Goal: Task Accomplishment & Management: Complete application form

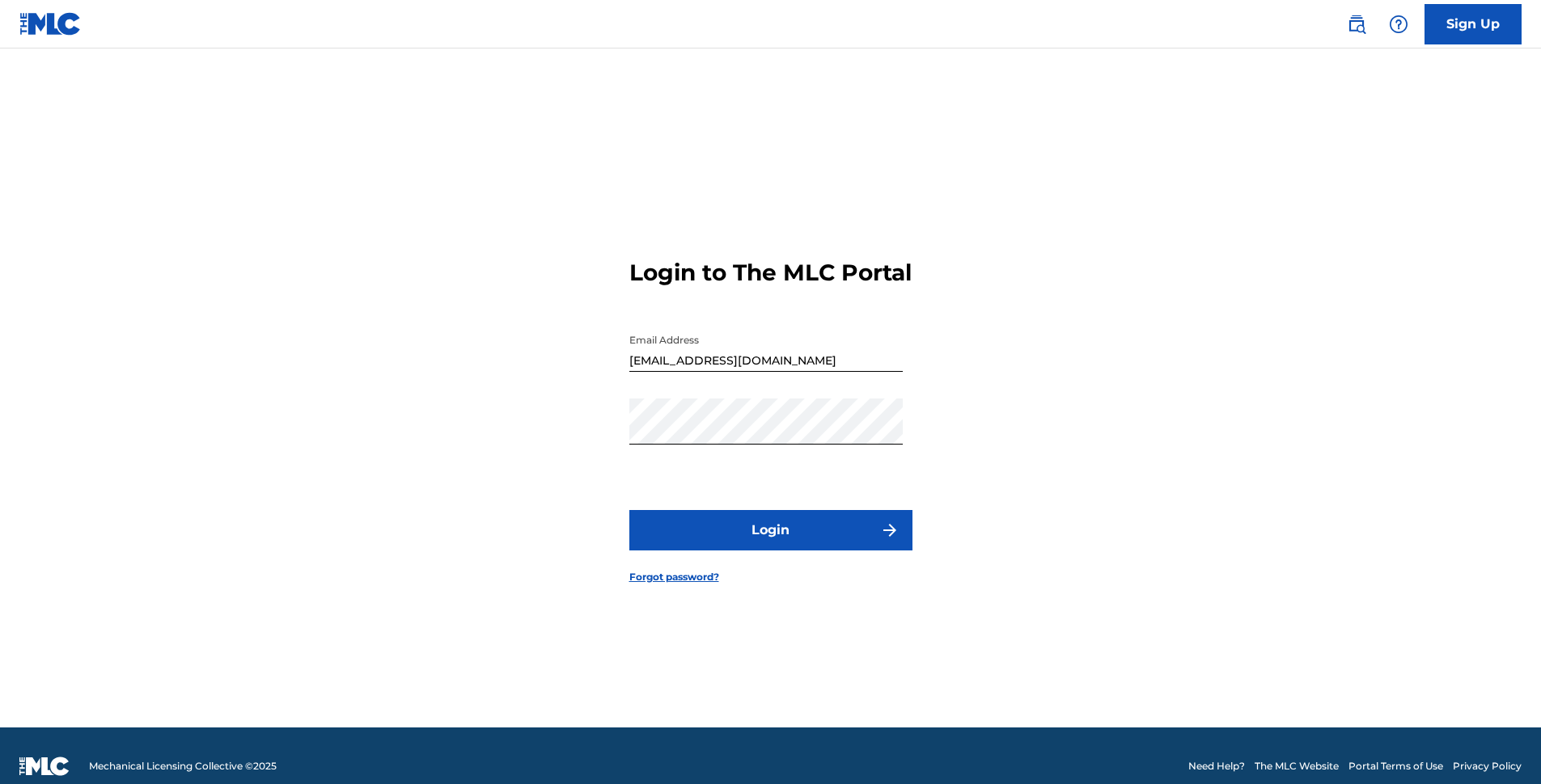
click at [755, 539] on button "Login" at bounding box center [770, 530] width 283 height 40
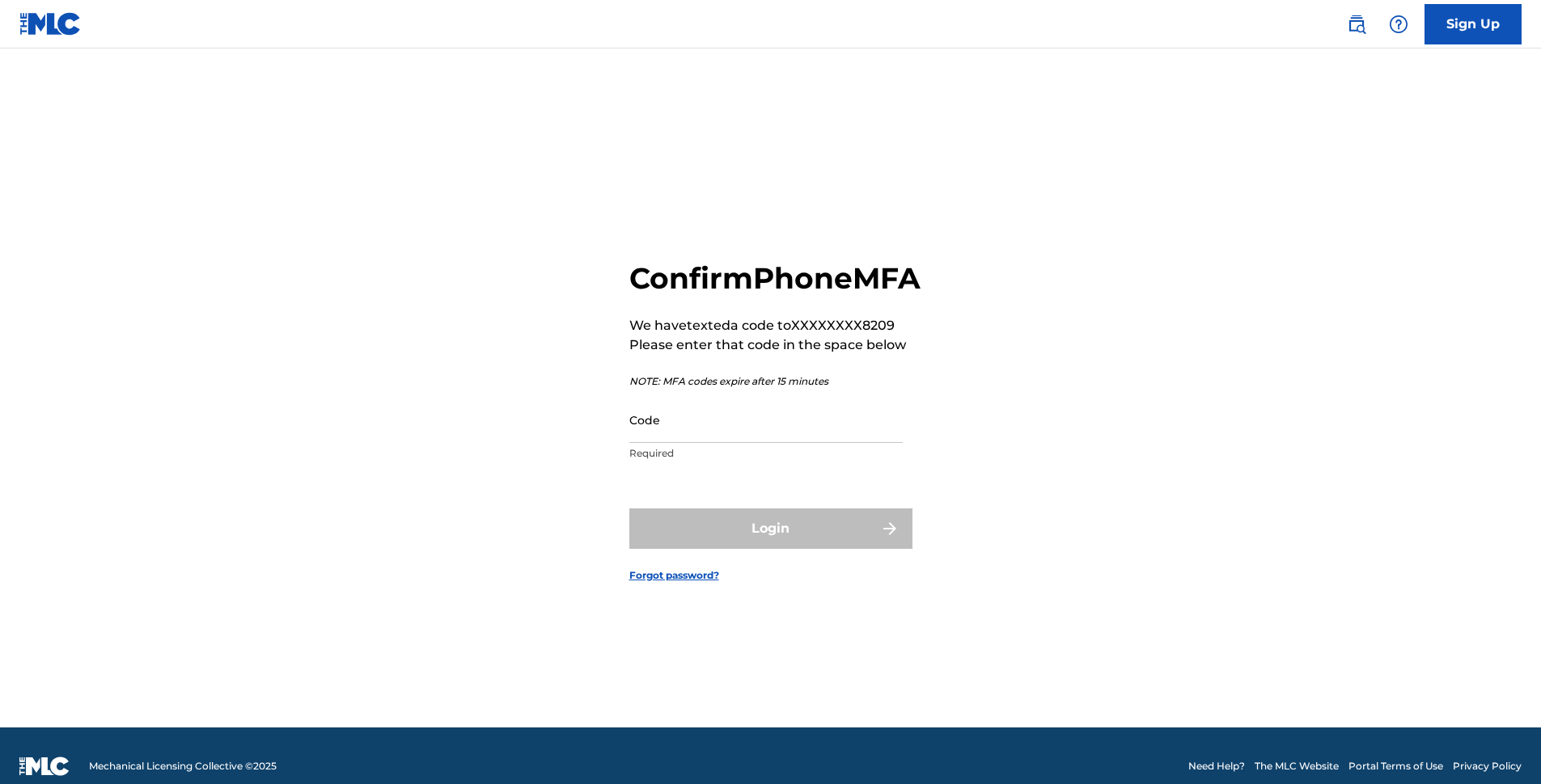
click at [692, 443] on input "Code" at bounding box center [765, 420] width 274 height 46
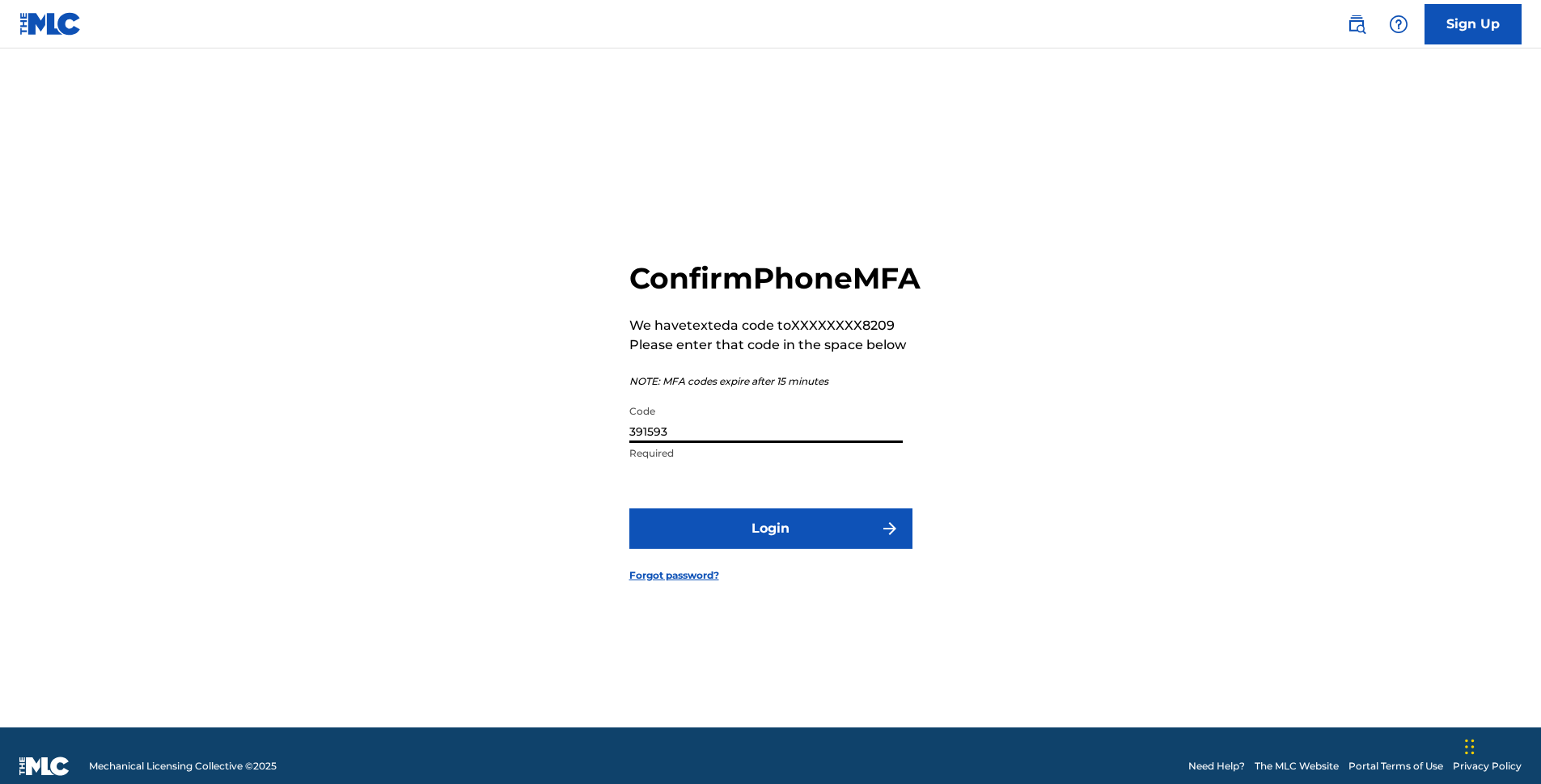
type input "391593"
click at [709, 547] on button "Login" at bounding box center [770, 528] width 283 height 40
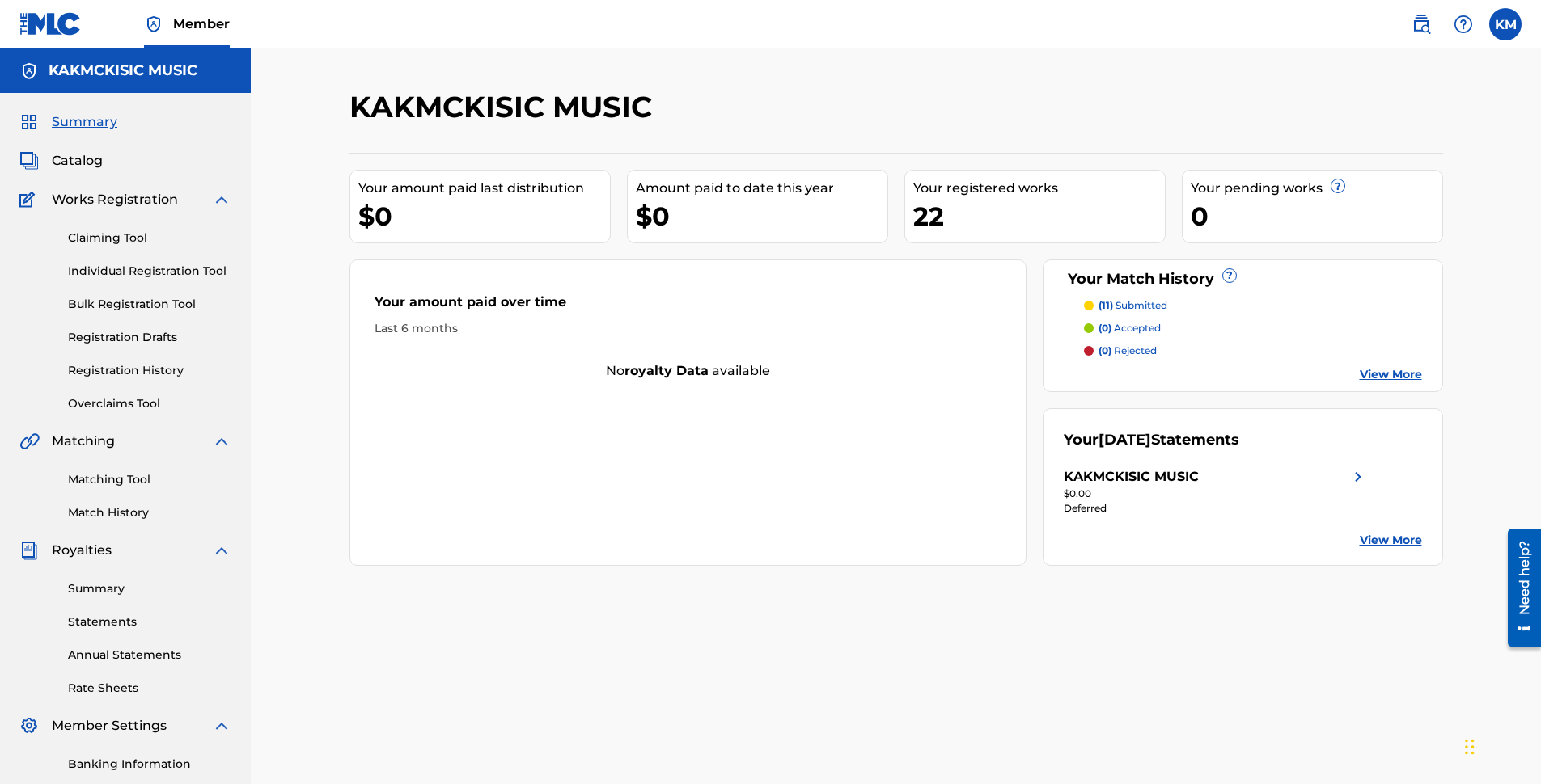
click at [76, 162] on span "Catalog" at bounding box center [76, 160] width 51 height 20
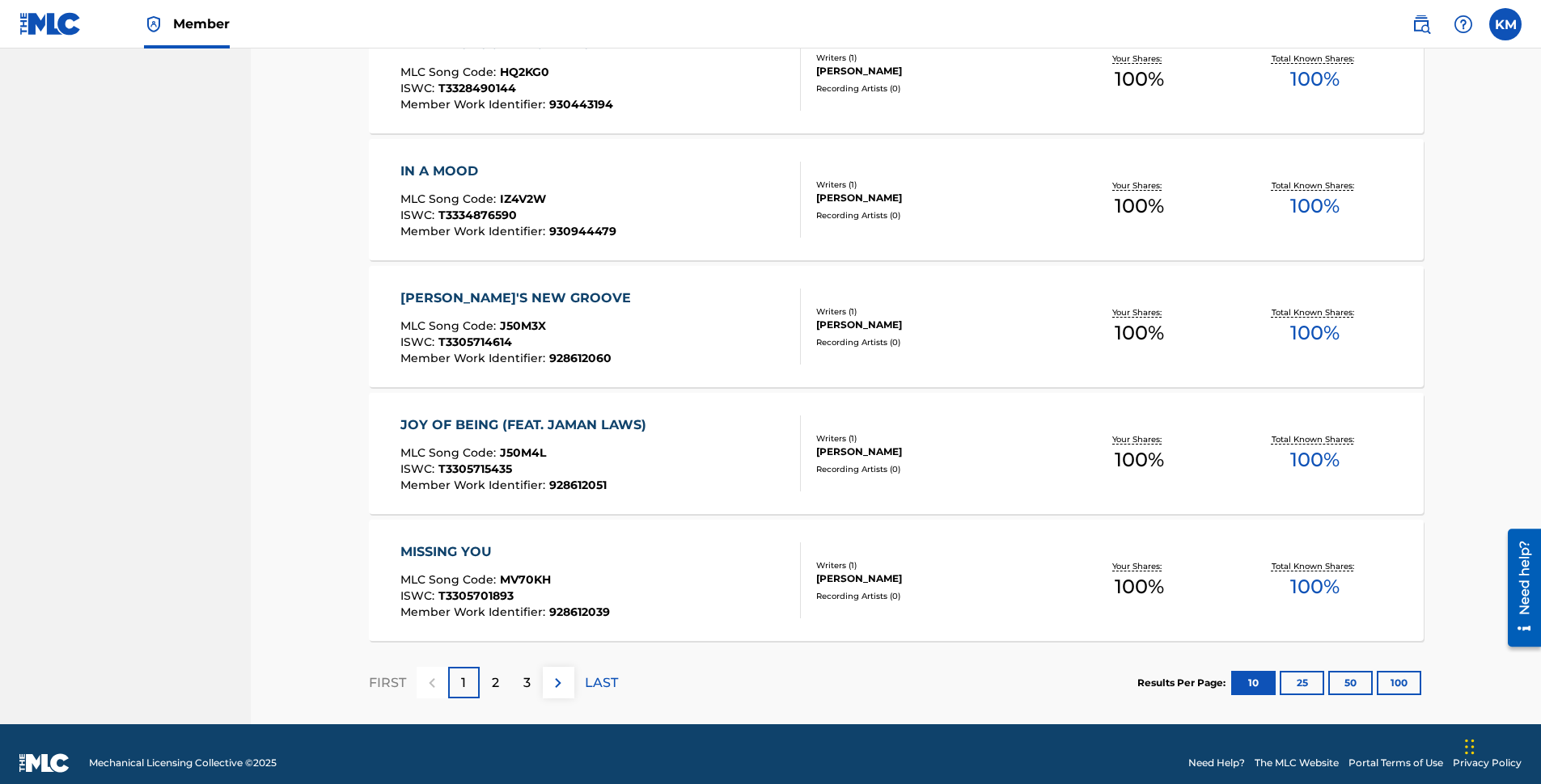
scroll to position [1107, 0]
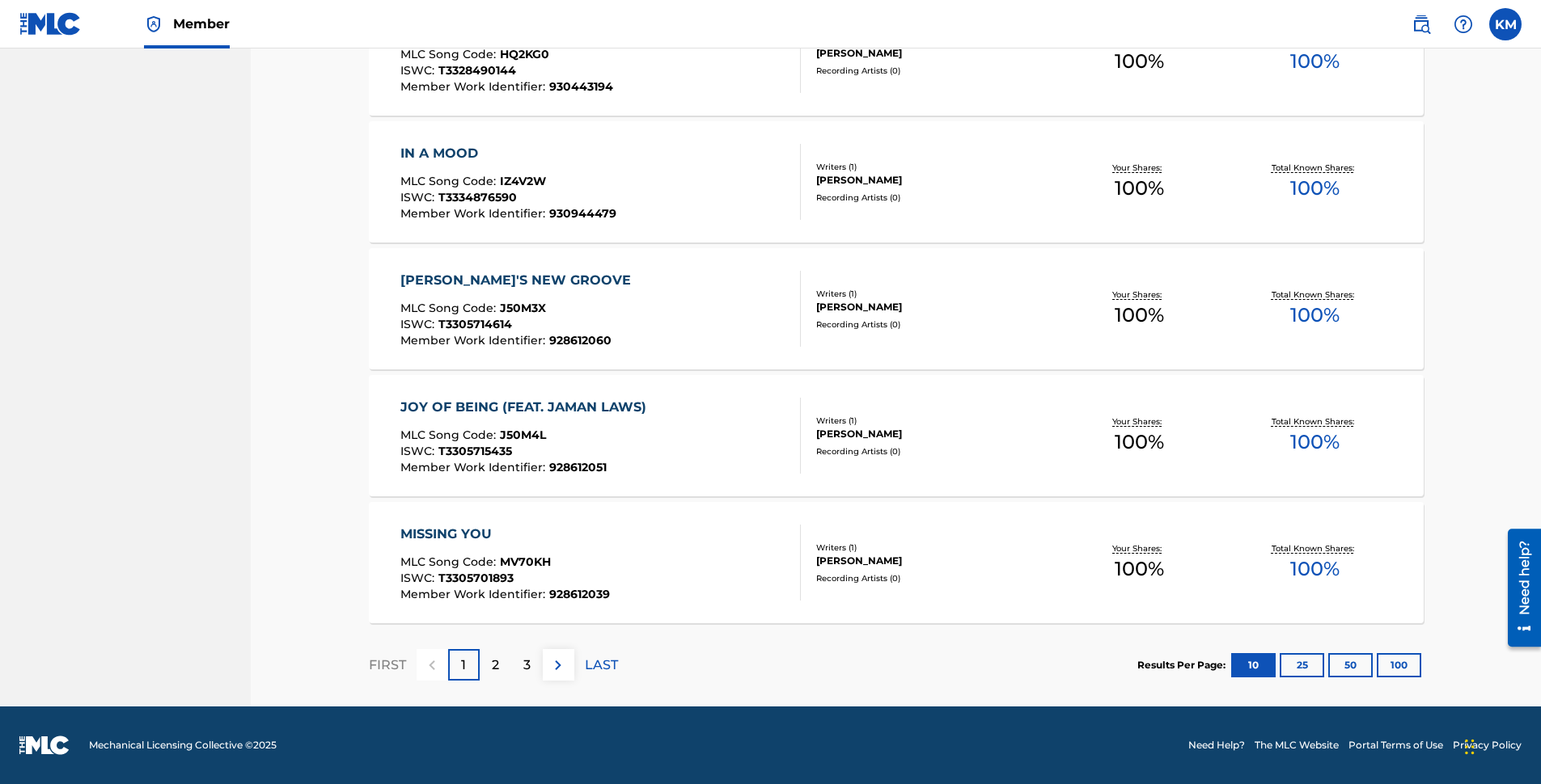
click at [526, 662] on p "3" at bounding box center [527, 665] width 7 height 20
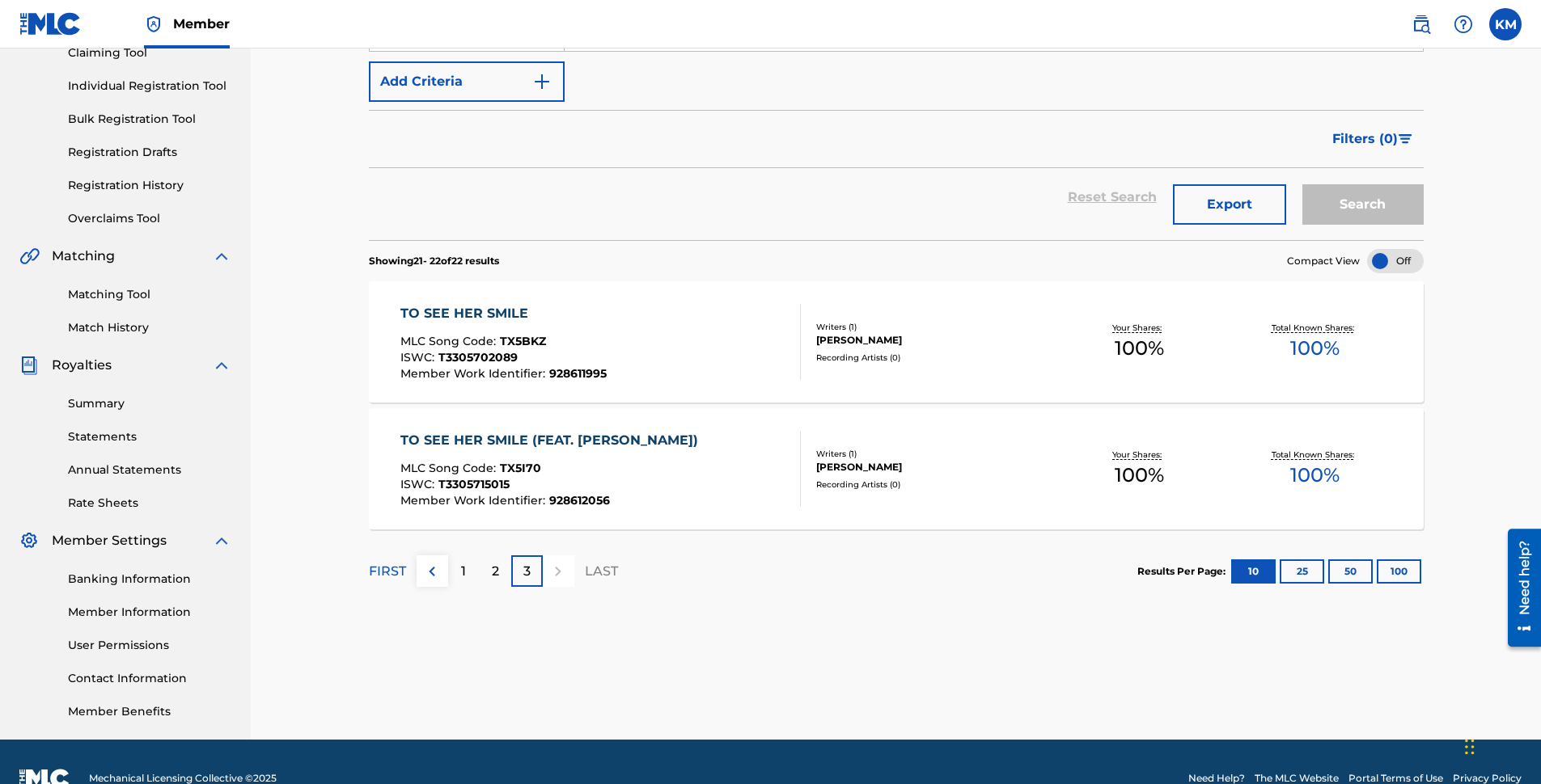
scroll to position [219, 0]
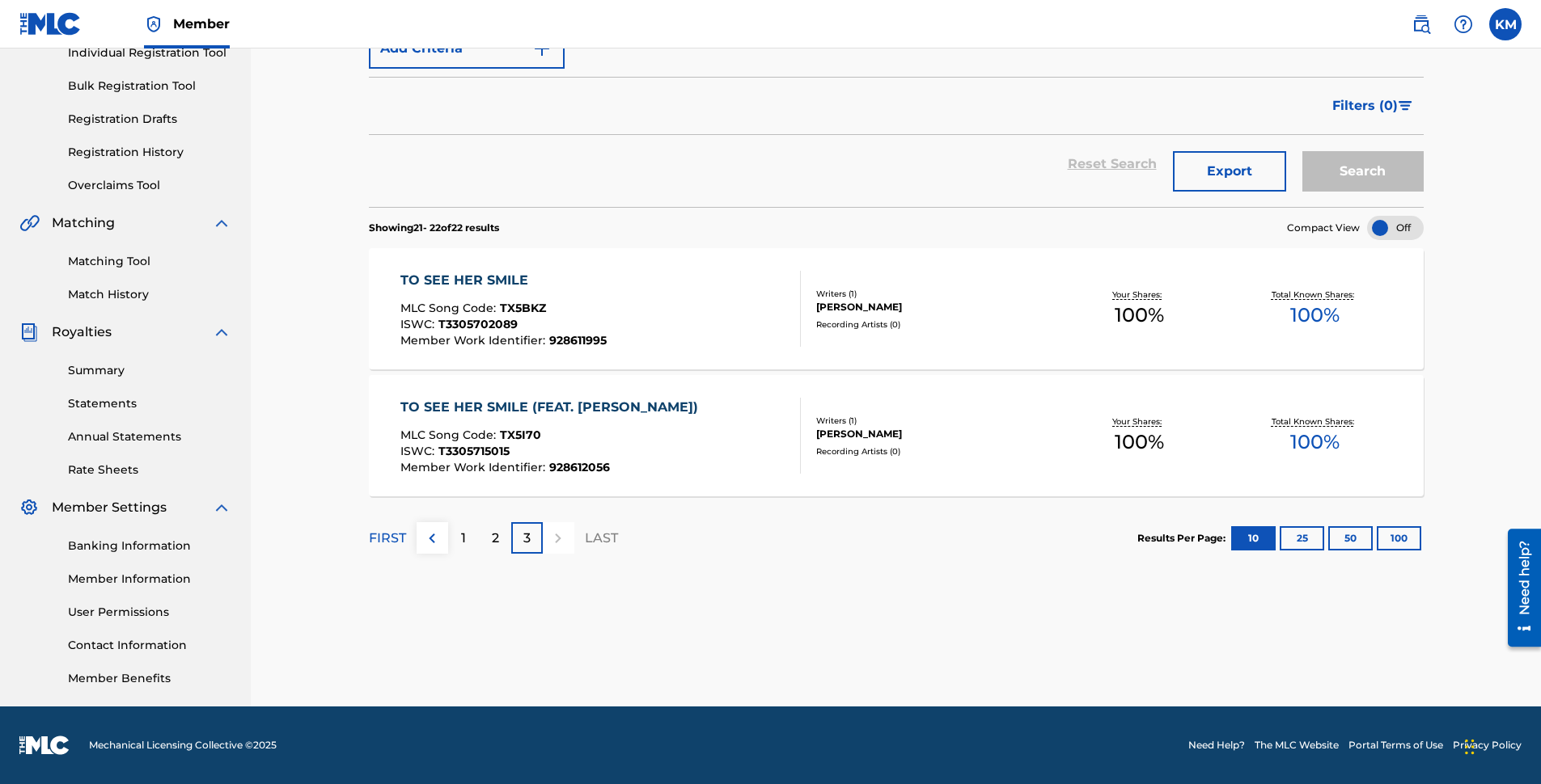
click at [494, 541] on p "2" at bounding box center [495, 538] width 7 height 20
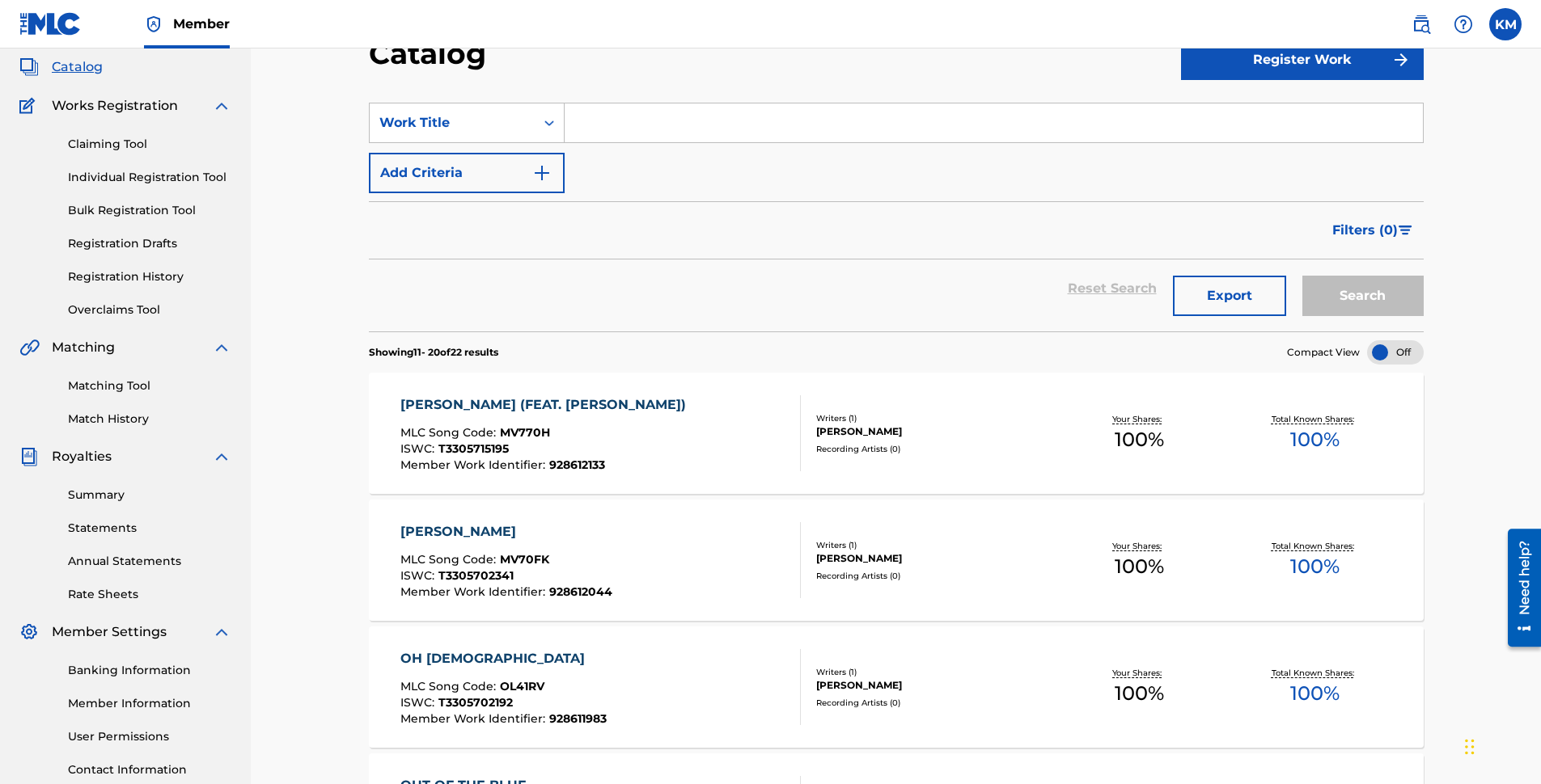
scroll to position [0, 0]
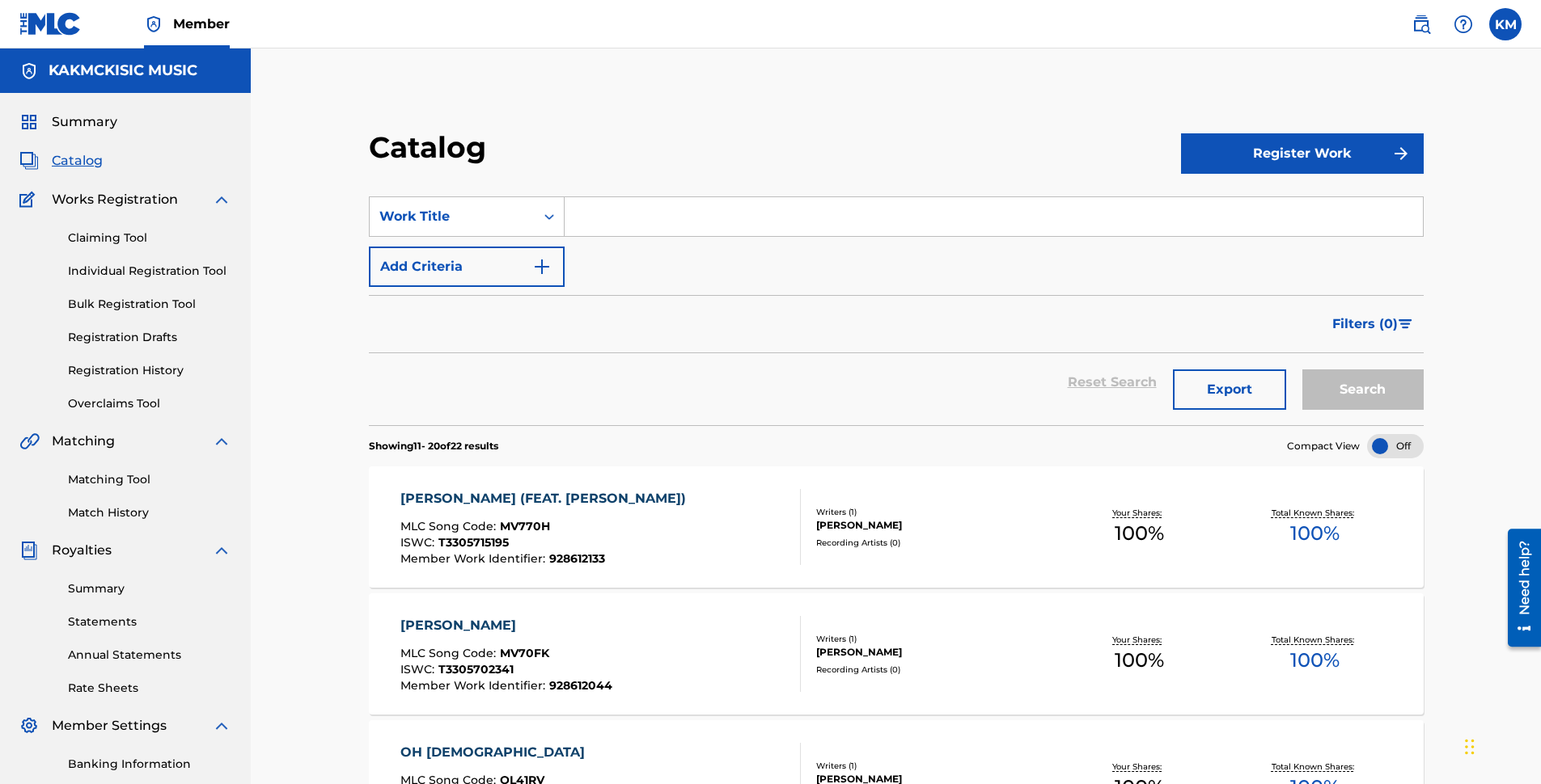
click at [124, 269] on link "Individual Registration Tool" at bounding box center [149, 271] width 163 height 17
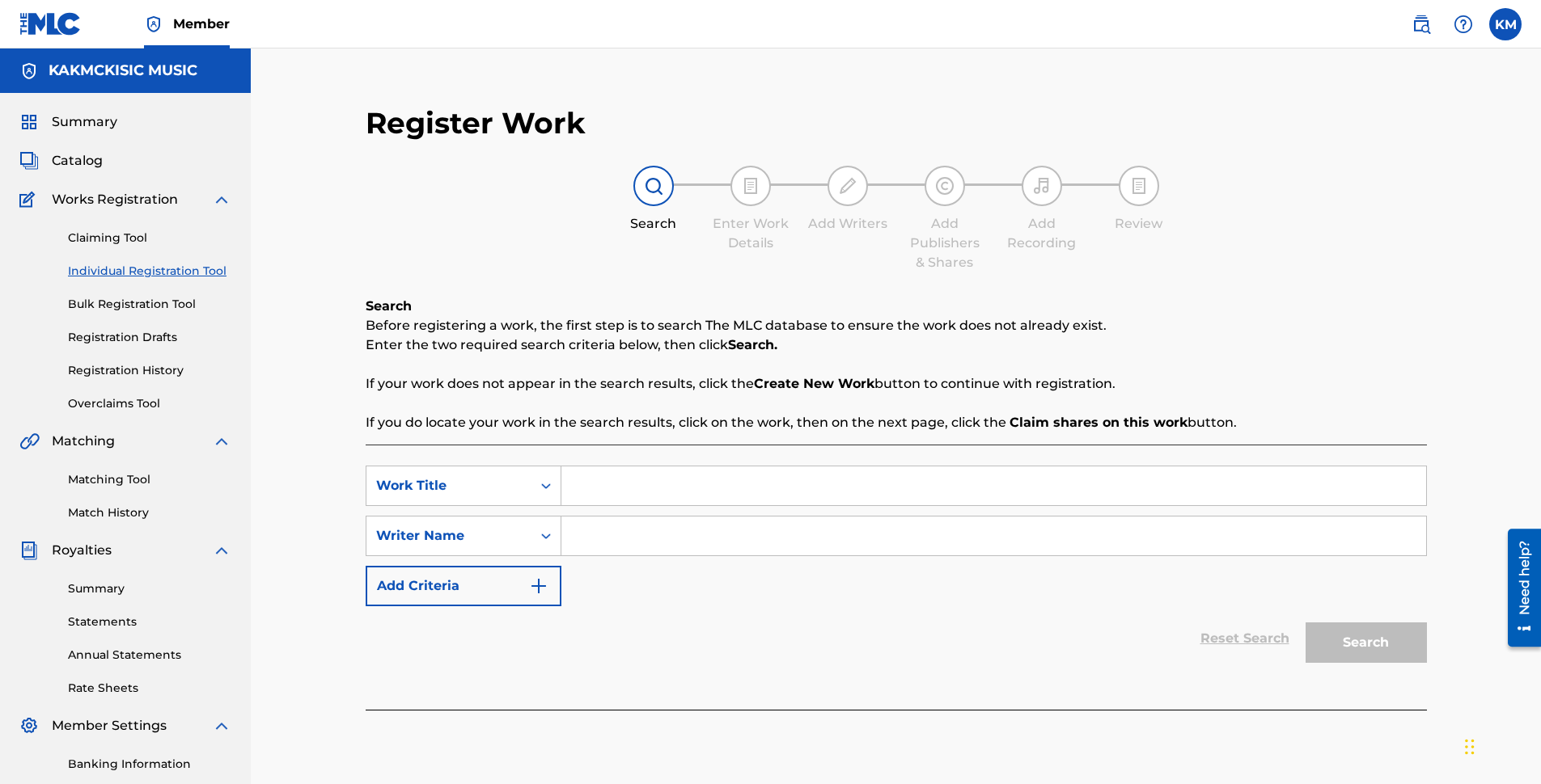
click at [612, 535] on input "Search Form" at bounding box center [994, 535] width 865 height 39
type input "[PERSON_NAME]"
click at [601, 486] on input "Search Form" at bounding box center [994, 485] width 865 height 39
type input "Tickle the Ivories"
click at [1360, 642] on button "Search" at bounding box center [1365, 642] width 121 height 40
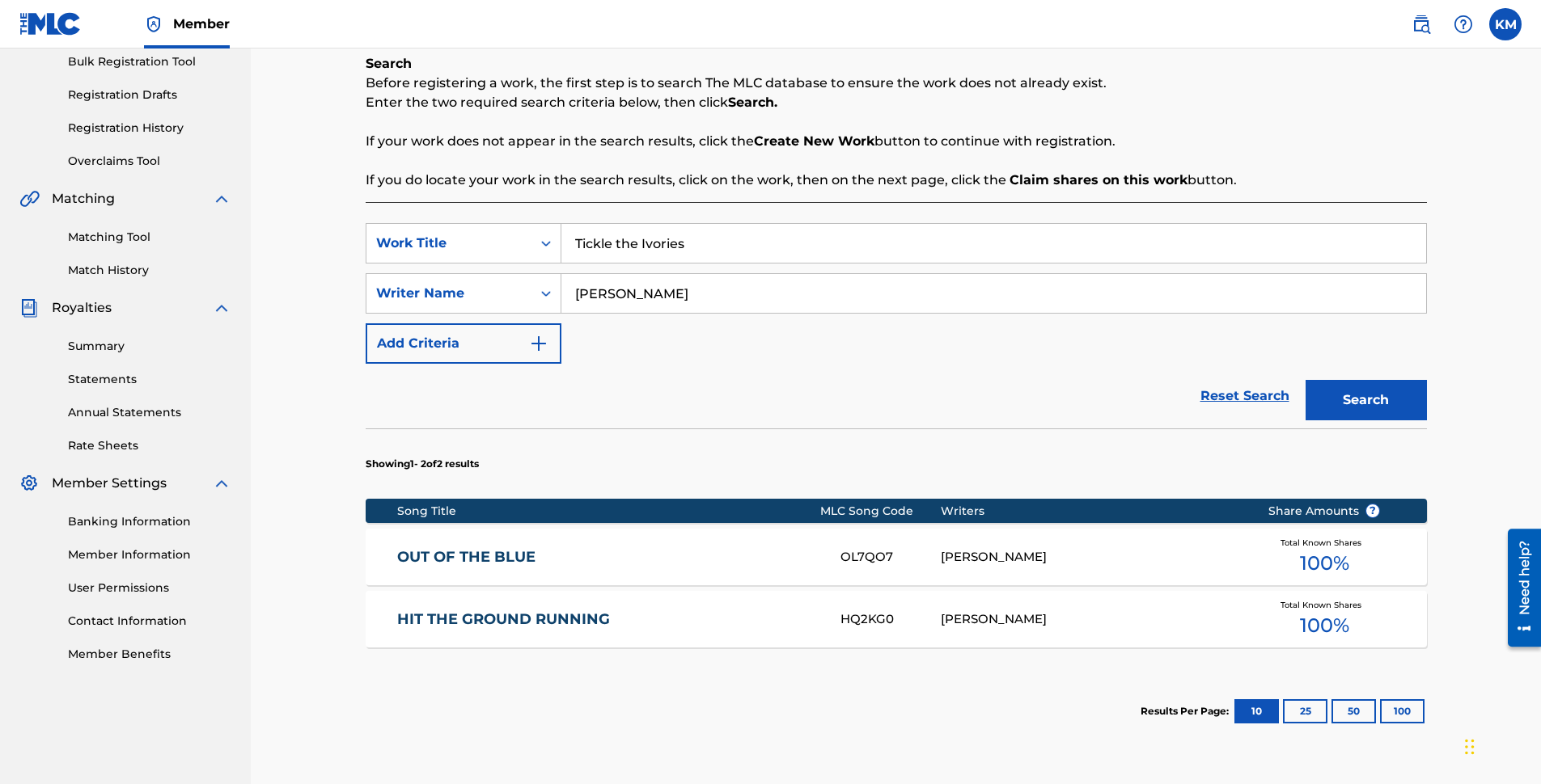
scroll to position [323, 0]
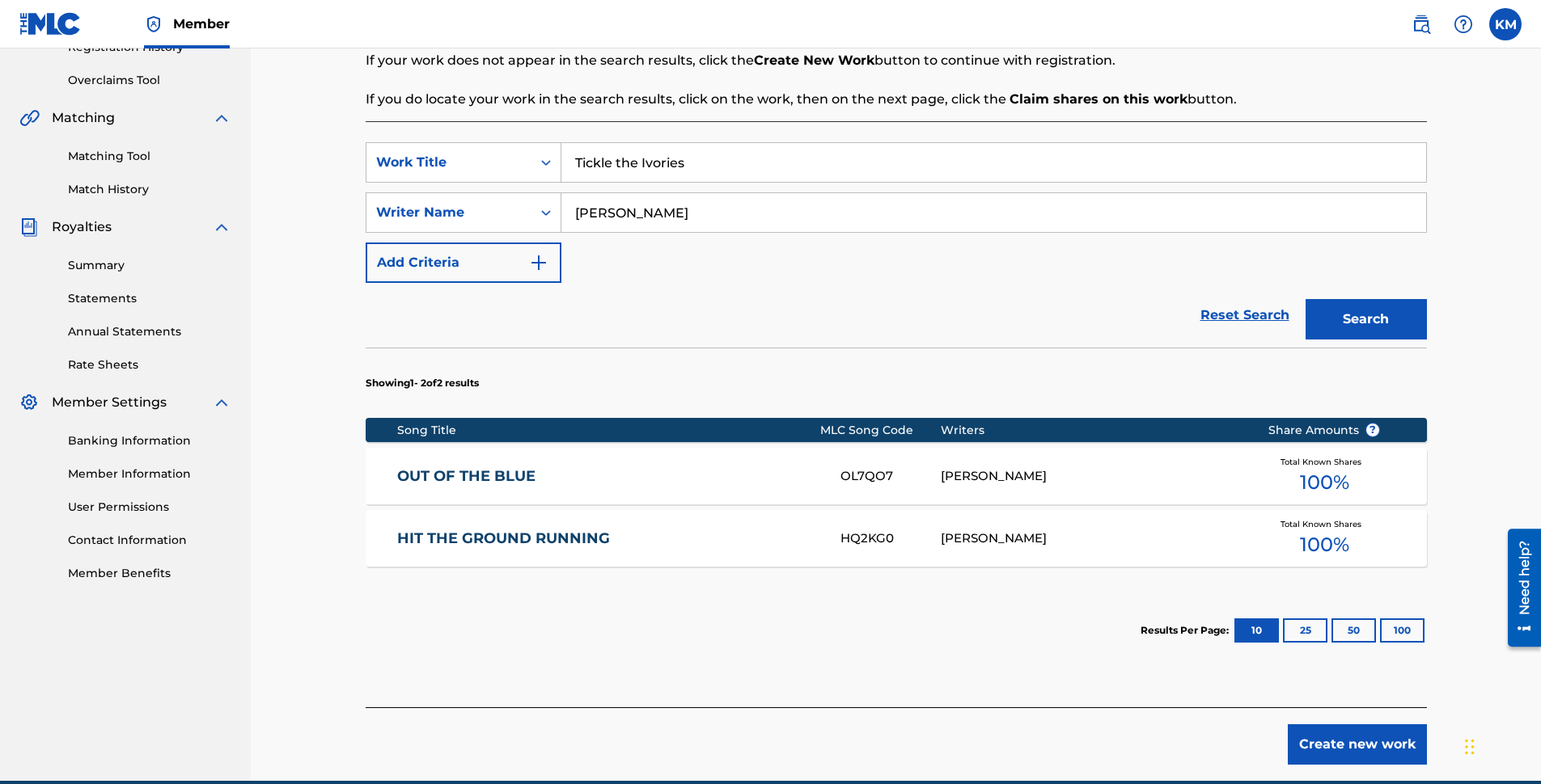
click at [1342, 750] on button "Create new work" at bounding box center [1357, 745] width 139 height 40
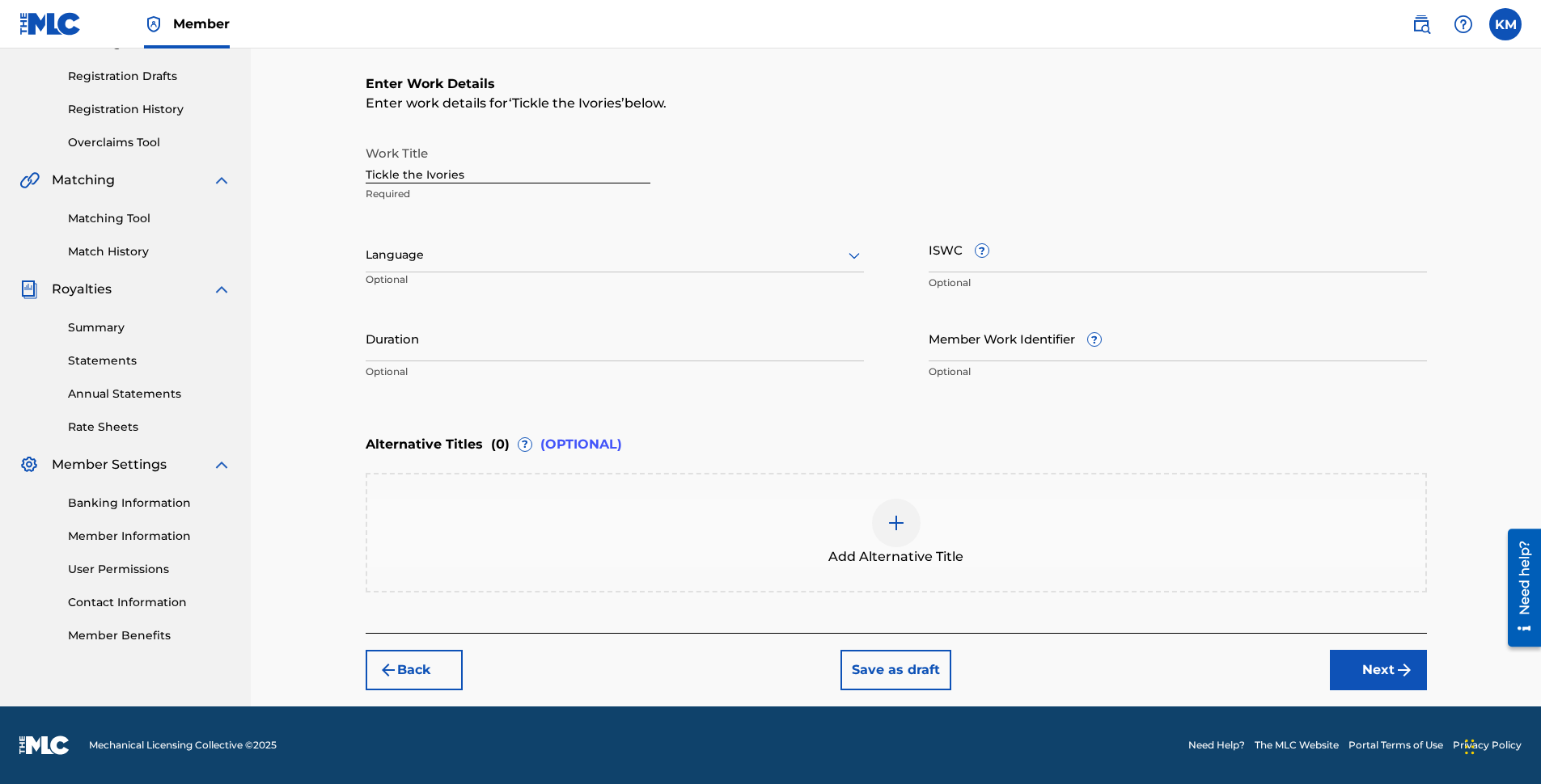
scroll to position [261, 0]
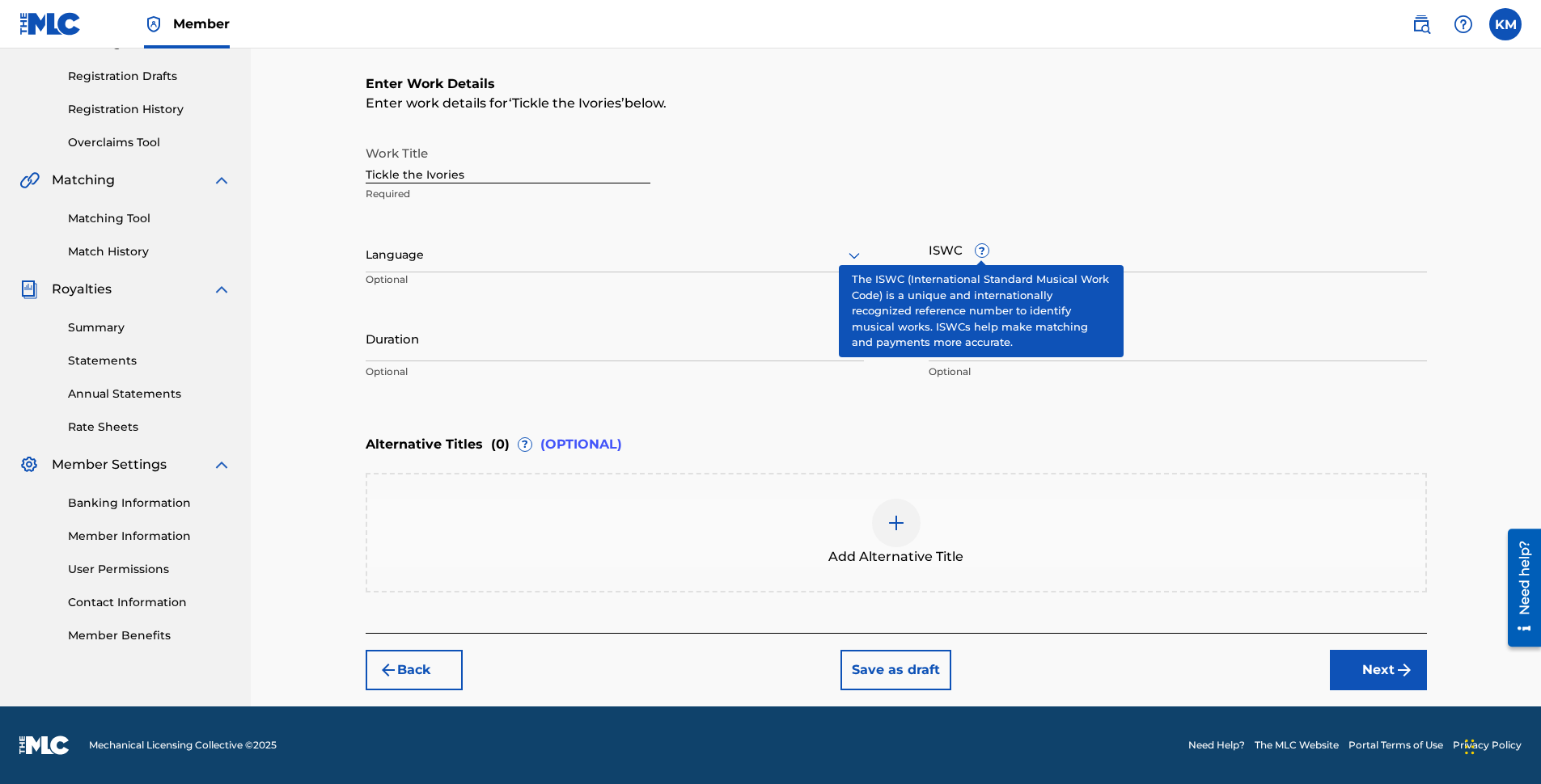
click at [980, 252] on span "?" at bounding box center [982, 250] width 13 height 13
click at [980, 252] on input "ISWC ?" at bounding box center [1177, 250] width 499 height 46
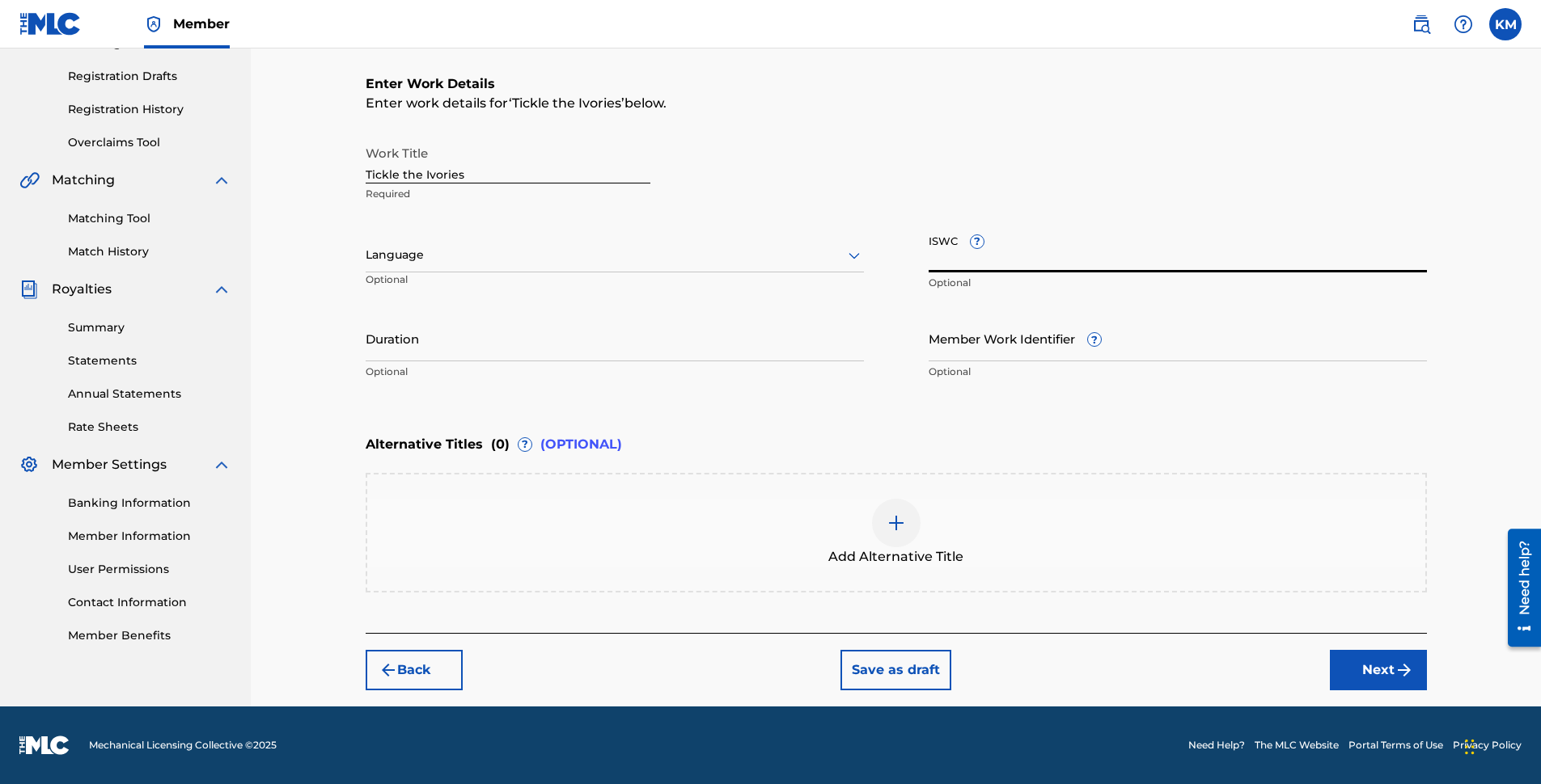
paste input "T3338623379"
type input "T3338623379"
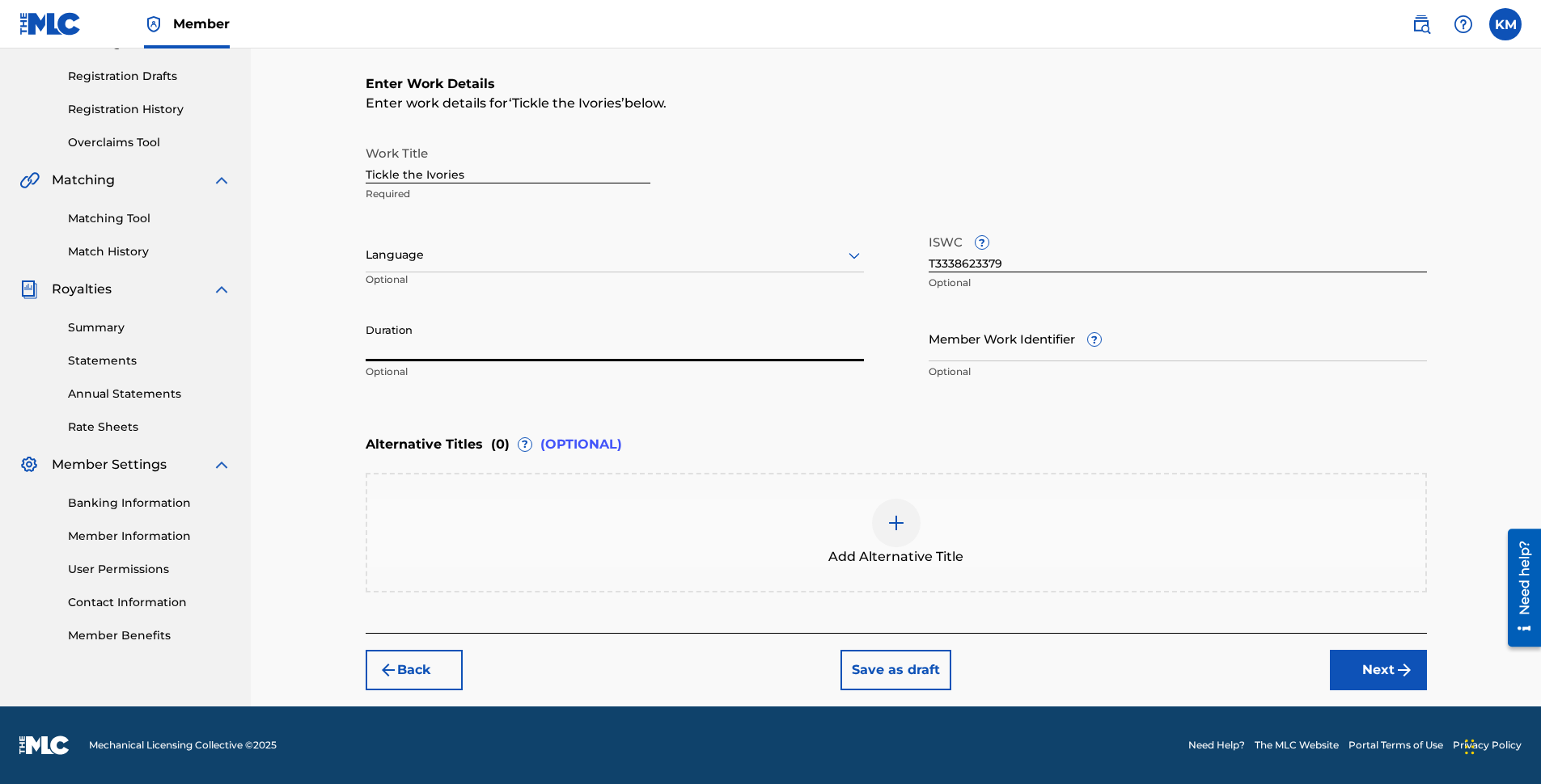
click at [450, 352] on input "Duration" at bounding box center [614, 339] width 499 height 46
type input "02:46"
click at [1002, 348] on input "Member Work Identifier ?" at bounding box center [1177, 339] width 499 height 46
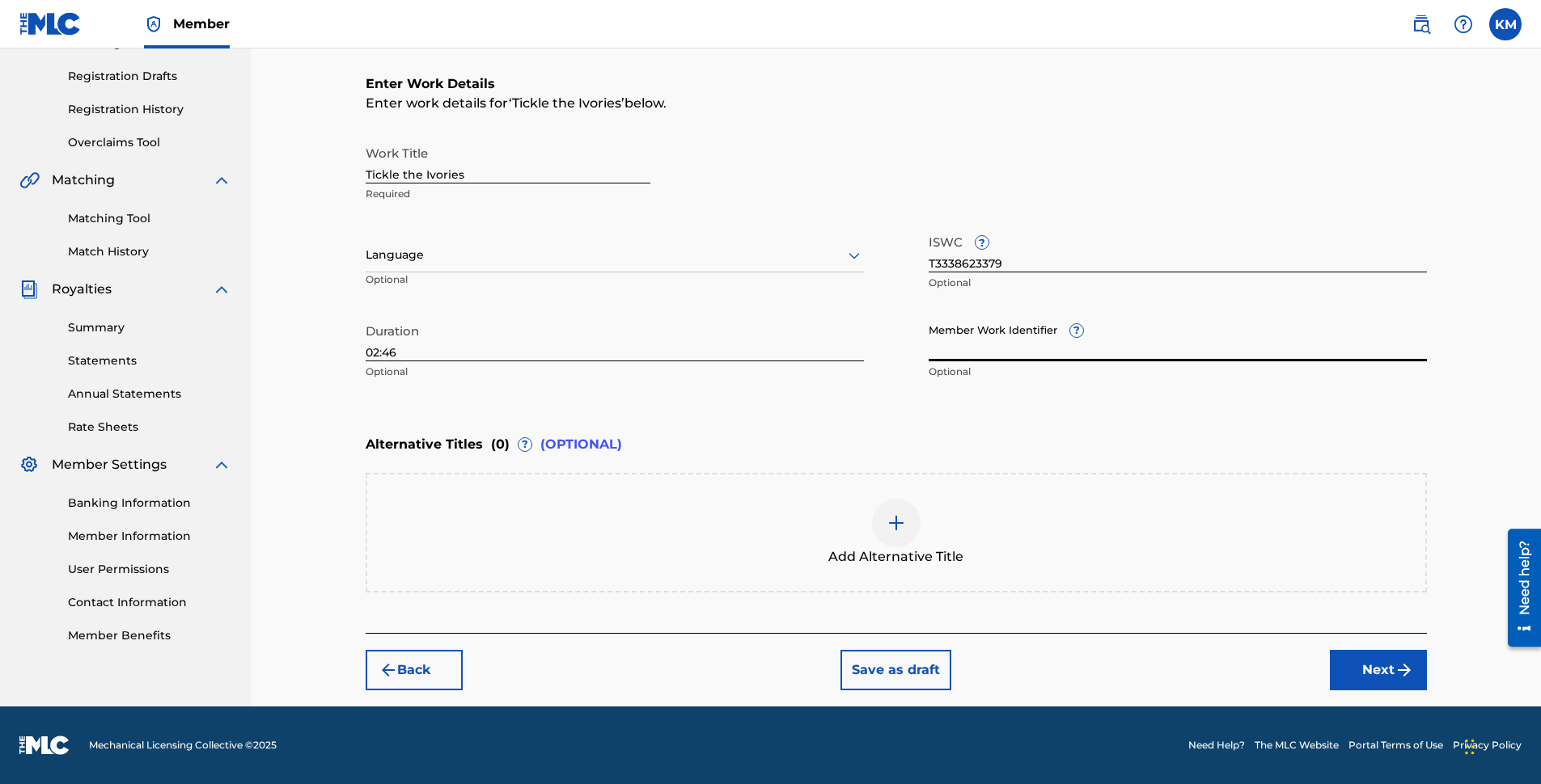
paste input "931144435"
type input "931144435"
click at [1379, 675] on button "Next" at bounding box center [1378, 670] width 97 height 40
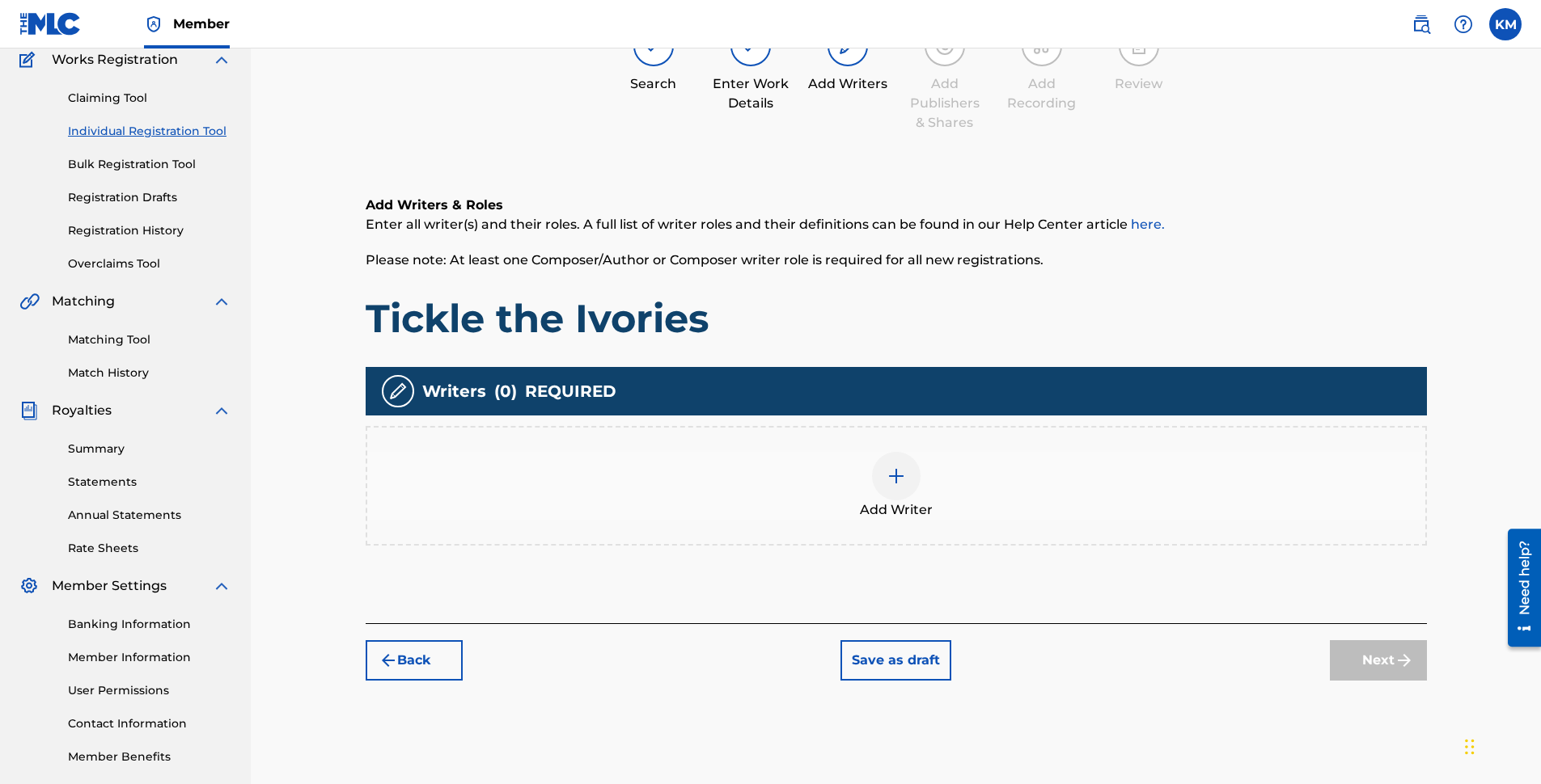
scroll to position [73, 0]
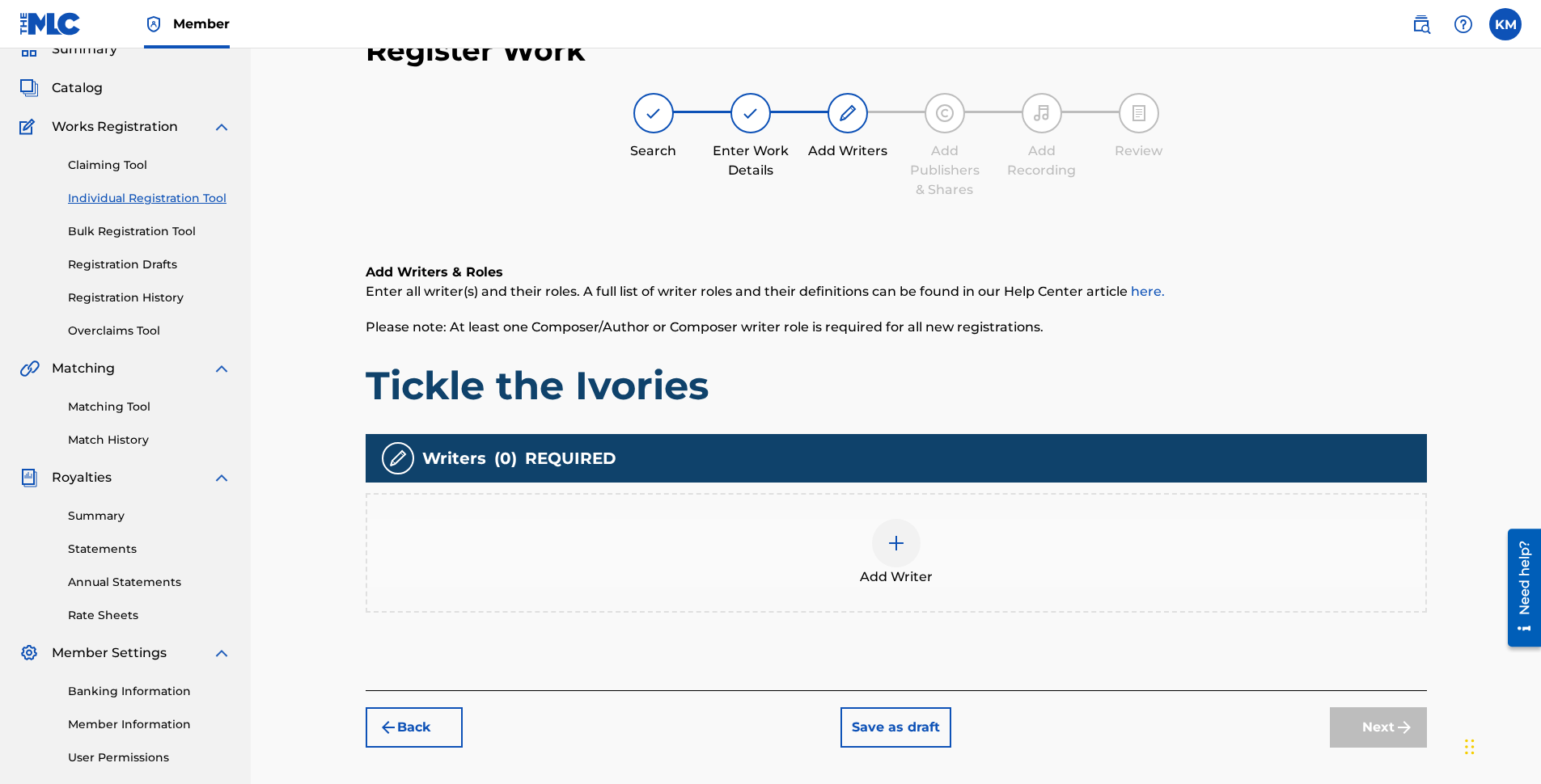
click at [894, 539] on img at bounding box center [896, 543] width 20 height 20
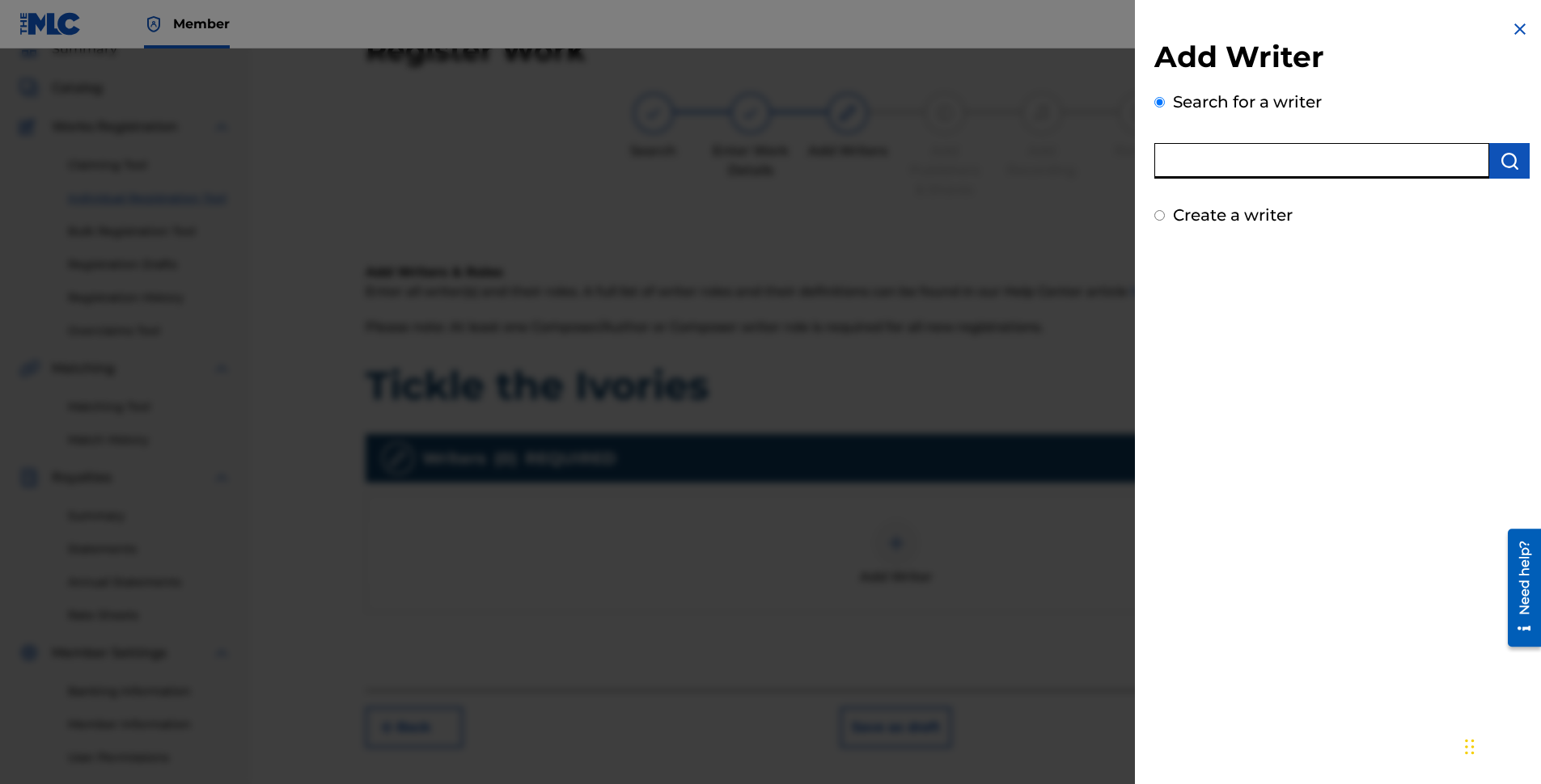
click at [1205, 162] on input "text" at bounding box center [1321, 160] width 335 height 35
type input "[PERSON_NAME]"
click at [1504, 163] on img "submit" at bounding box center [1509, 160] width 20 height 20
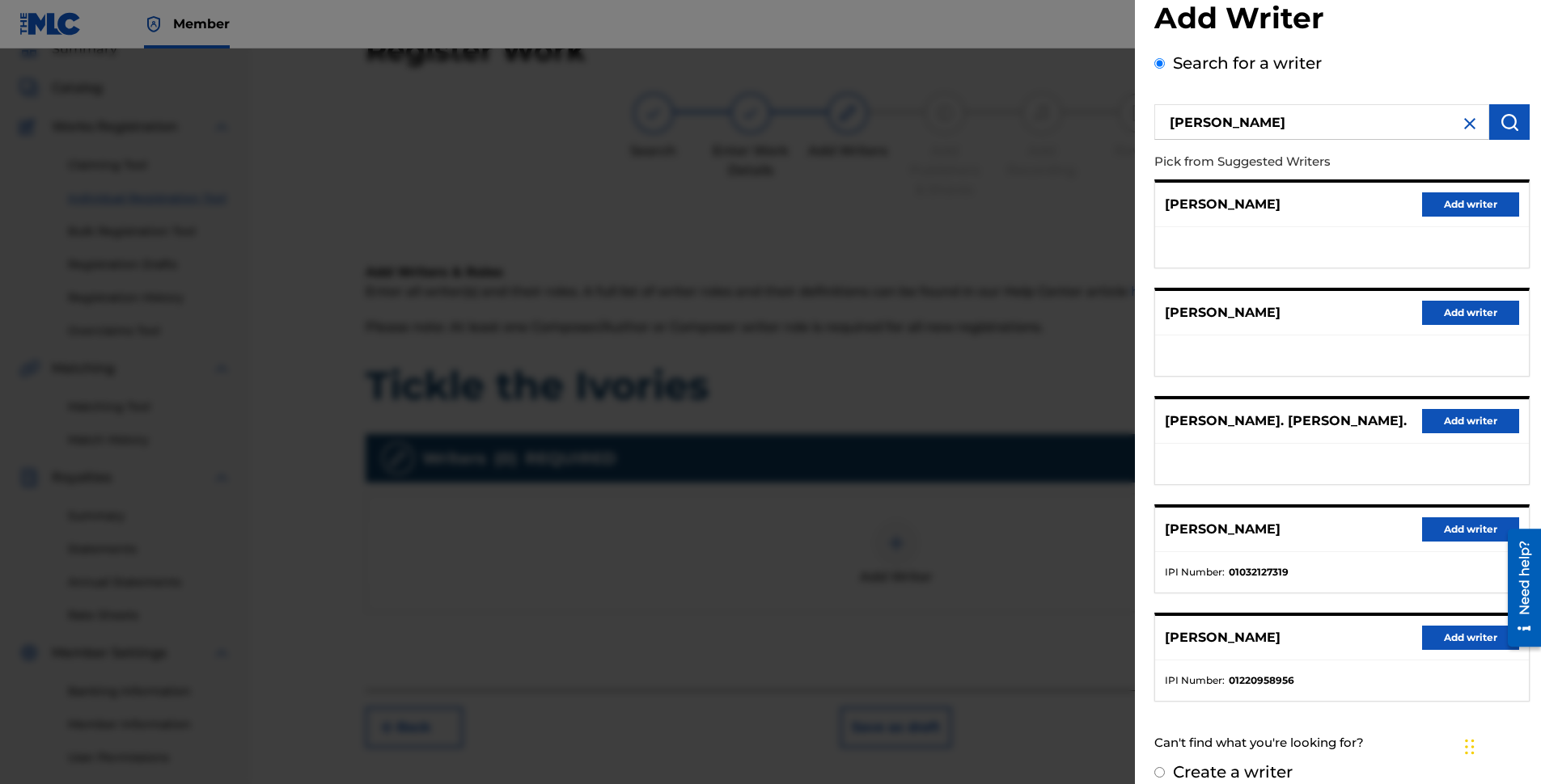
scroll to position [58, 0]
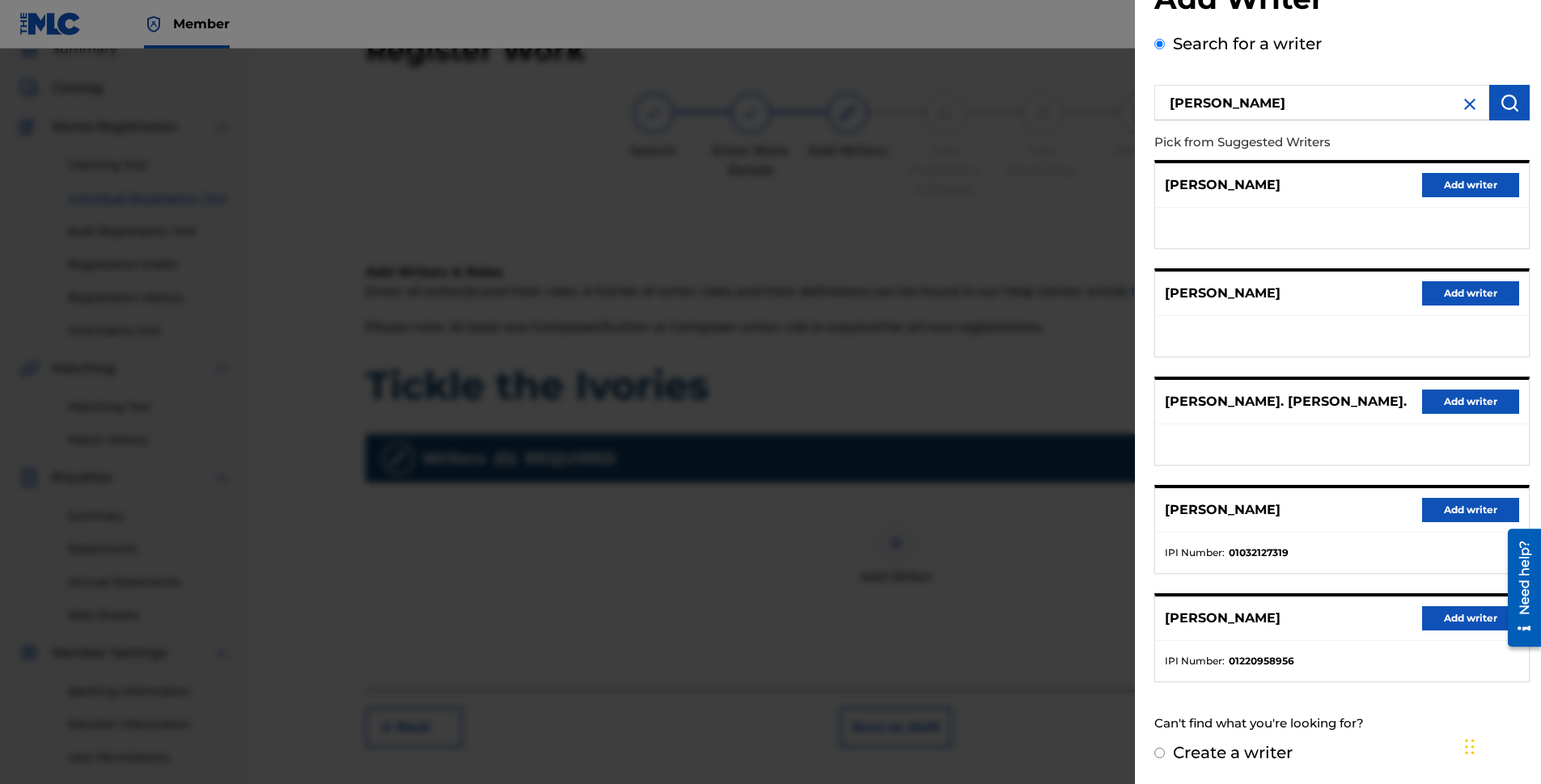
click at [1463, 622] on button "Add writer" at bounding box center [1470, 618] width 97 height 24
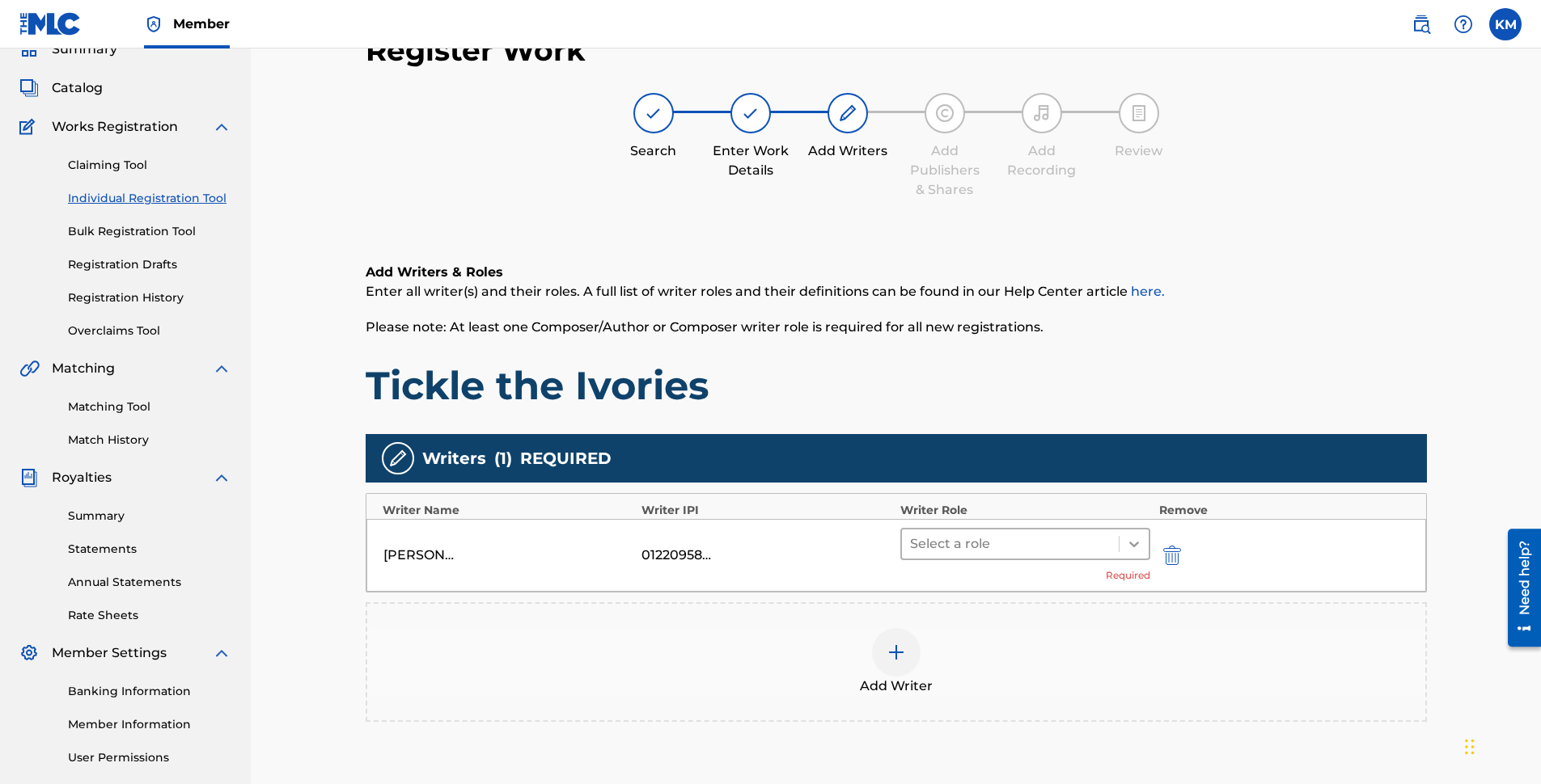
click at [1137, 548] on icon at bounding box center [1133, 544] width 16 height 16
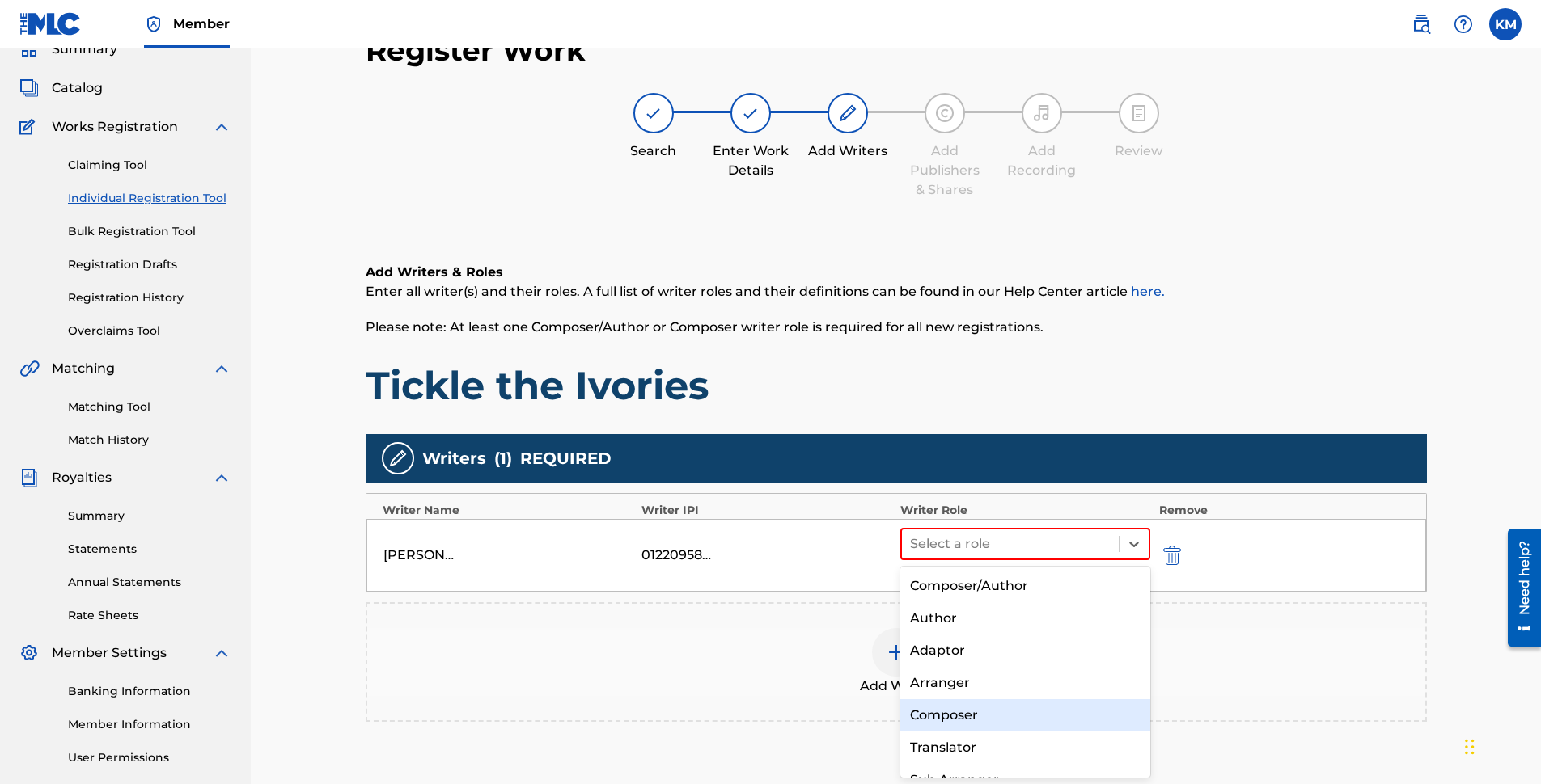
click at [960, 709] on div "Composer" at bounding box center [1025, 715] width 251 height 33
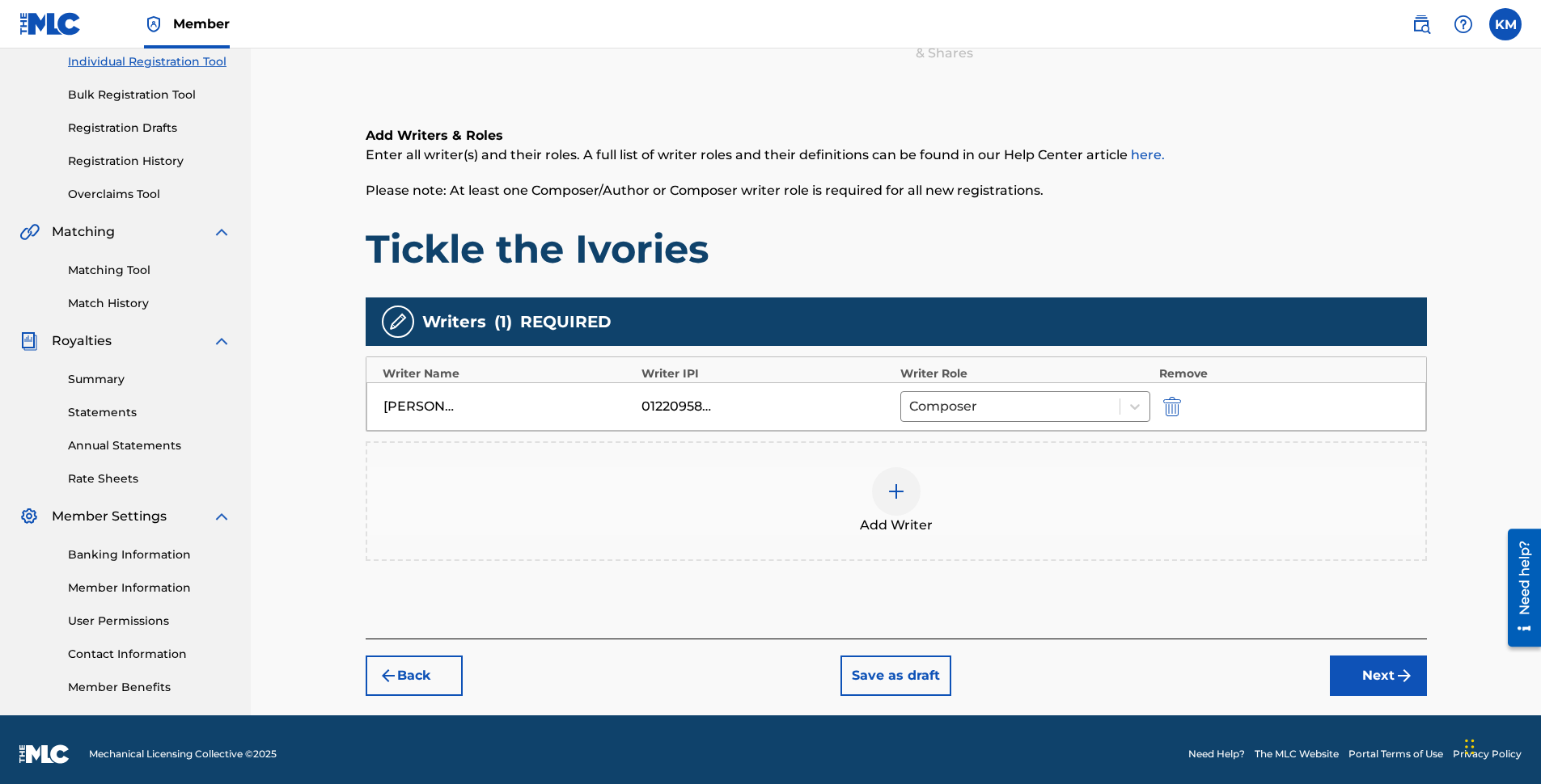
scroll to position [219, 0]
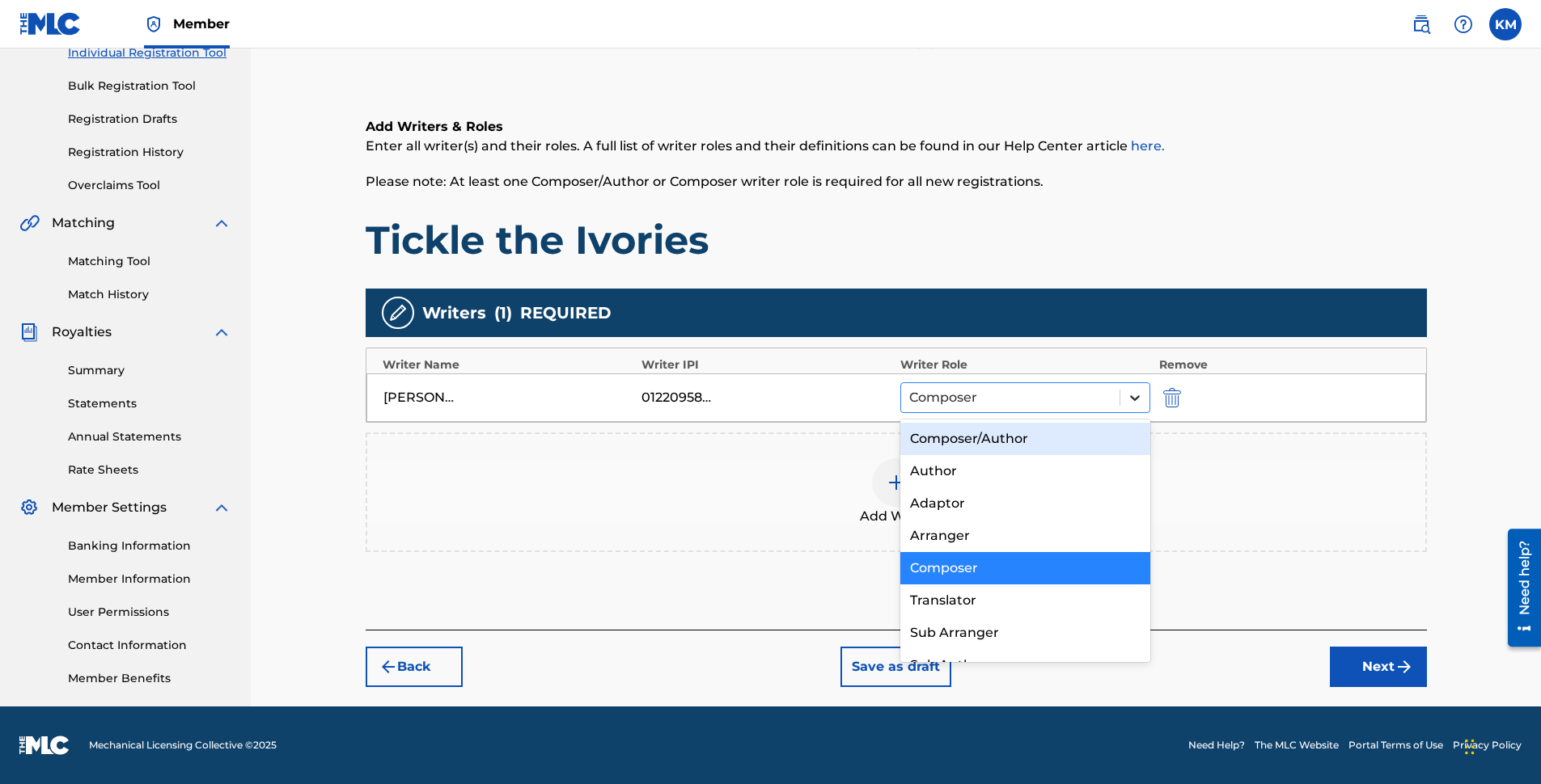
click at [1134, 397] on icon at bounding box center [1134, 397] width 16 height 16
click at [1181, 471] on div "Add Writer" at bounding box center [896, 492] width 1058 height 68
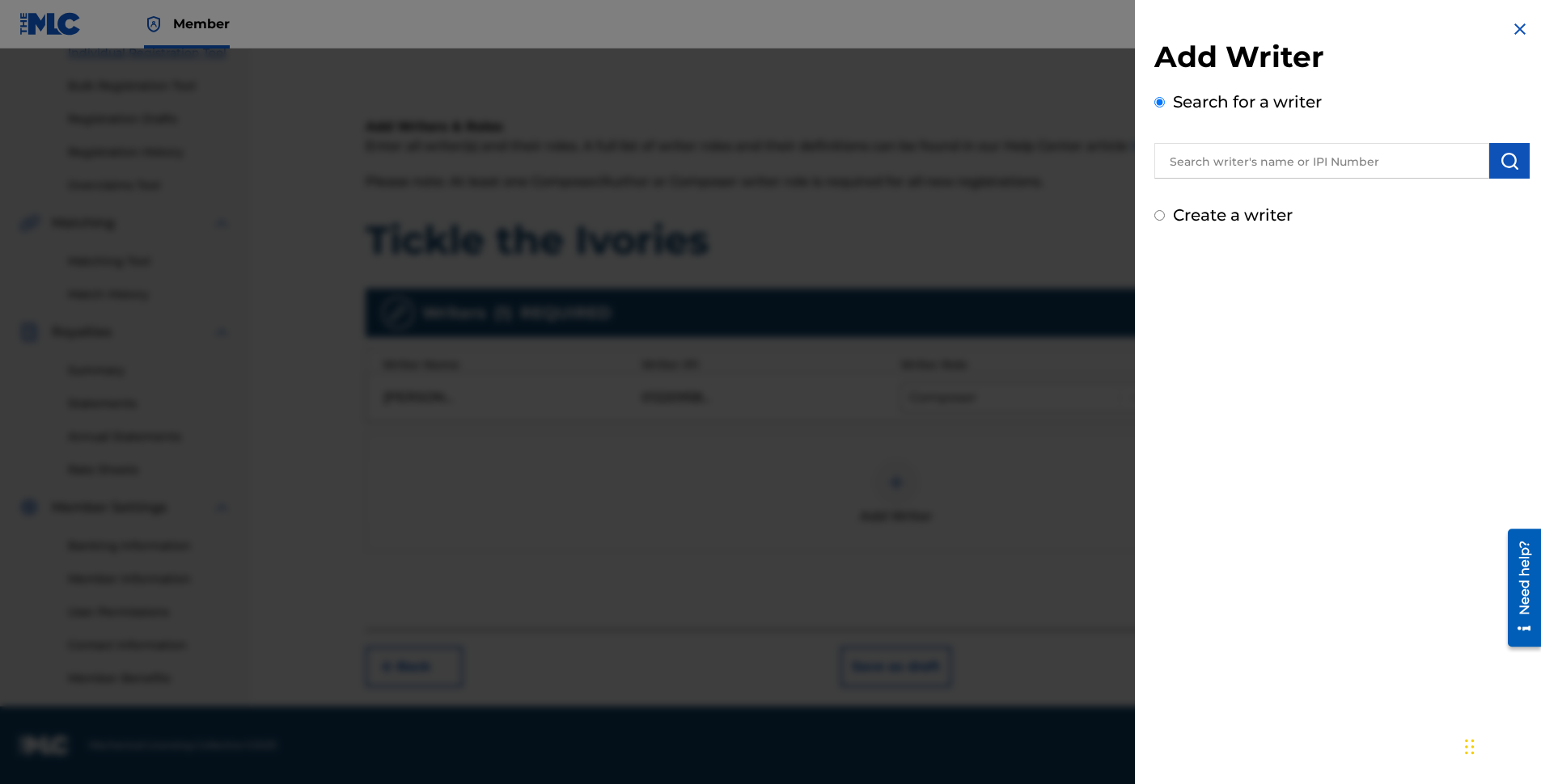
click at [1512, 30] on img at bounding box center [1520, 29] width 20 height 20
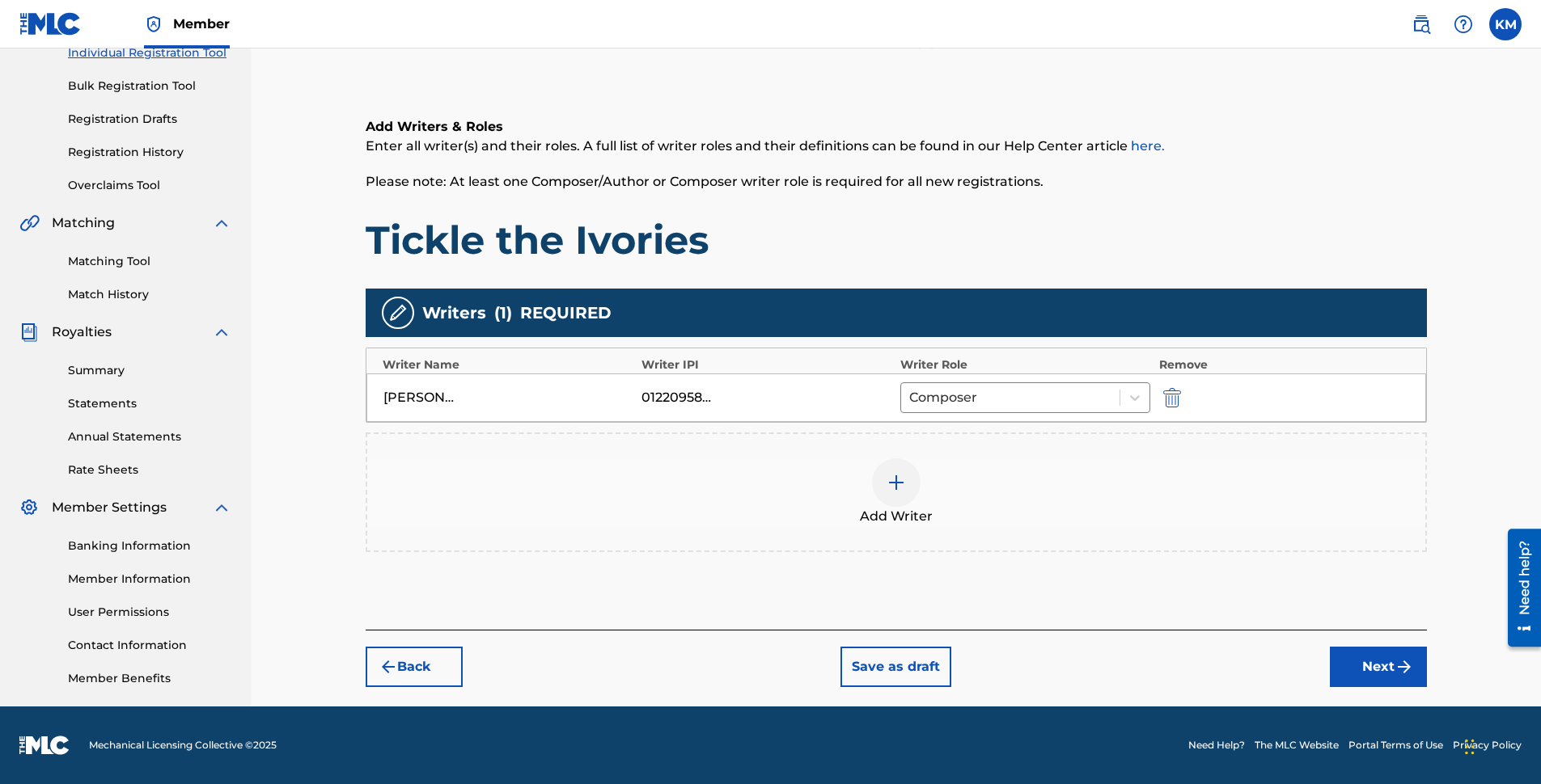
click at [1375, 662] on button "Next" at bounding box center [1378, 666] width 97 height 40
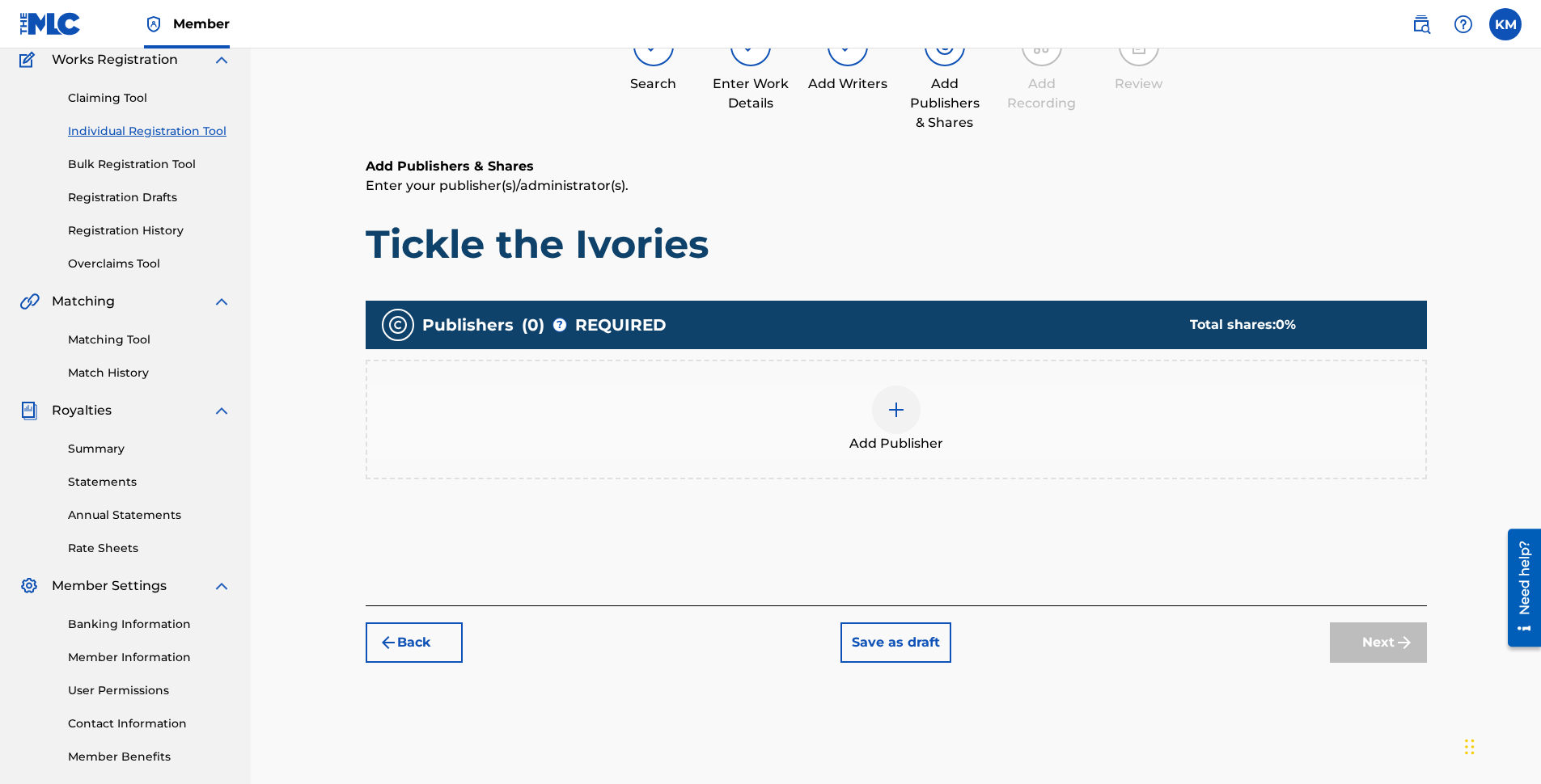
scroll to position [73, 0]
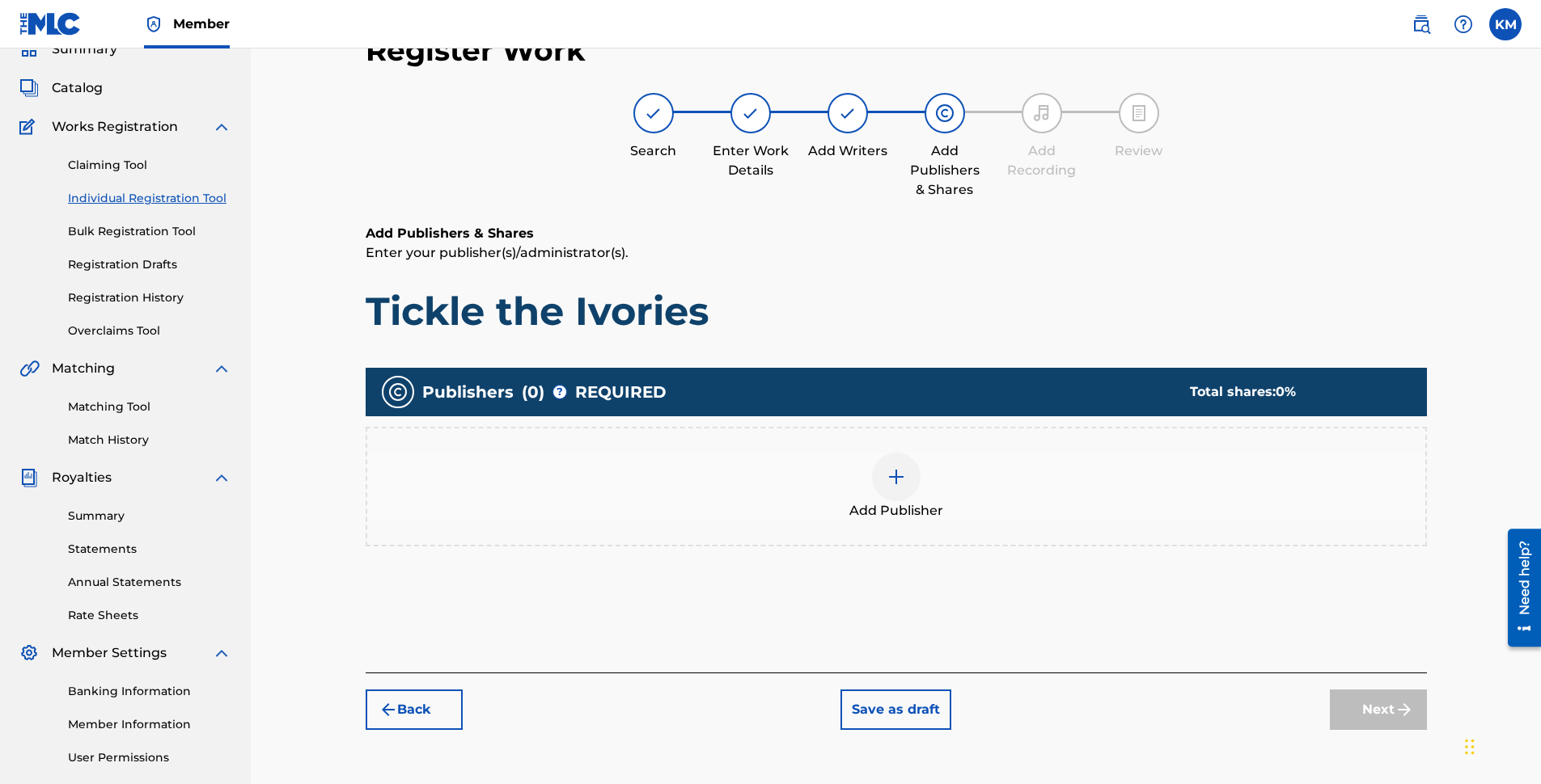
click at [901, 479] on img at bounding box center [896, 477] width 20 height 20
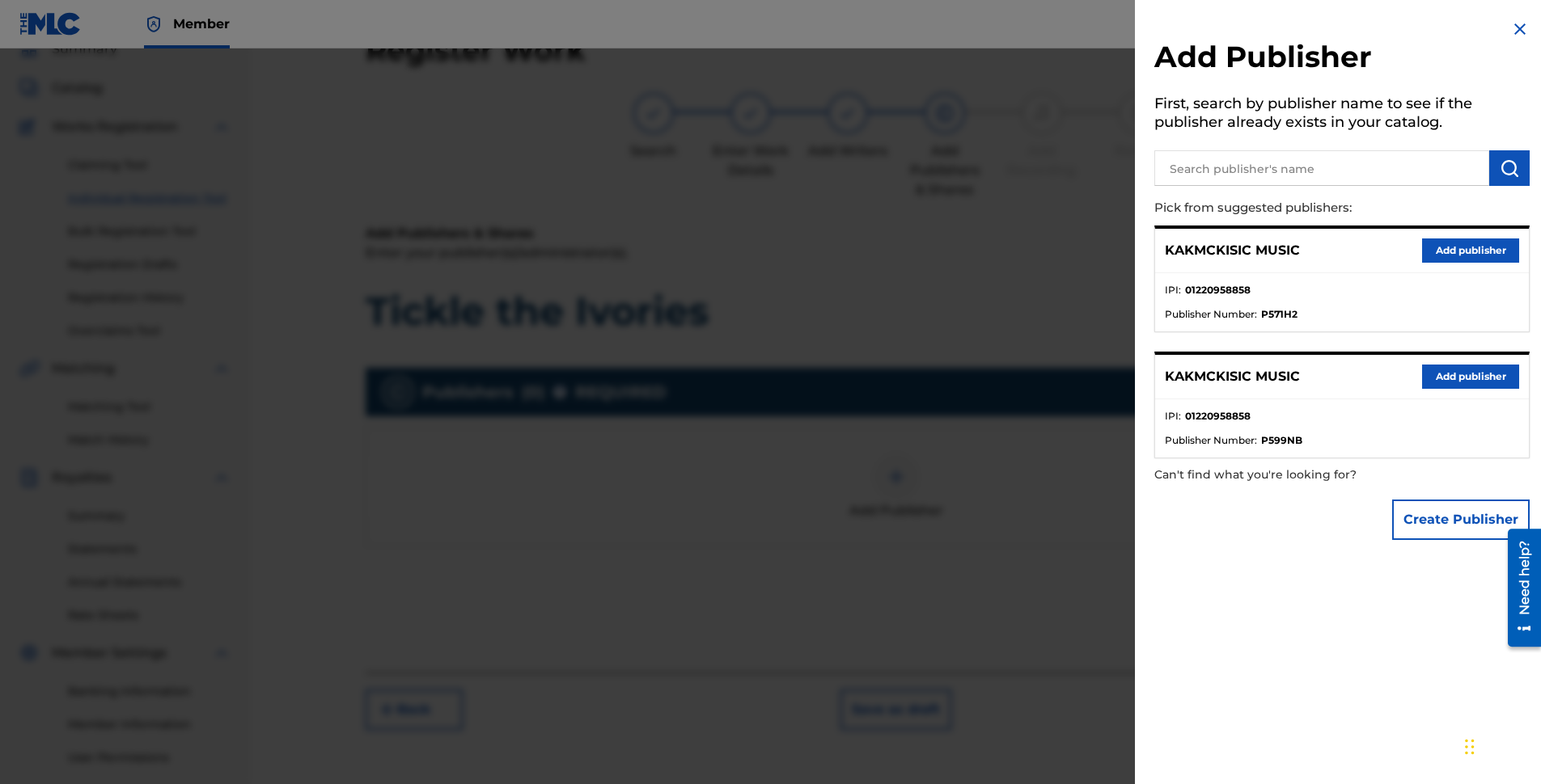
click at [1453, 373] on button "Add publisher" at bounding box center [1470, 377] width 97 height 24
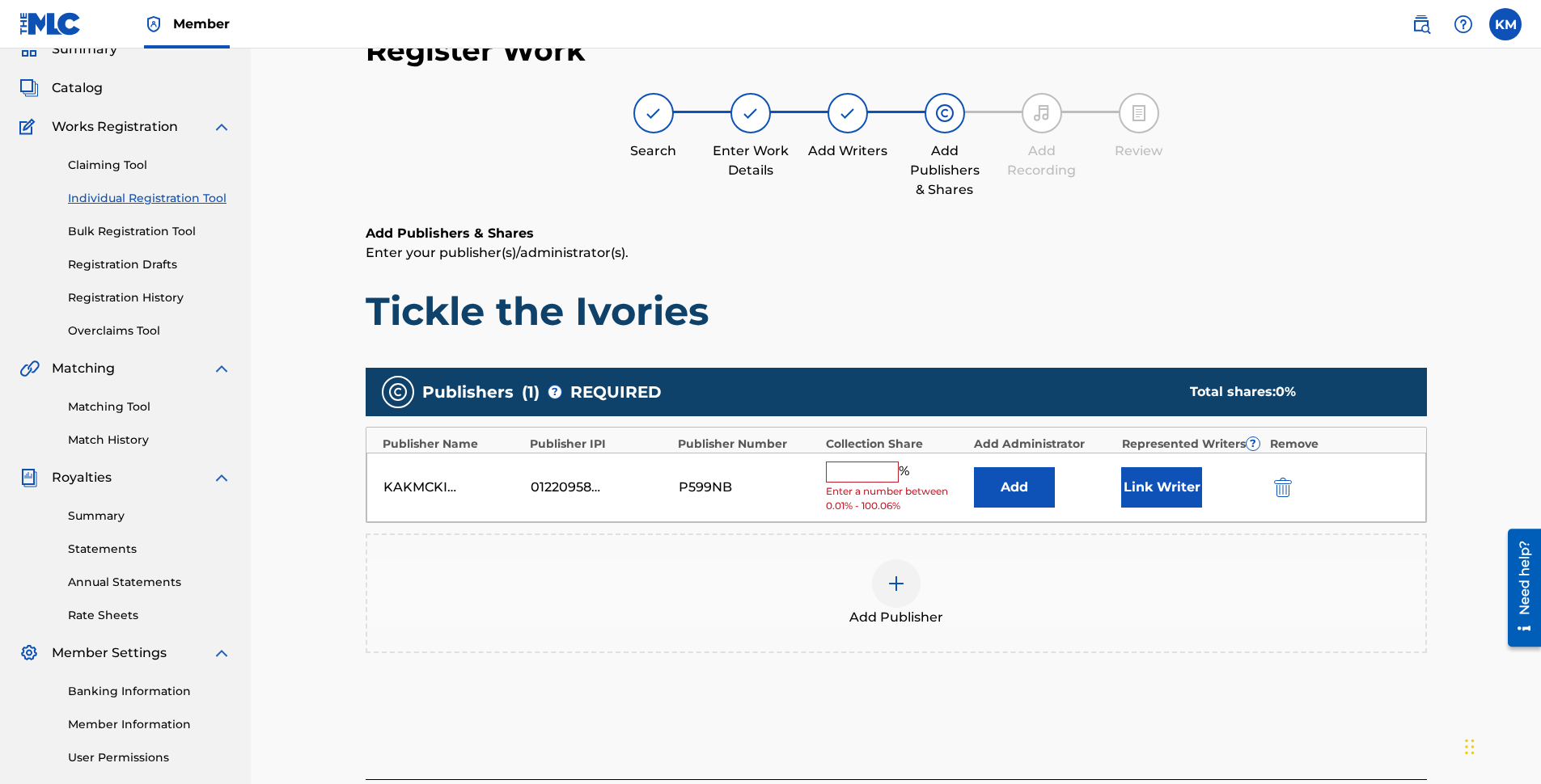
click at [868, 470] on input "text" at bounding box center [861, 472] width 73 height 21
type input "100"
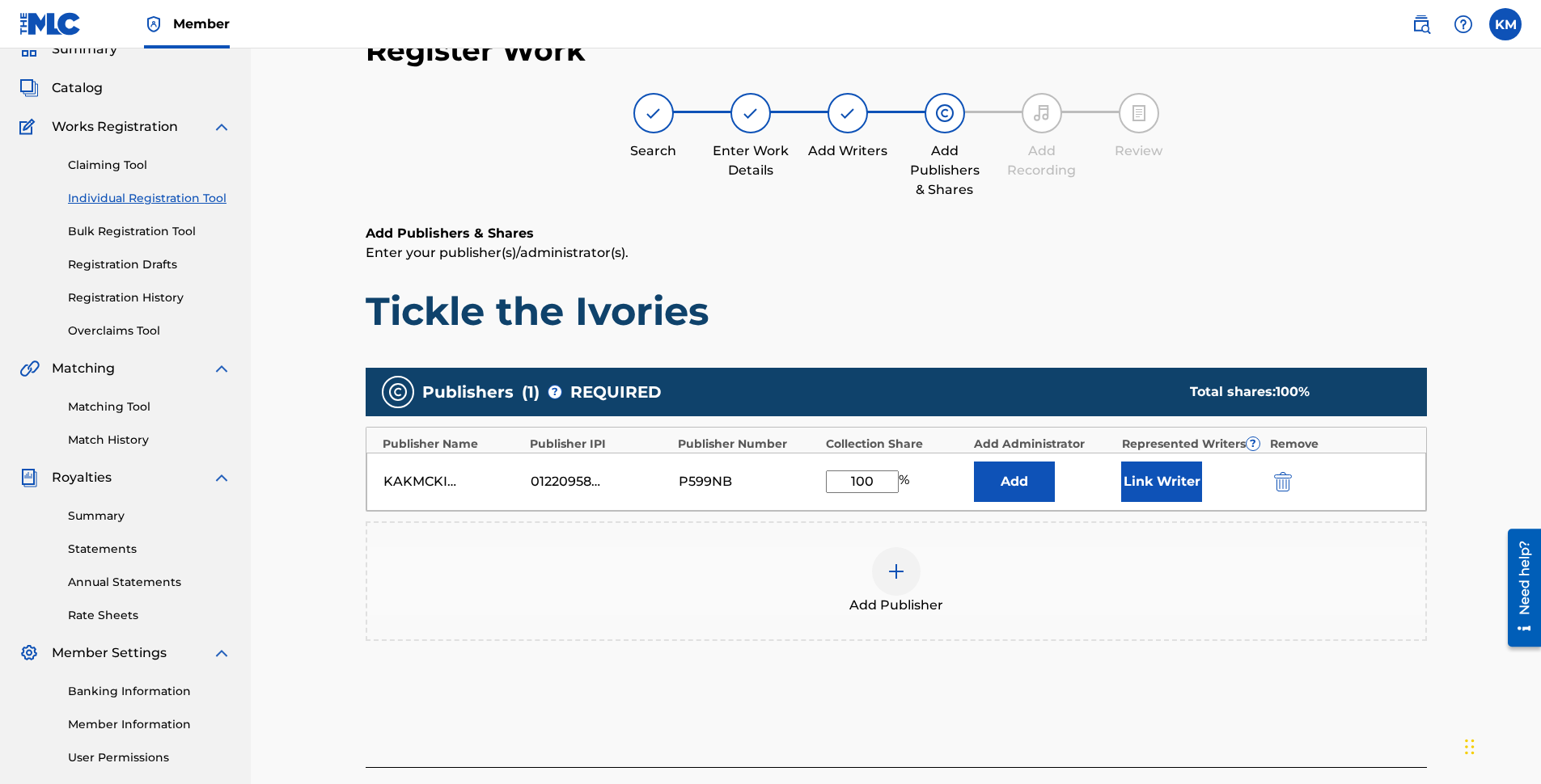
click at [1149, 488] on button "Link Writer" at bounding box center [1162, 481] width 81 height 40
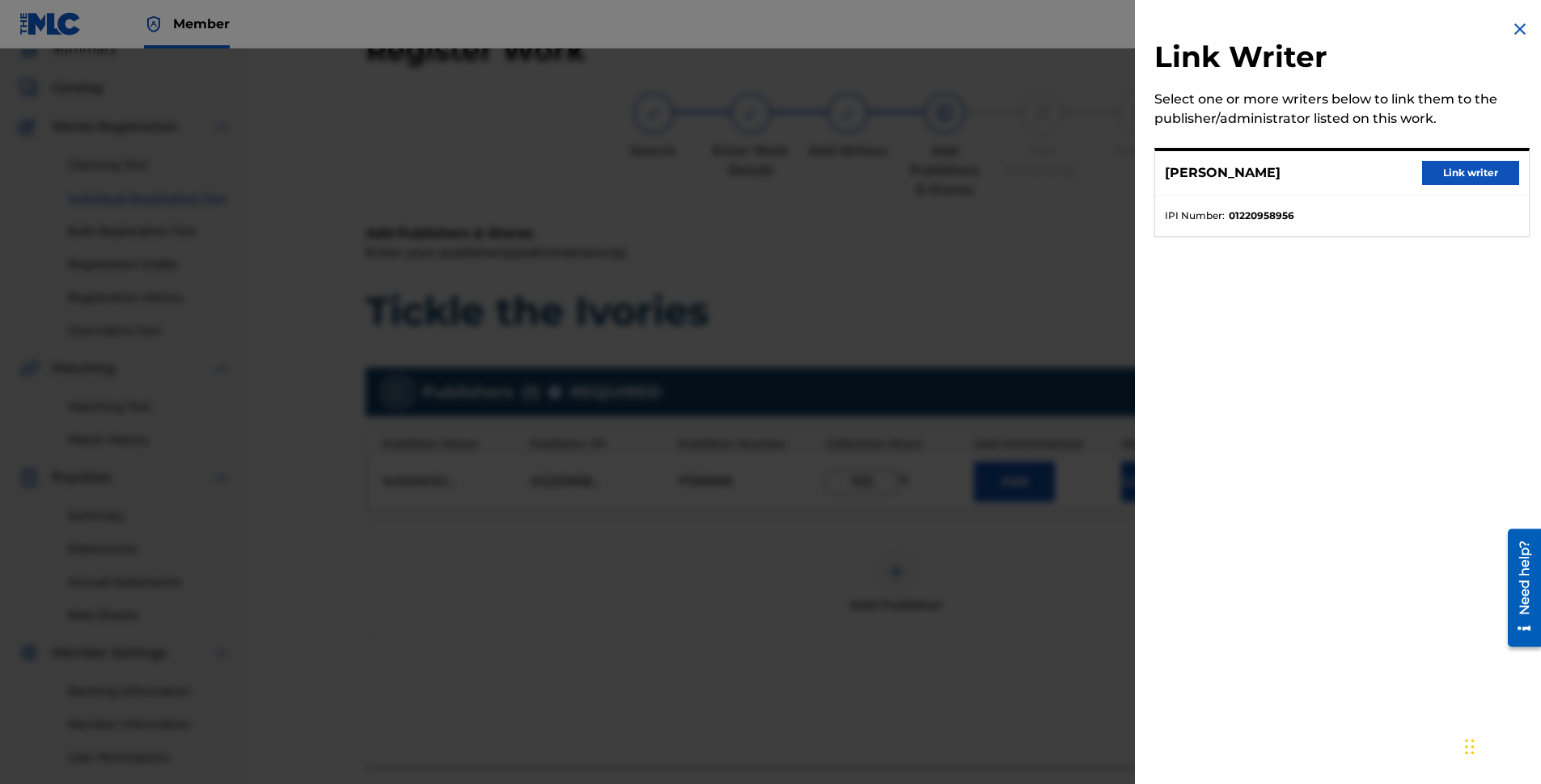
click at [1442, 172] on button "Link writer" at bounding box center [1470, 173] width 97 height 24
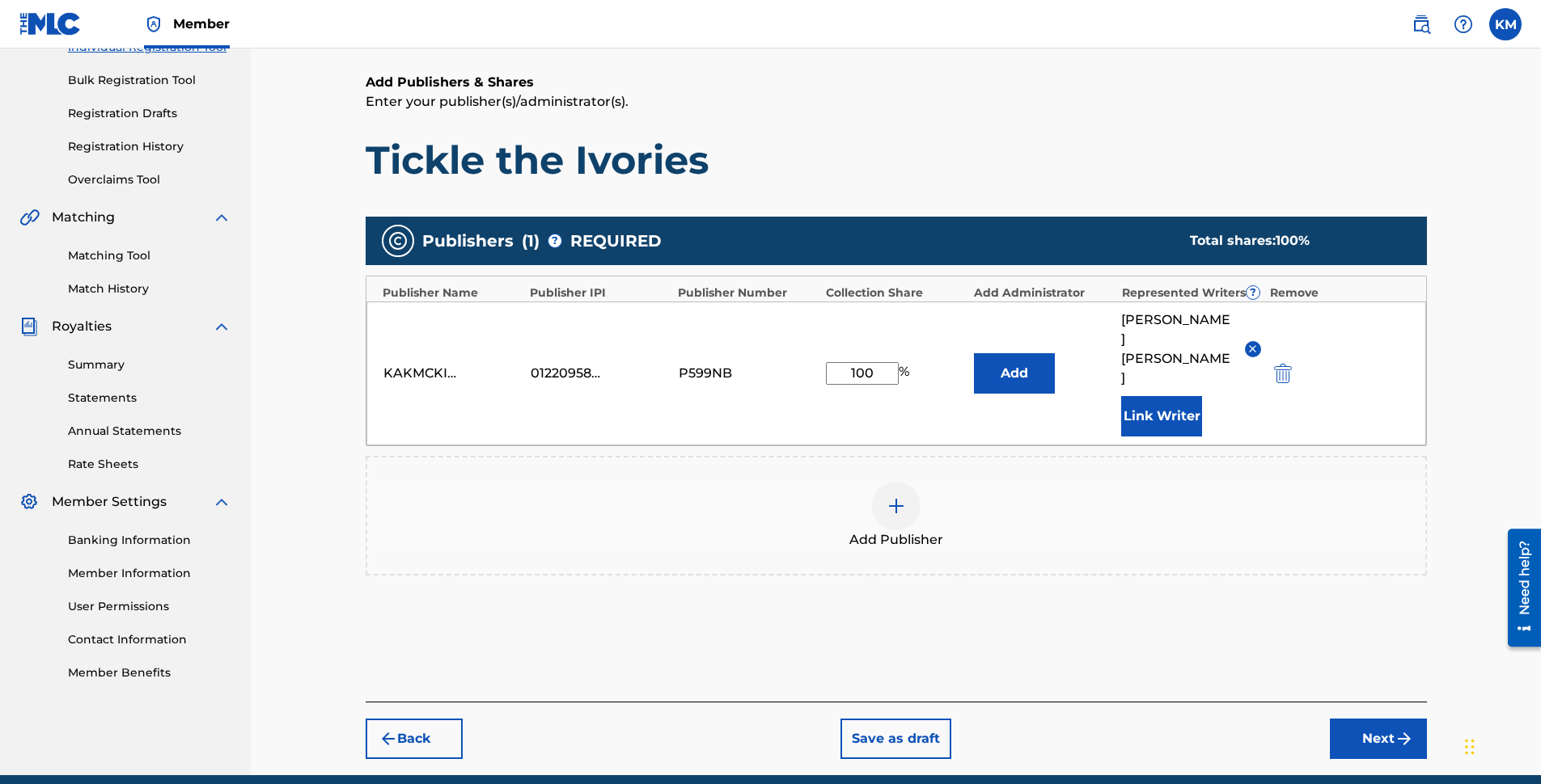
scroll to position [234, 0]
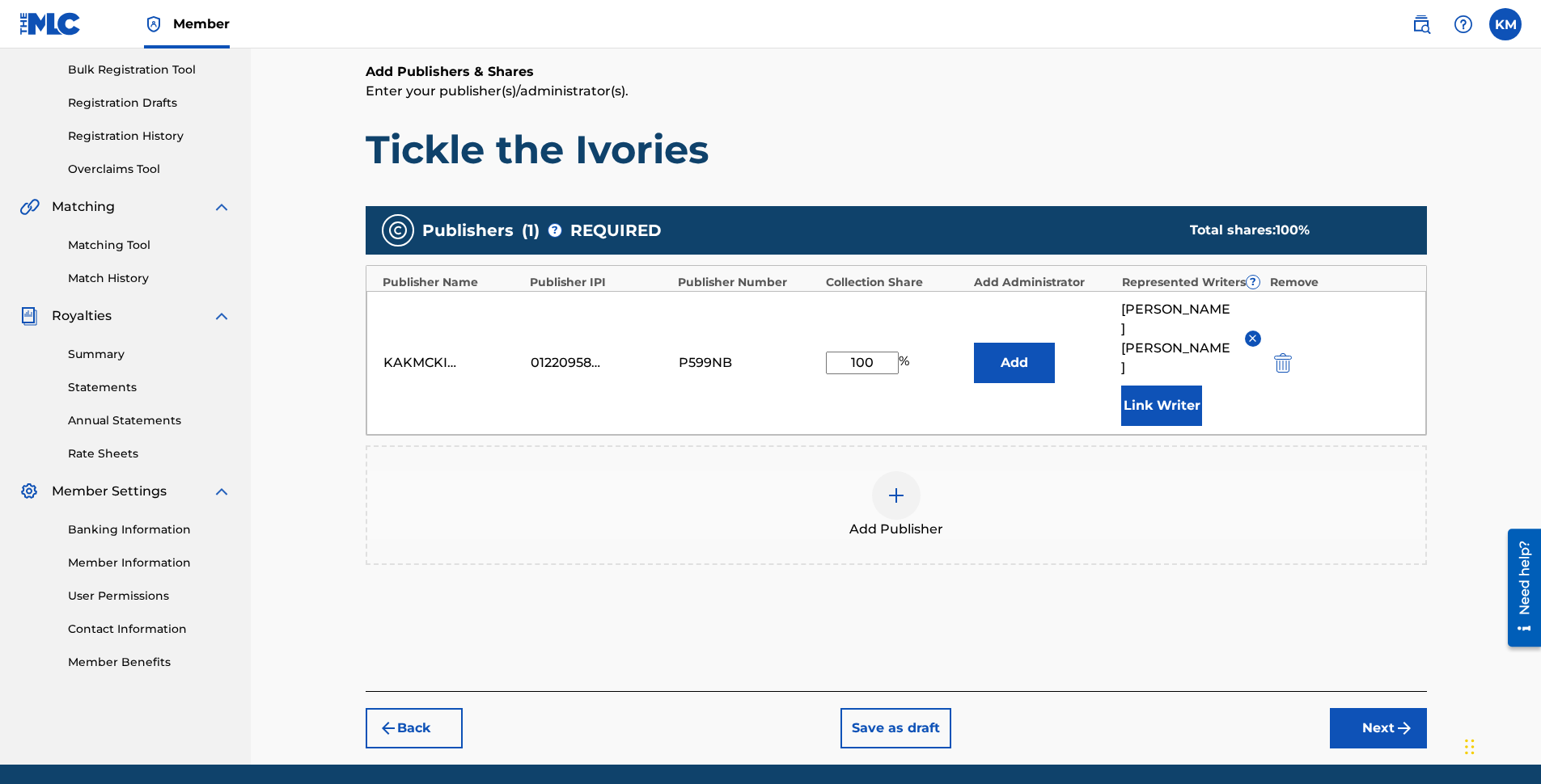
click at [1365, 709] on button "Next" at bounding box center [1378, 728] width 97 height 40
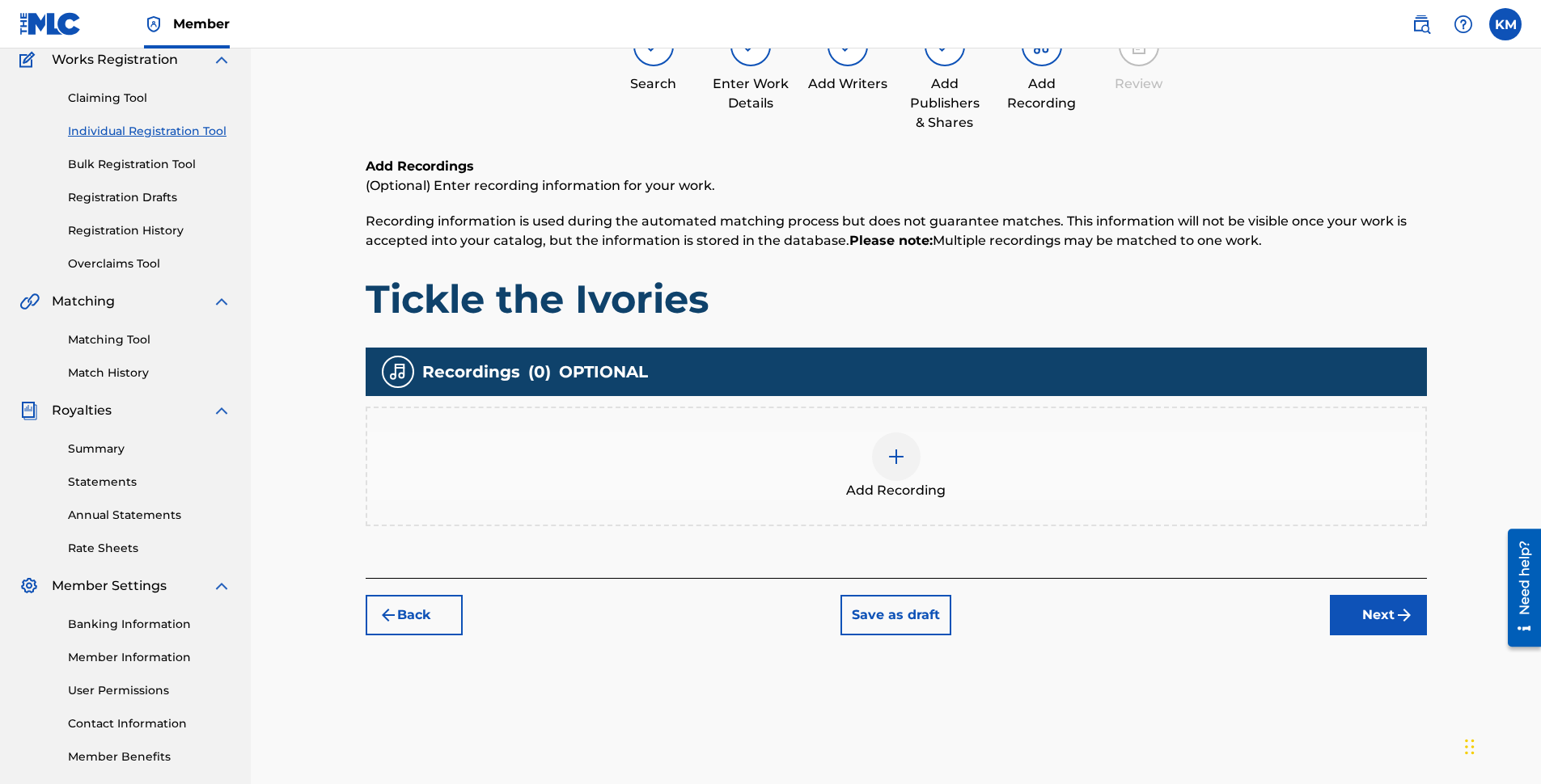
scroll to position [73, 0]
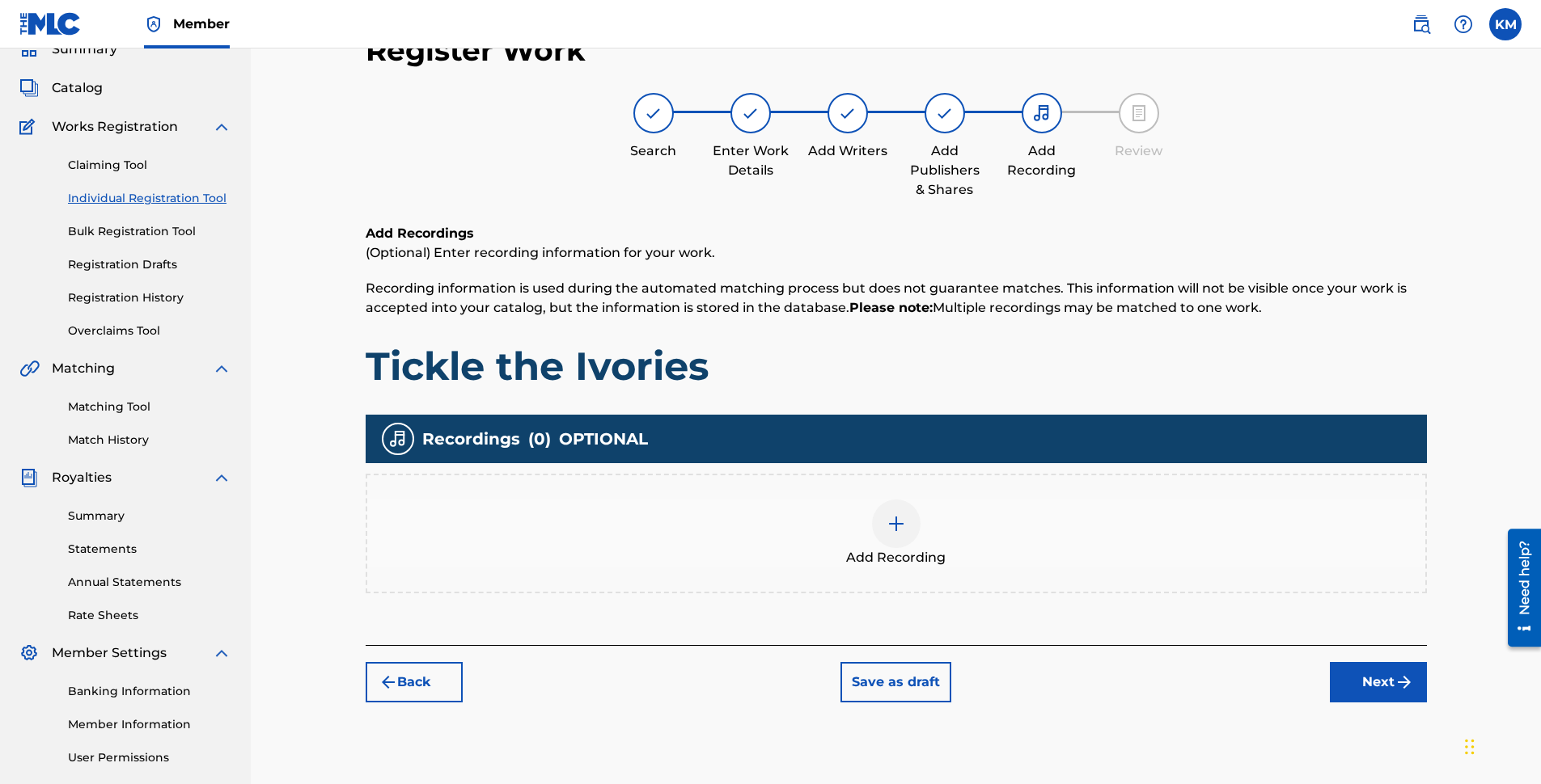
click at [889, 522] on img at bounding box center [896, 524] width 20 height 20
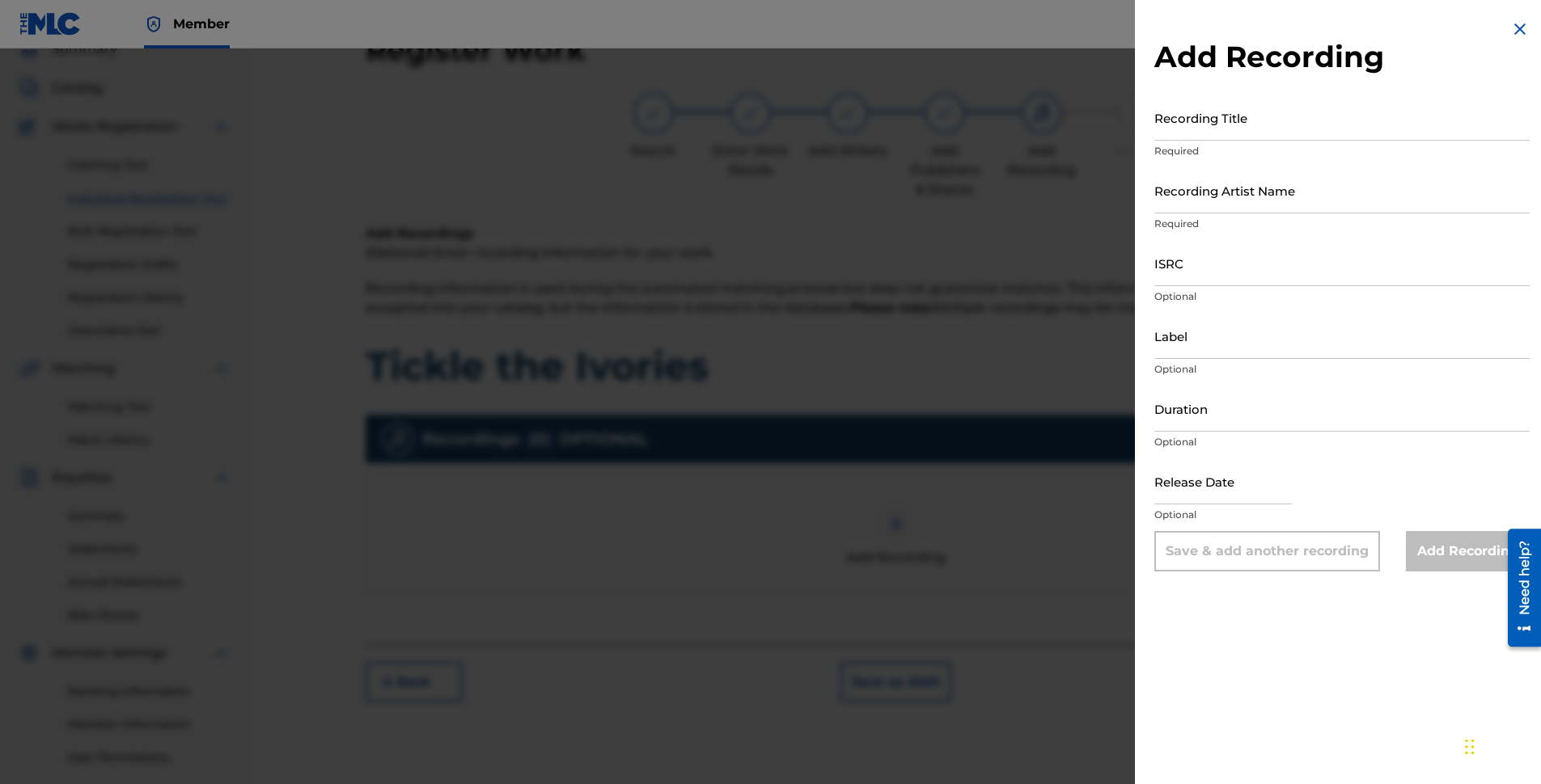
click at [1254, 125] on input "Recording Title" at bounding box center [1341, 118] width 375 height 46
paste input "TICKLE THE IVORIES"
type input "TICKLE THE IVORIES"
click at [1251, 200] on input "Recording Artist Name" at bounding box center [1341, 190] width 375 height 46
type input "[PERSON_NAME]"
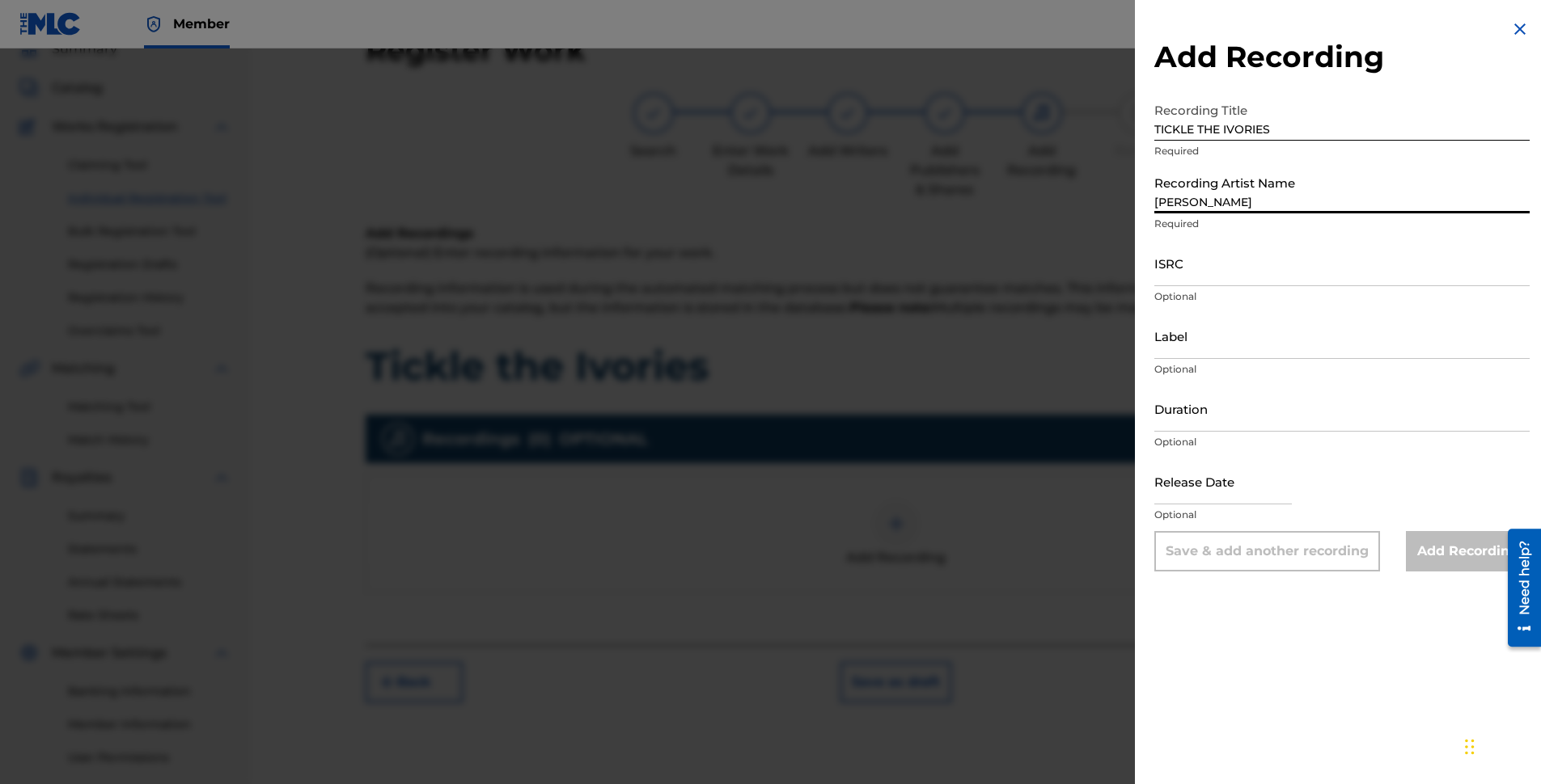
type input "[PERSON_NAME] Music"
type input "02:12"
type input "[DATE]"
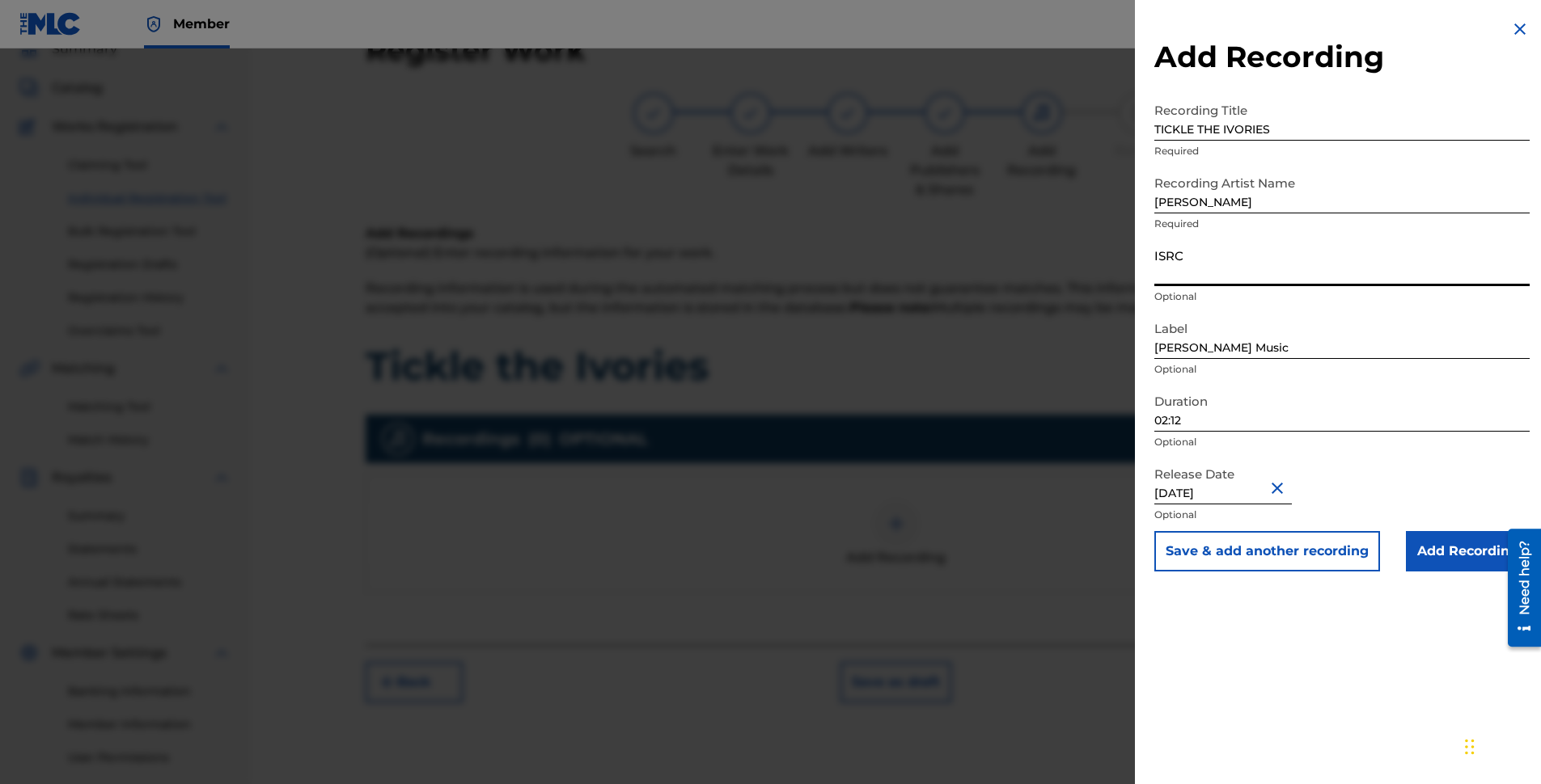
click at [1217, 273] on input "ISRC" at bounding box center [1341, 263] width 375 height 46
paste input "QZWFL2510700"
type input "QZWFL2510700"
click at [1234, 371] on p "Optional" at bounding box center [1341, 369] width 375 height 15
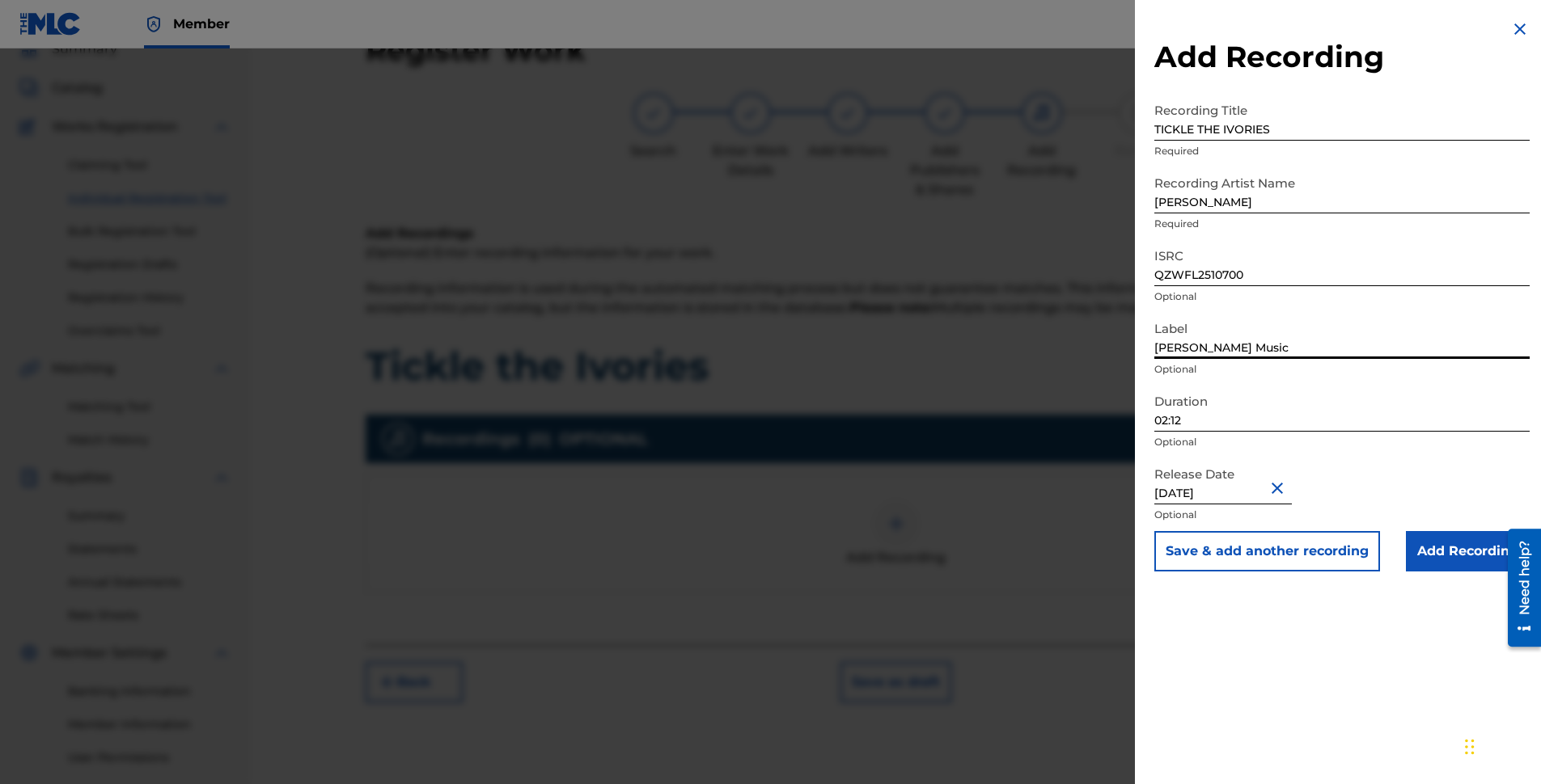
drag, startPoint x: 1248, startPoint y: 347, endPoint x: 1133, endPoint y: 350, distance: 115.0
click at [1133, 350] on div "Add Recording Recording Title TICKLE THE IVORIES Required Recording Artist Name…" at bounding box center [770, 417] width 1541 height 736
type input "[PERSON_NAME] Music"
click at [1200, 420] on input "02:12" at bounding box center [1341, 409] width 375 height 46
type input "02:46"
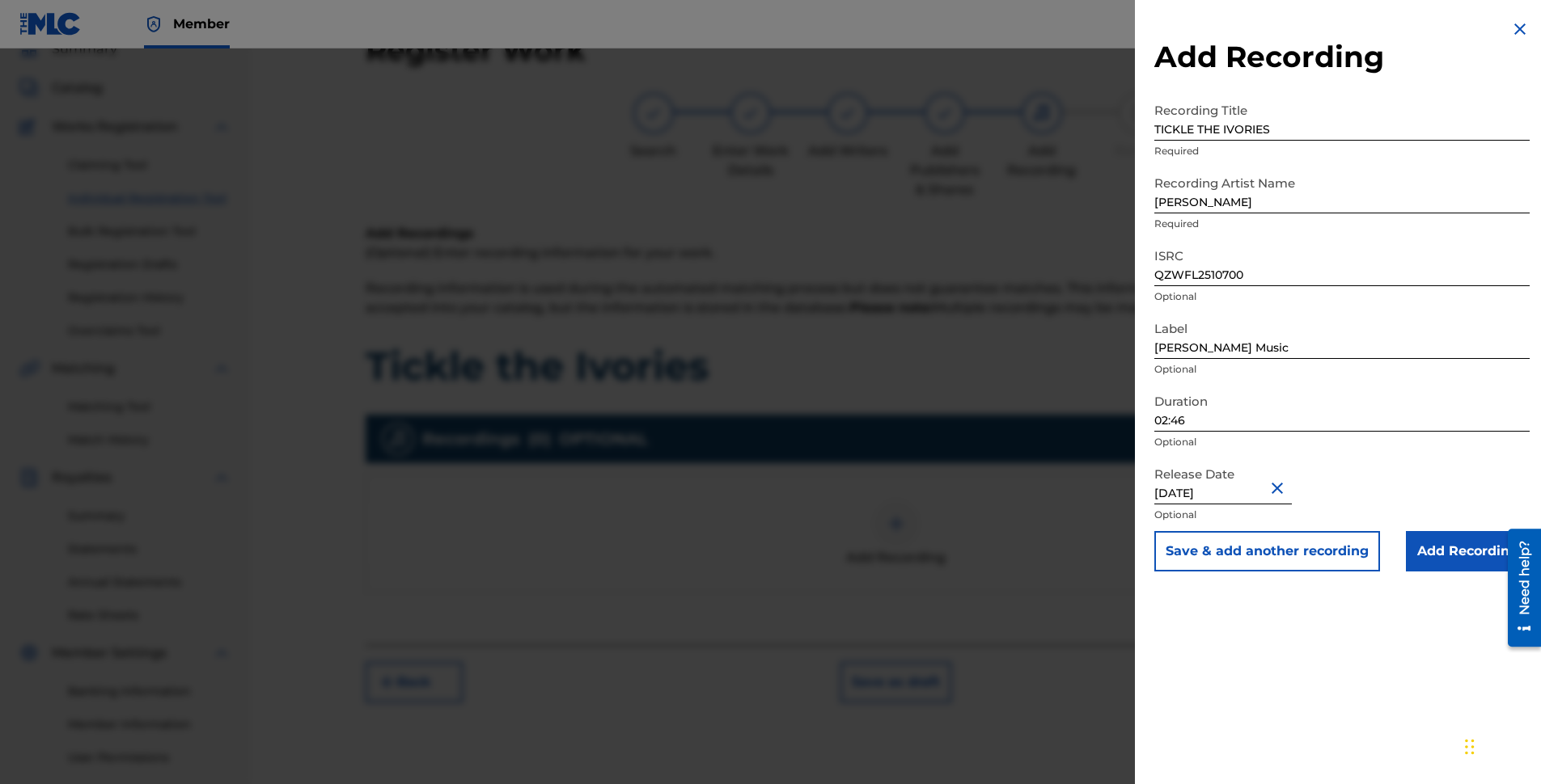
click at [1388, 461] on div "Release Date [DATE] Optional" at bounding box center [1341, 494] width 375 height 73
click at [1168, 492] on input "[DATE]" at bounding box center [1223, 481] width 137 height 46
select select "6"
select select "2025"
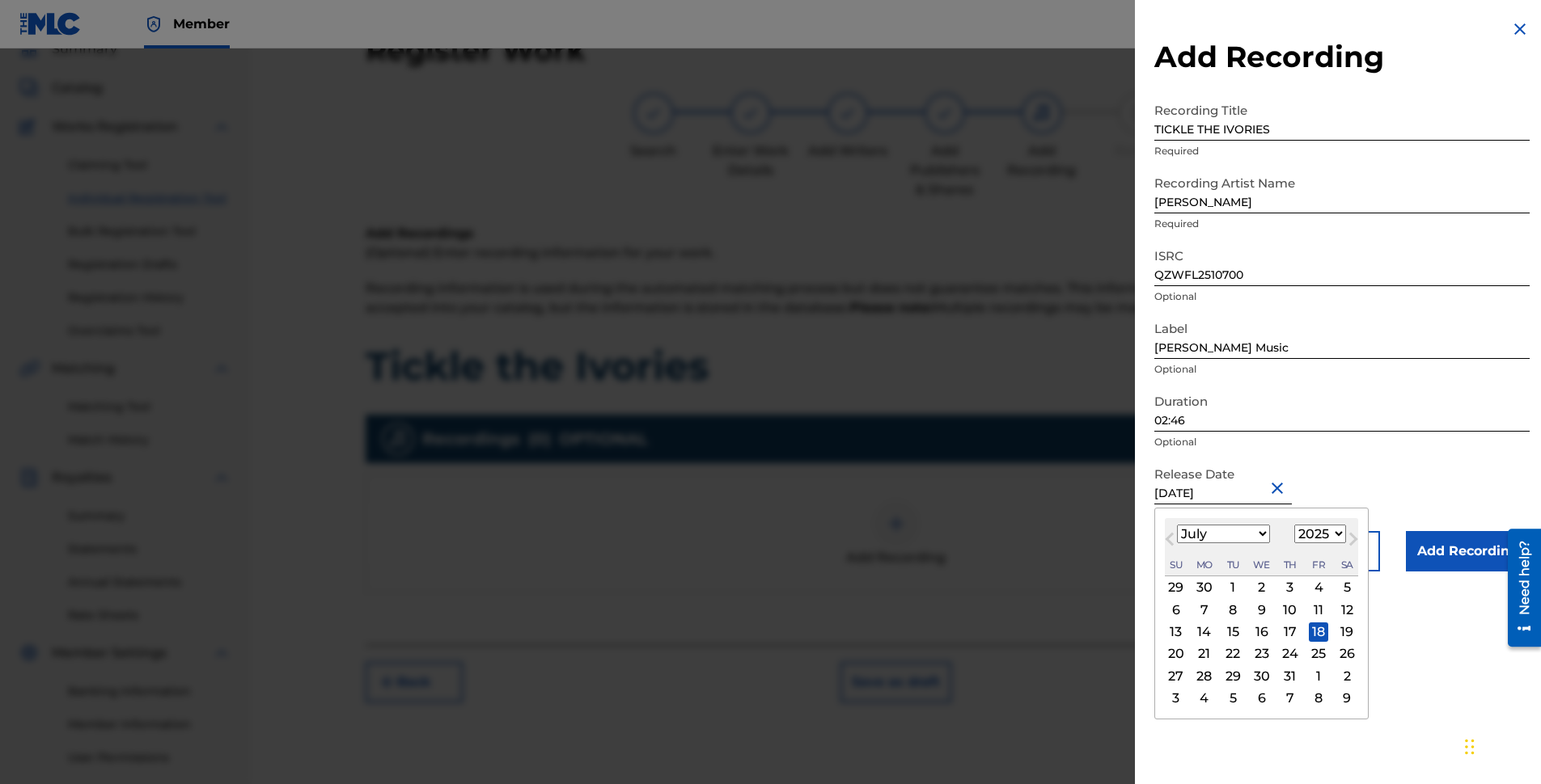
click at [1262, 533] on select "January February March April May June July August September October November De…" at bounding box center [1224, 534] width 93 height 19
select select "7"
click at [1177, 525] on select "January February March April May June July August September October November De…" at bounding box center [1224, 534] width 93 height 19
click at [1315, 611] on div "8" at bounding box center [1318, 609] width 20 height 20
type input "[DATE]"
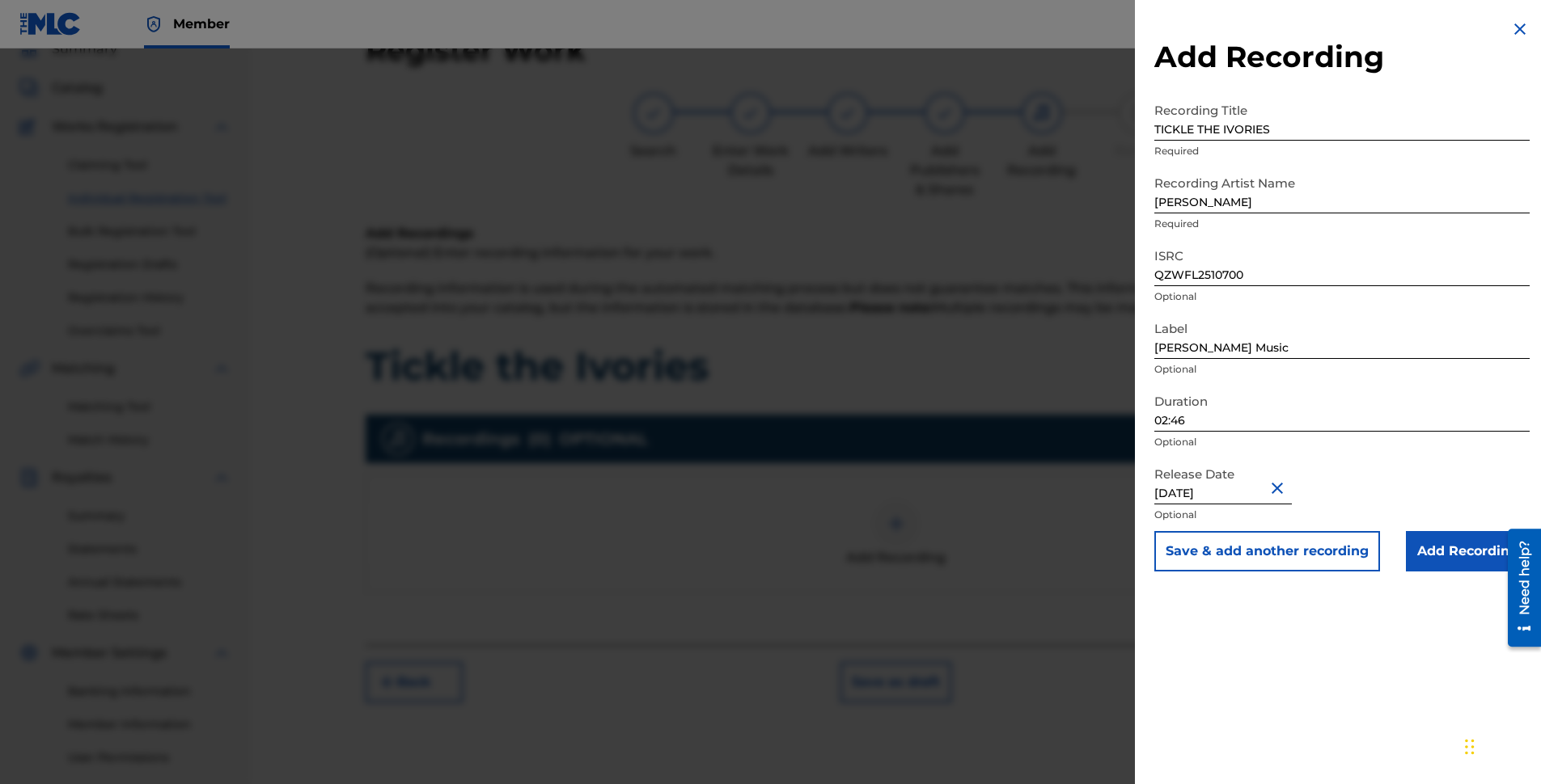
click at [1484, 551] on input "Add Recording" at bounding box center [1467, 551] width 124 height 40
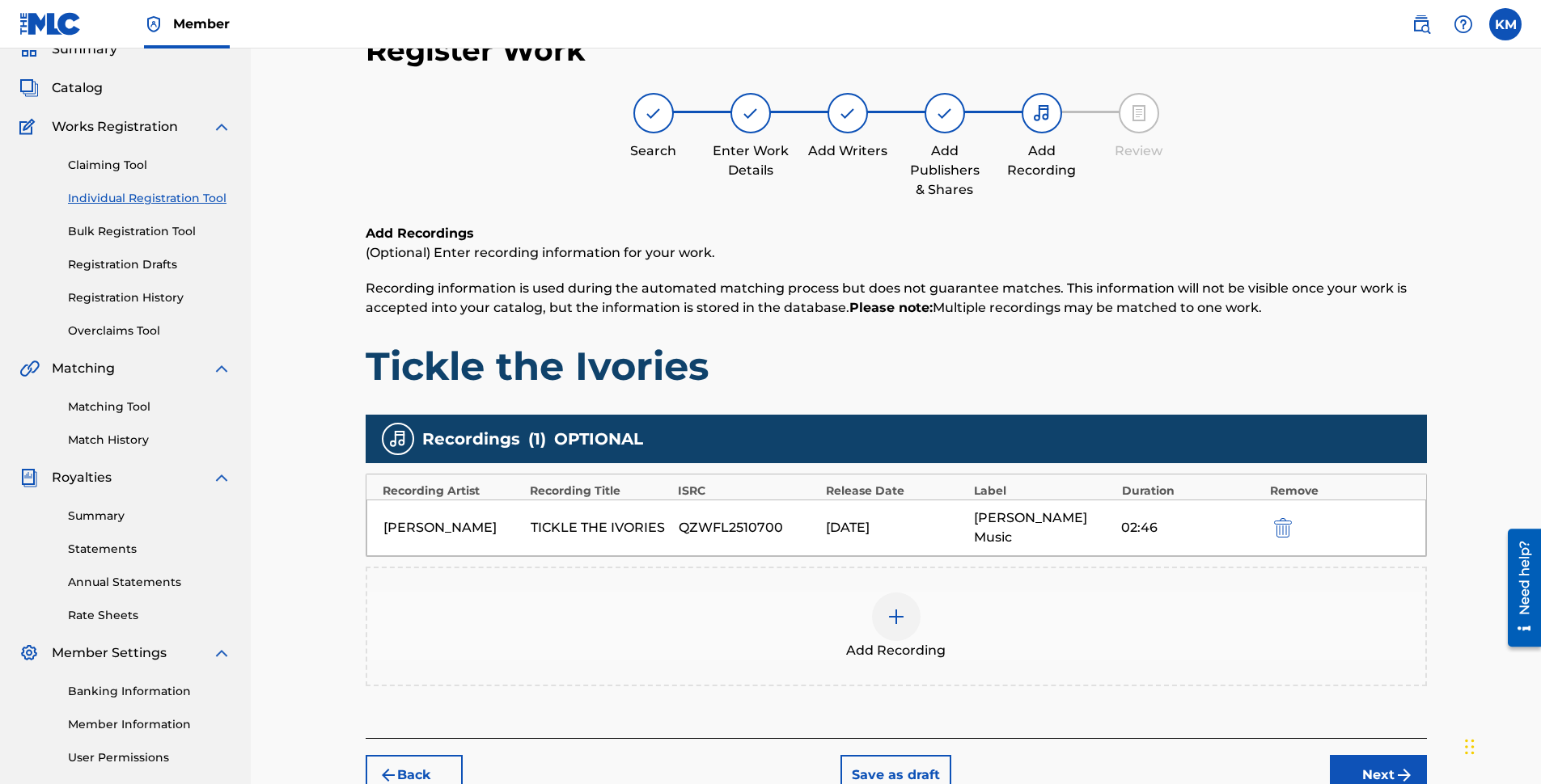
click at [1386, 755] on button "Next" at bounding box center [1378, 775] width 97 height 40
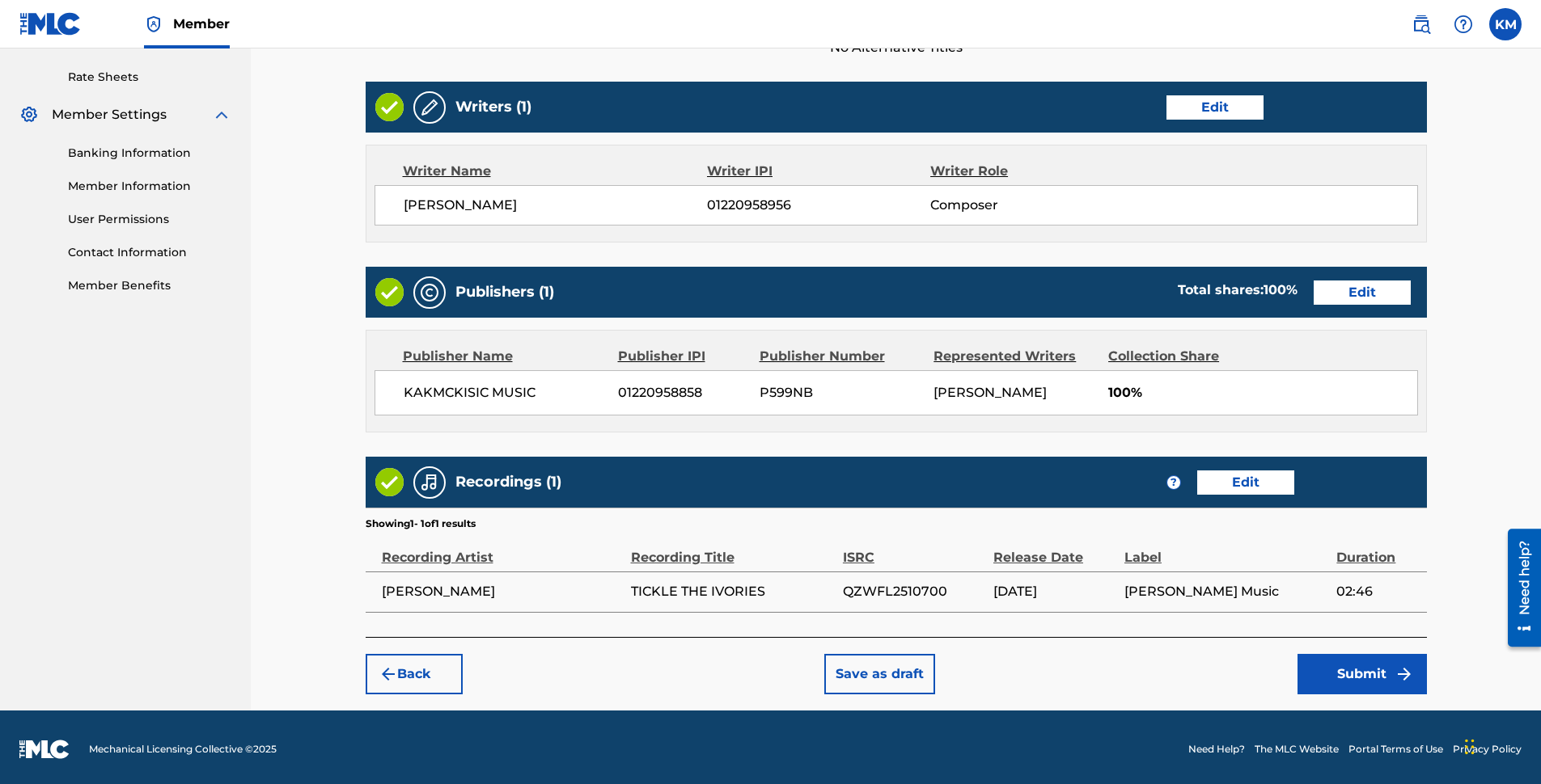
scroll to position [615, 0]
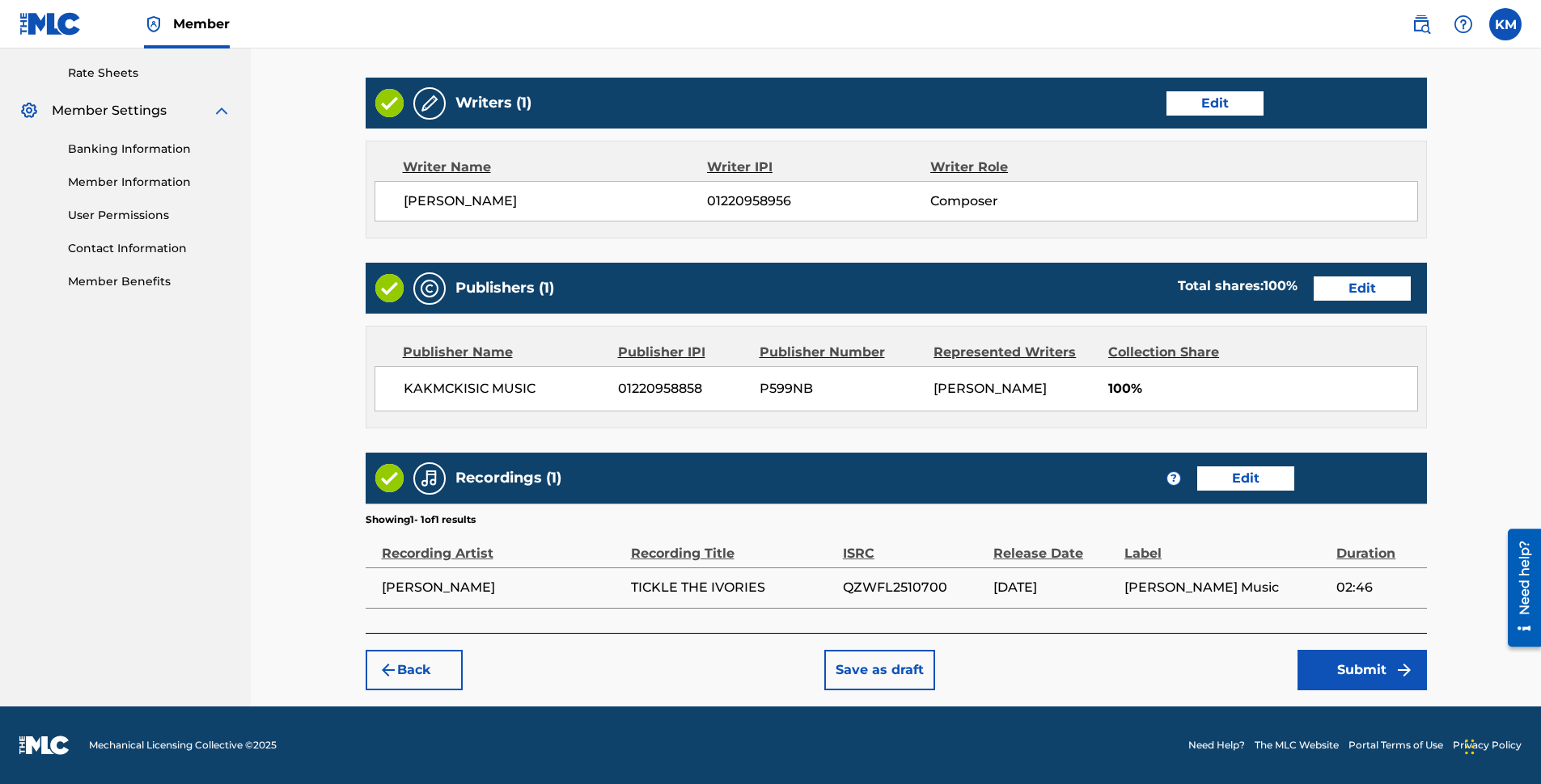
click at [1357, 666] on button "Submit" at bounding box center [1362, 670] width 130 height 40
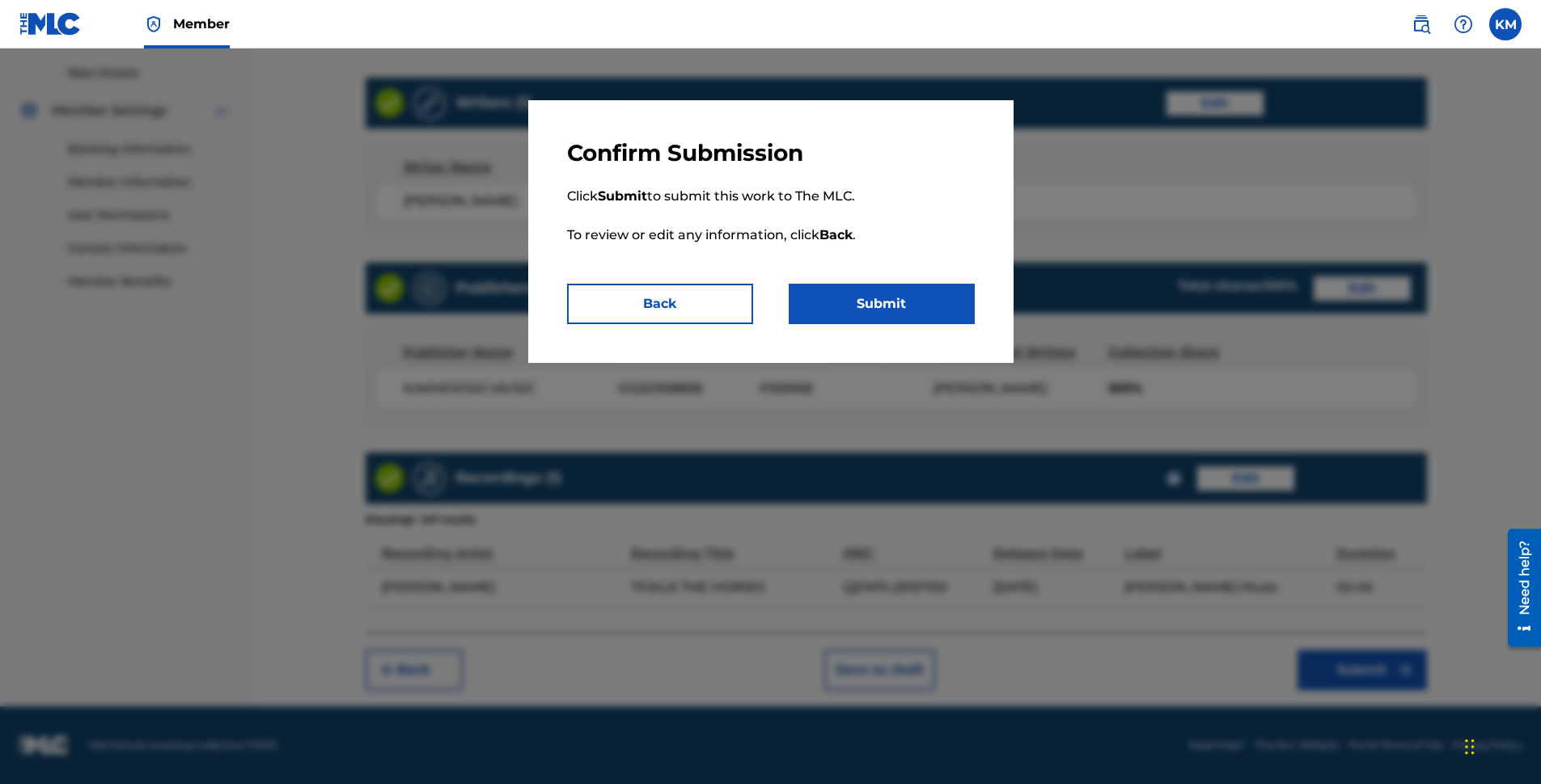
click at [853, 303] on button "Submit" at bounding box center [881, 304] width 186 height 40
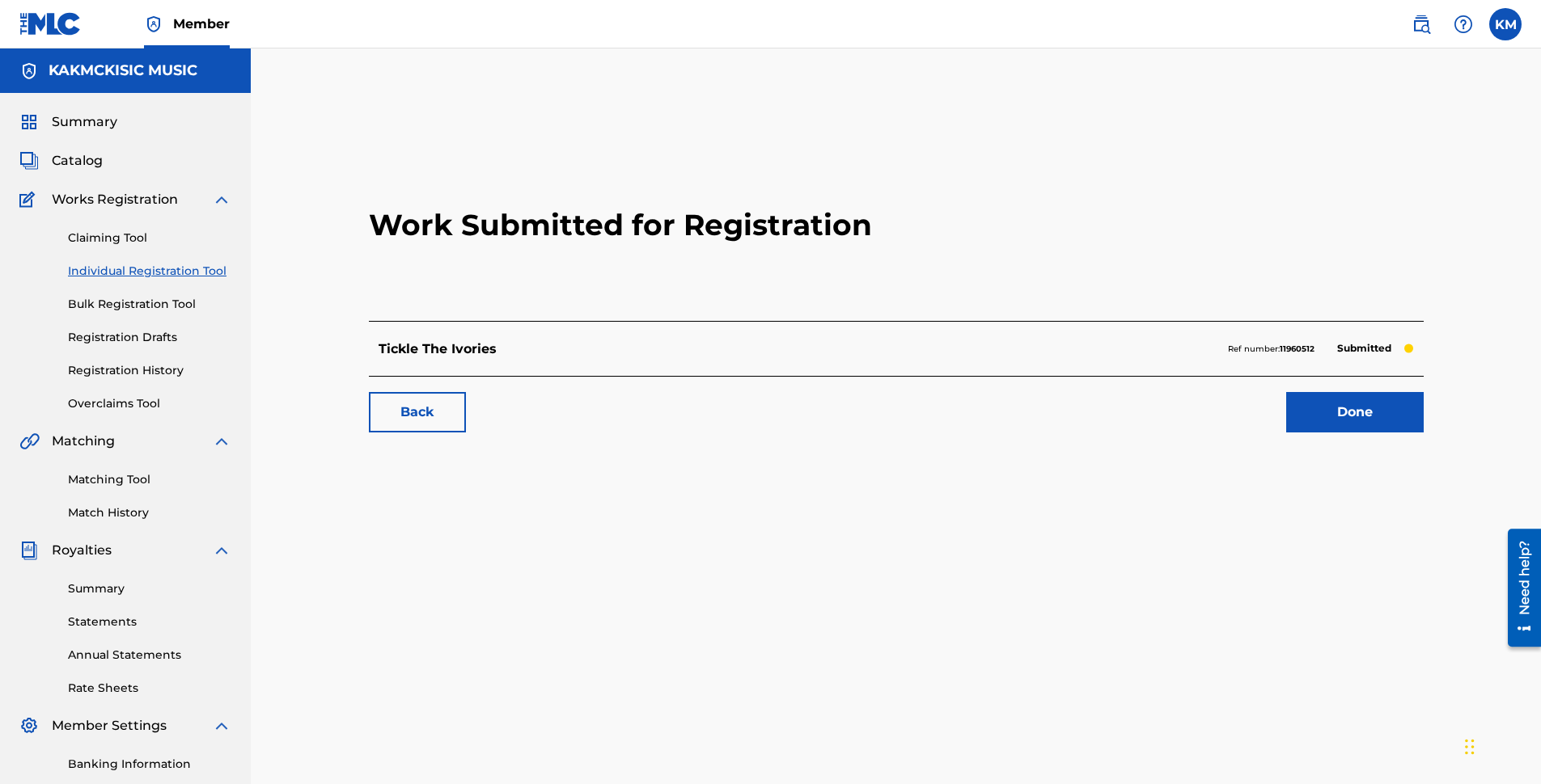
click at [91, 480] on link "Matching Tool" at bounding box center [149, 480] width 163 height 17
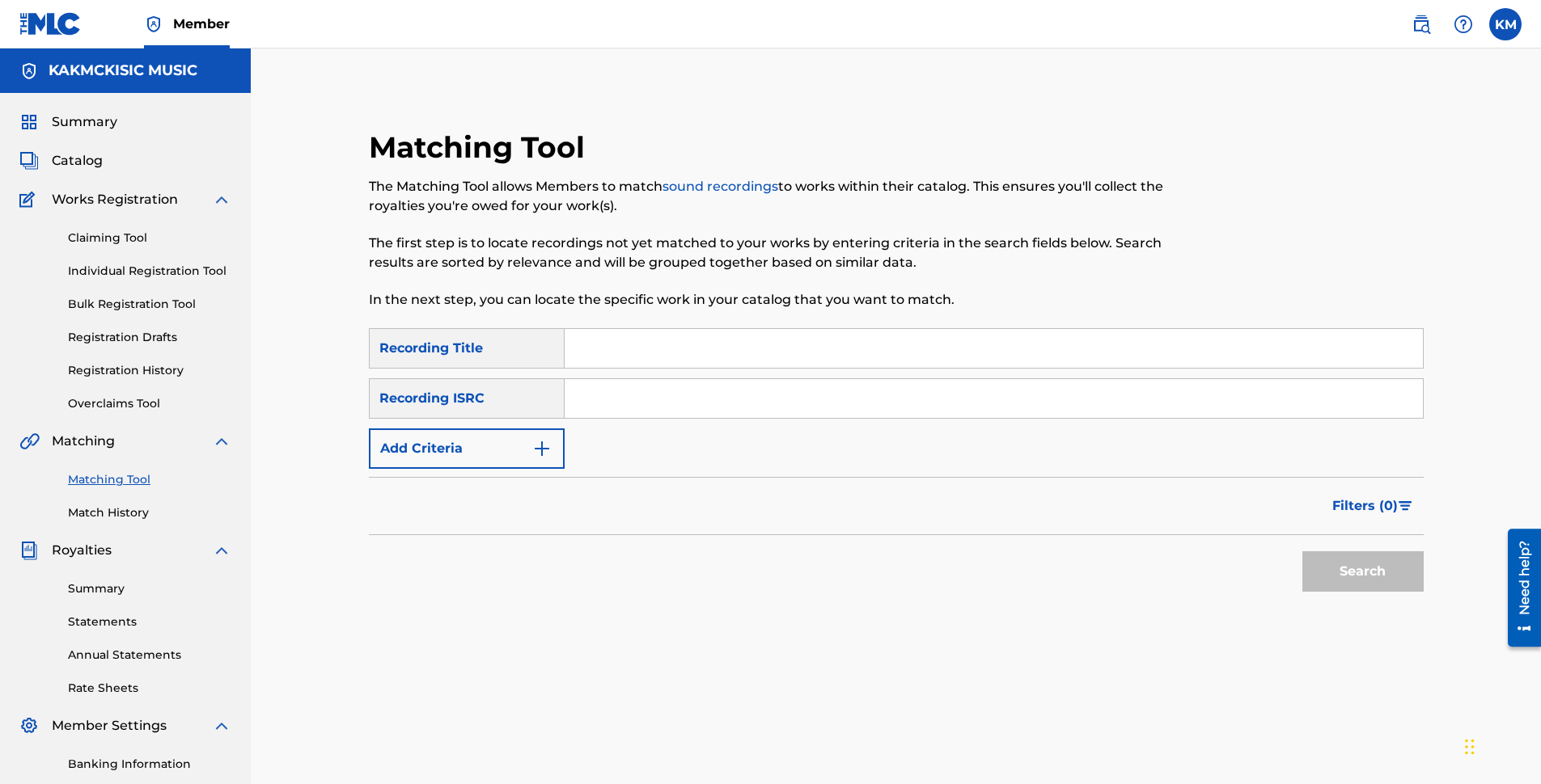
click at [447, 446] on button "Add Criteria" at bounding box center [467, 449] width 196 height 40
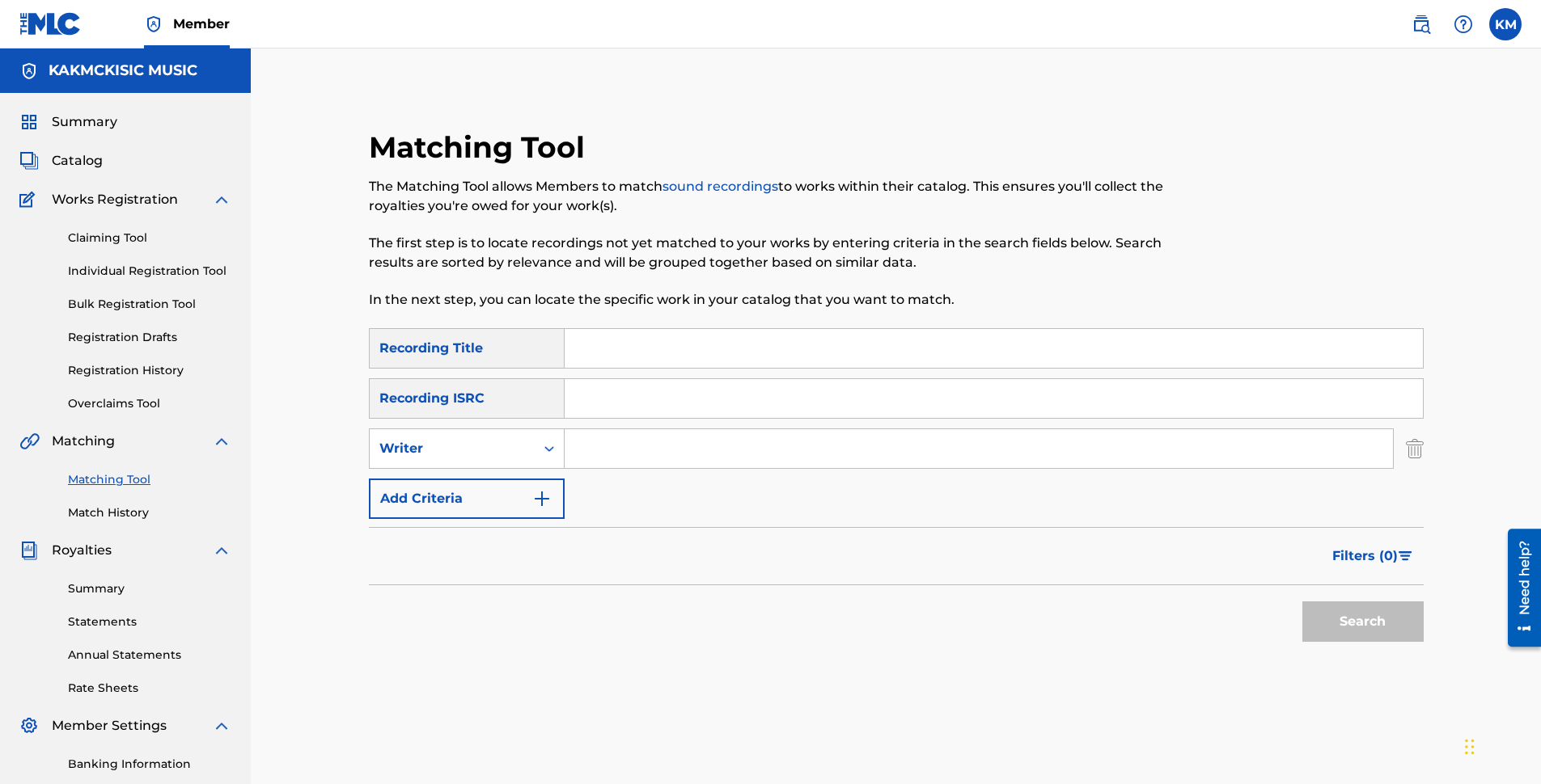
click at [590, 442] on input "Search Form" at bounding box center [978, 449] width 828 height 39
type input "[PERSON_NAME]"
click at [1396, 628] on button "Search" at bounding box center [1363, 621] width 121 height 40
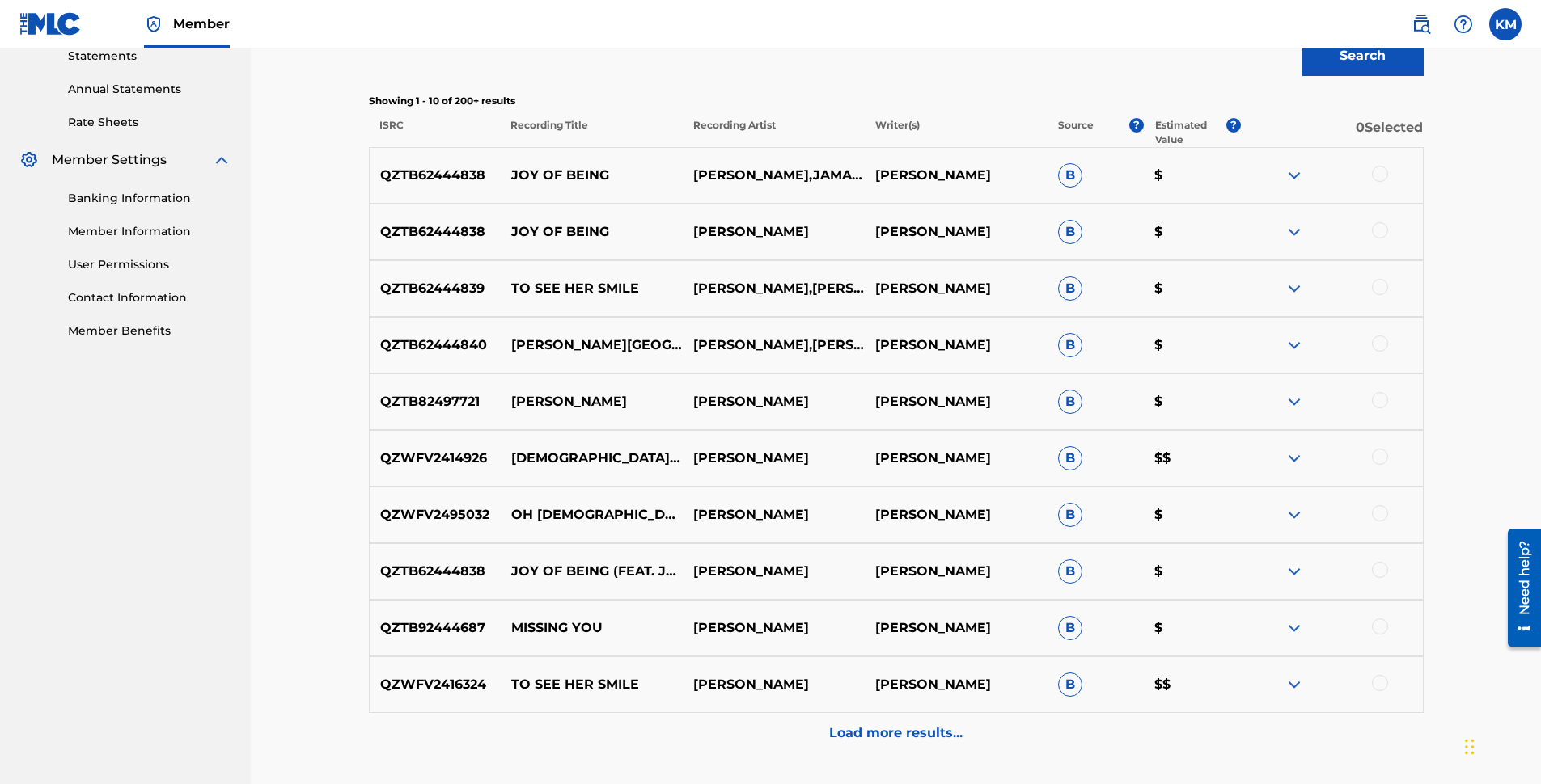
scroll to position [647, 0]
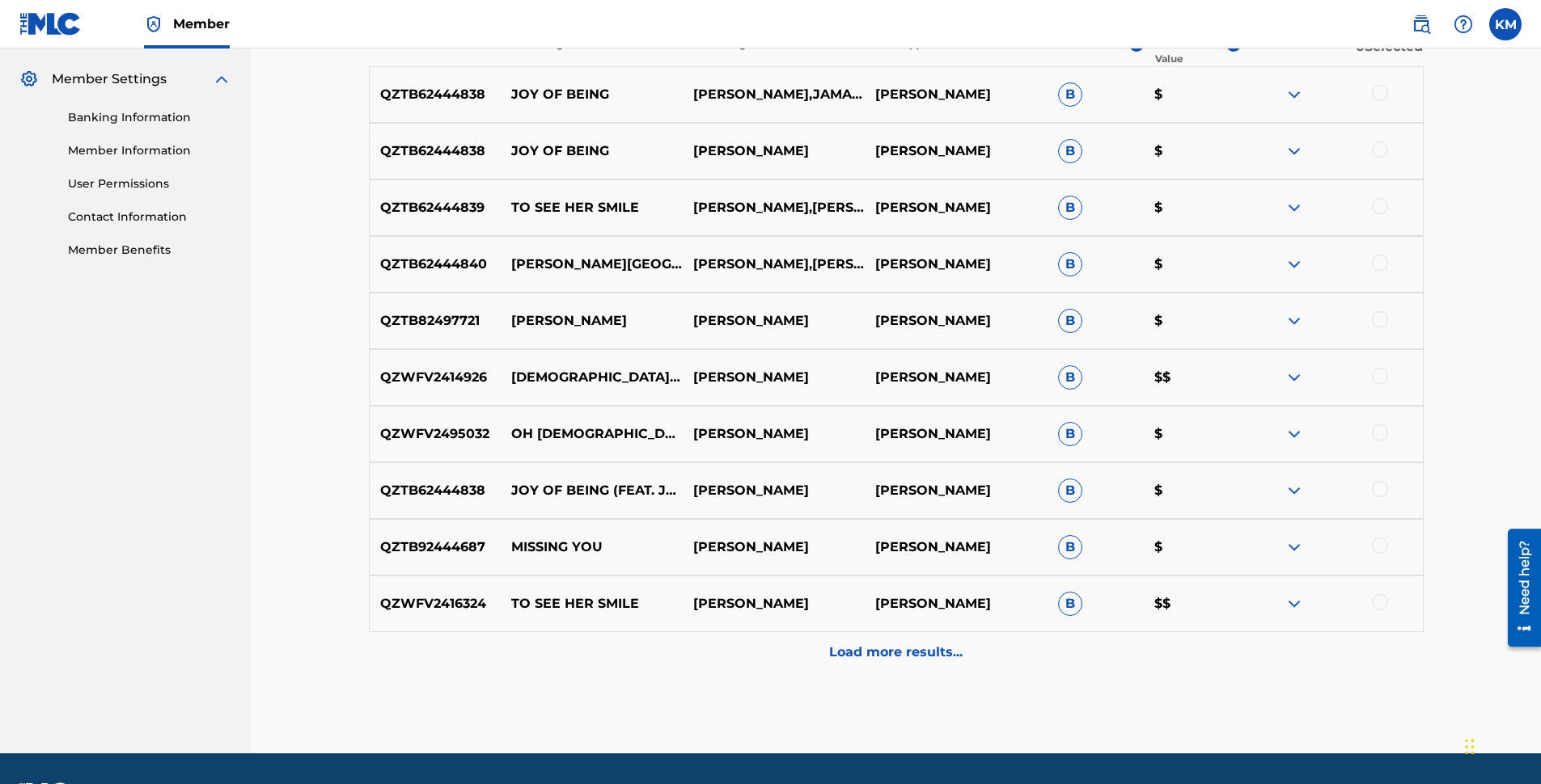
click at [897, 648] on p "Load more results..." at bounding box center [896, 652] width 134 height 20
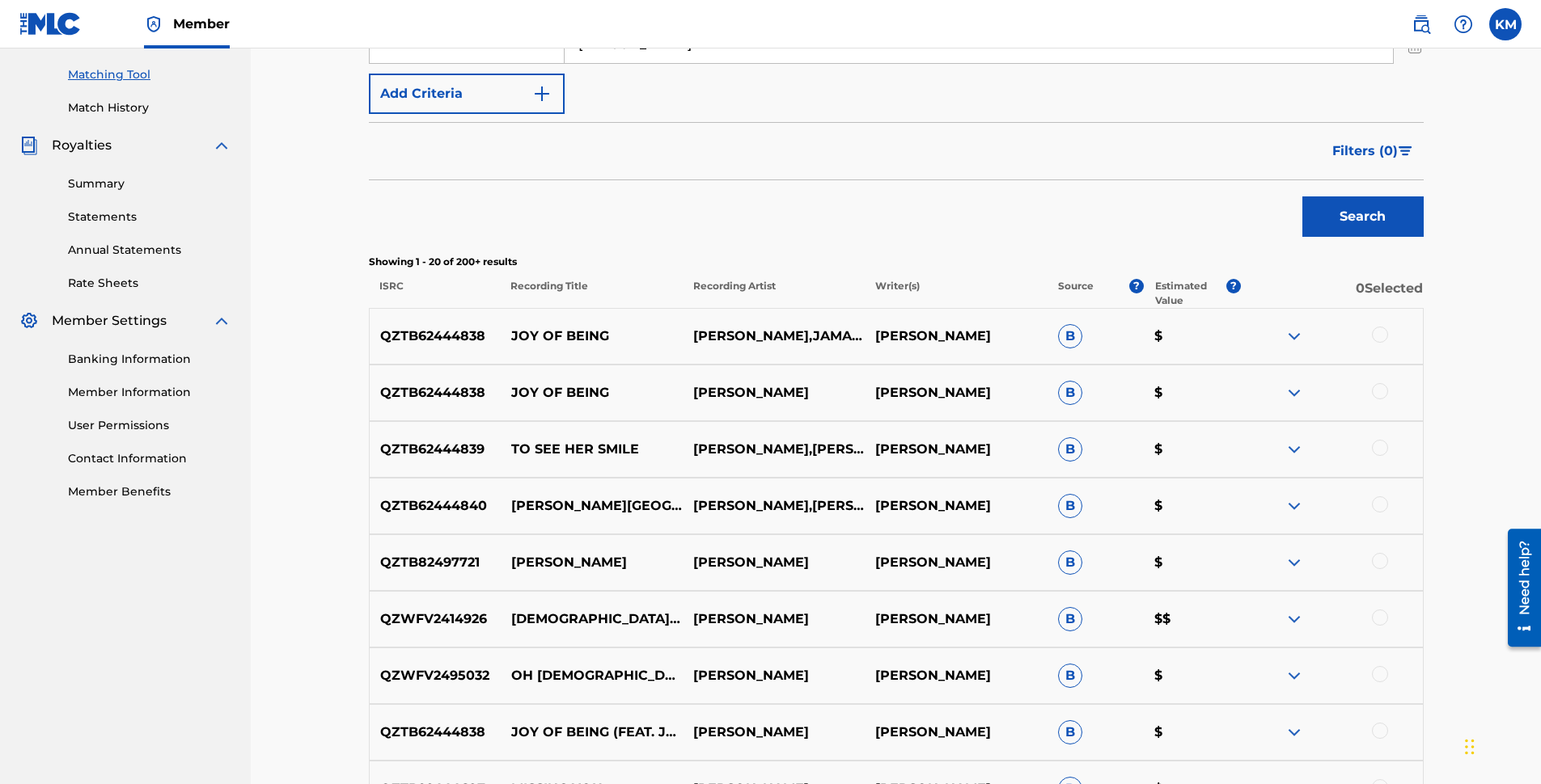
scroll to position [404, 0]
click at [1069, 338] on span "B" at bounding box center [1070, 337] width 24 height 24
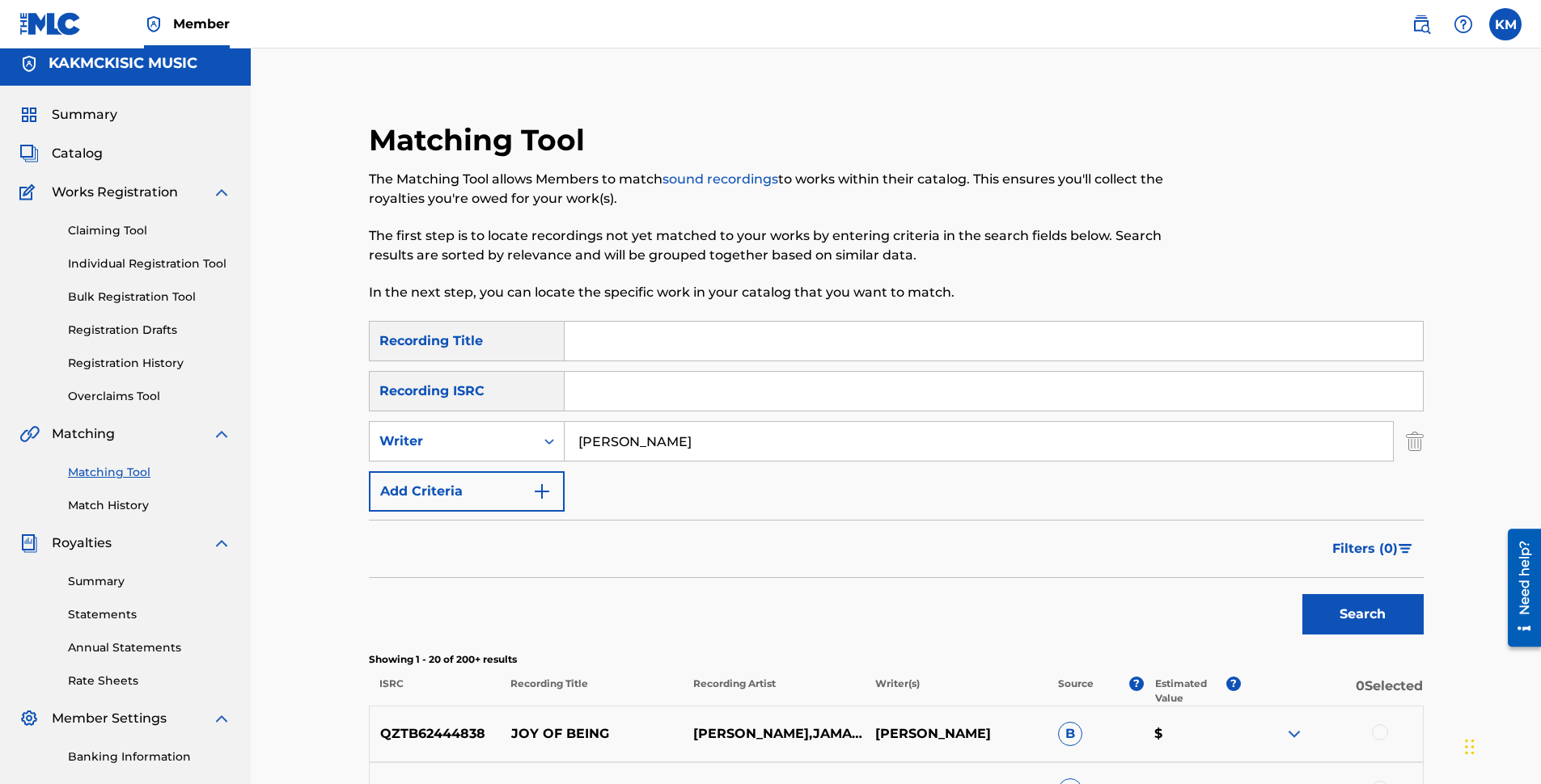
scroll to position [0, 0]
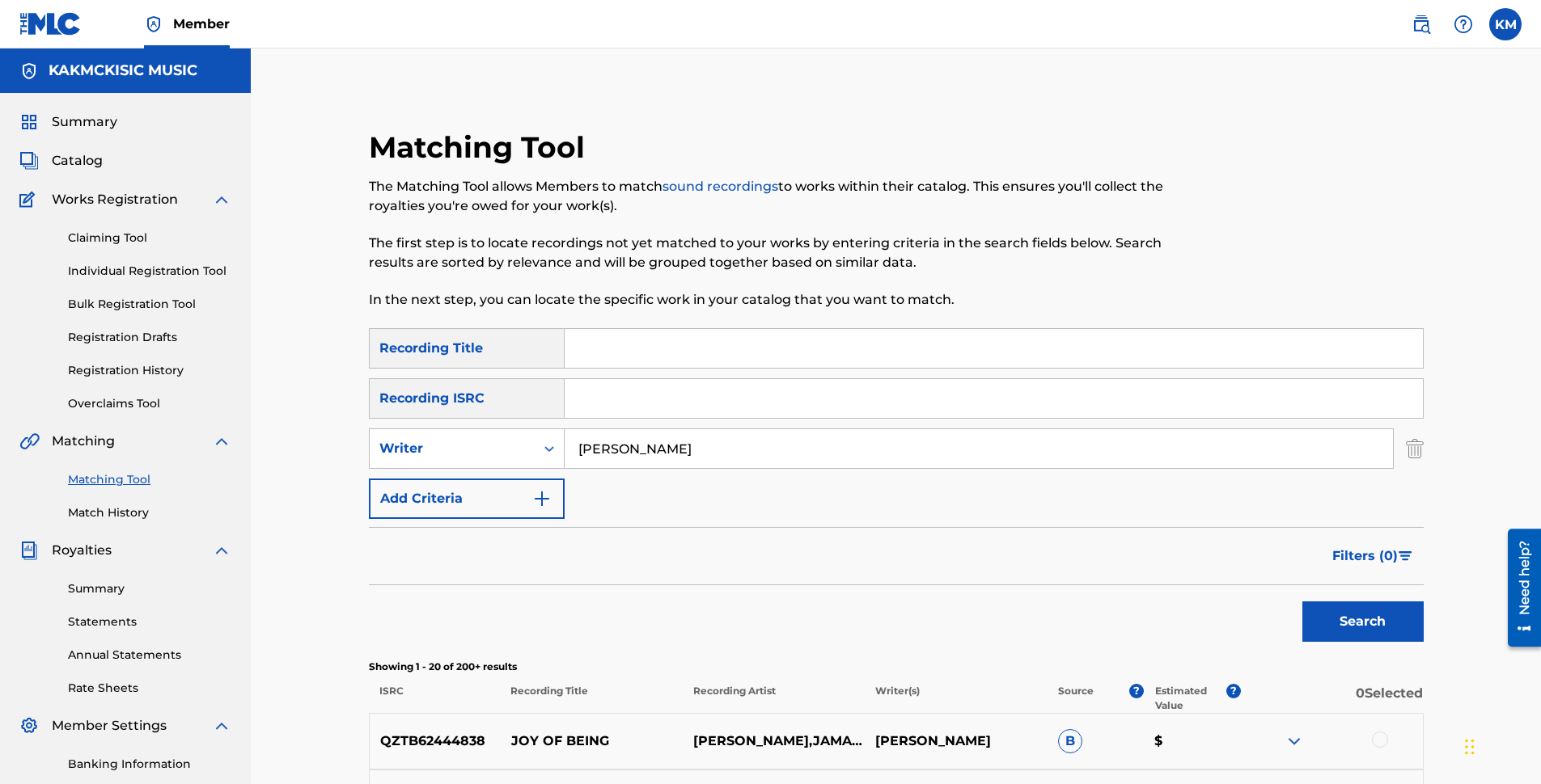
click at [1511, 21] on label at bounding box center [1505, 24] width 33 height 33
click at [1505, 24] on input "KM [PERSON_NAME] [EMAIL_ADDRESS][DOMAIN_NAME] Notification Preferences Profile …" at bounding box center [1505, 24] width 0 height 0
click at [1361, 224] on p "Log out" at bounding box center [1349, 228] width 38 height 15
click at [1505, 24] on input "KM [PERSON_NAME] [EMAIL_ADDRESS][DOMAIN_NAME] Notification Preferences Profile …" at bounding box center [1505, 24] width 0 height 0
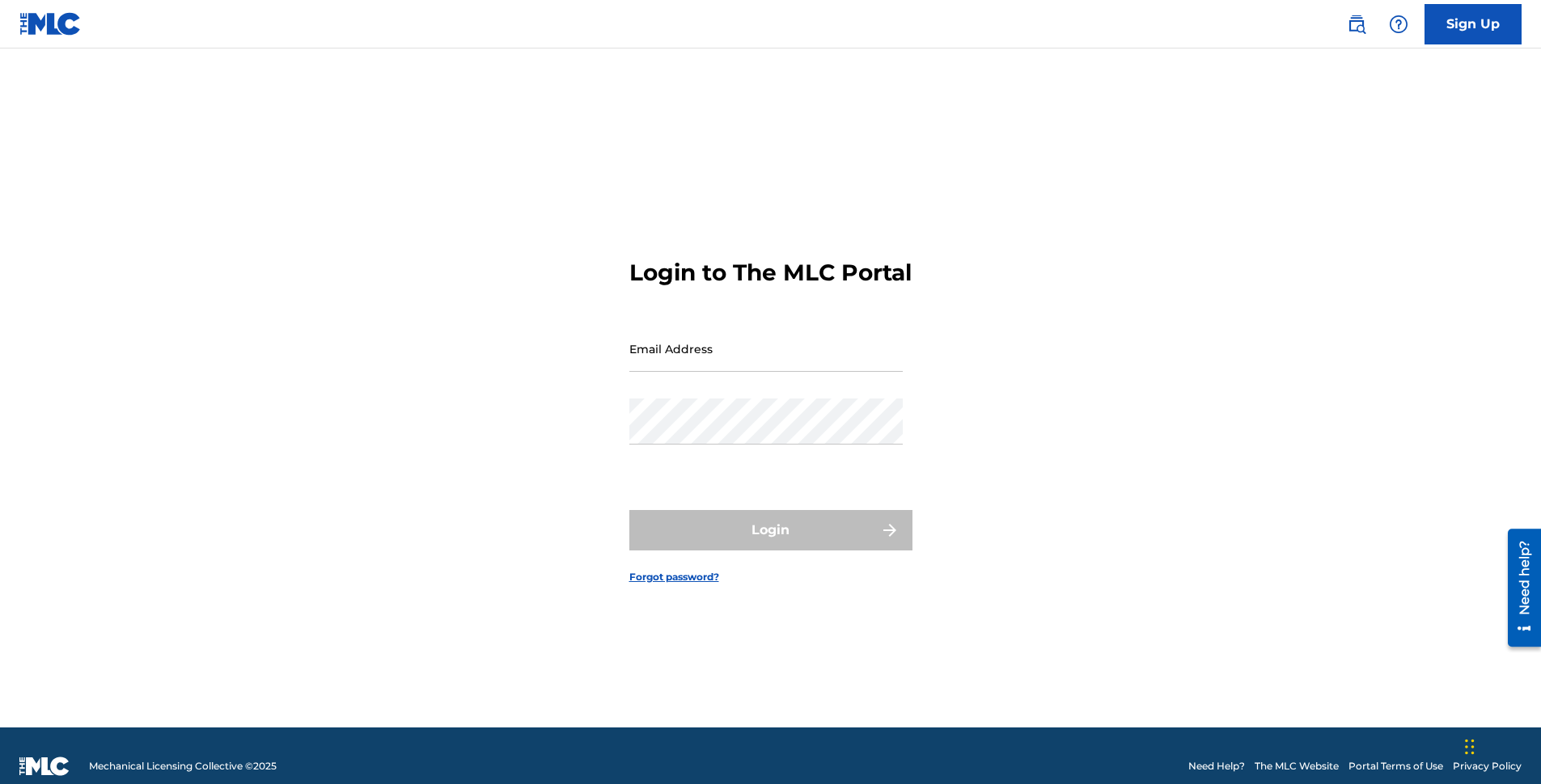
type input "[EMAIL_ADDRESS][DOMAIN_NAME]"
